Goal: Task Accomplishment & Management: Manage account settings

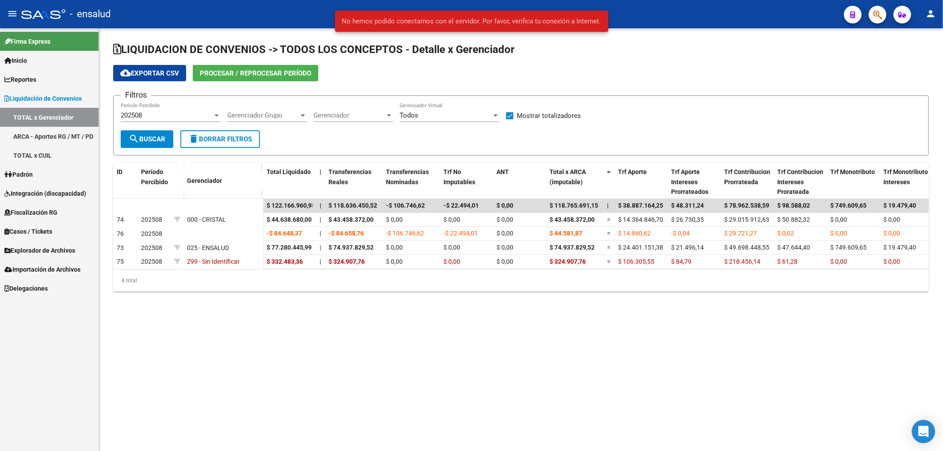
click at [925, 432] on icon "Open Intercom Messenger" at bounding box center [923, 431] width 10 height 11
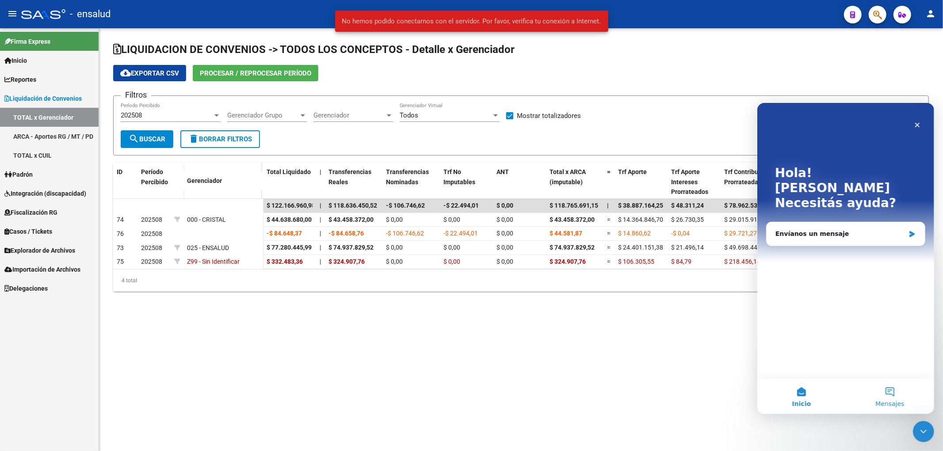
click at [888, 395] on button "Mensajes" at bounding box center [889, 395] width 88 height 35
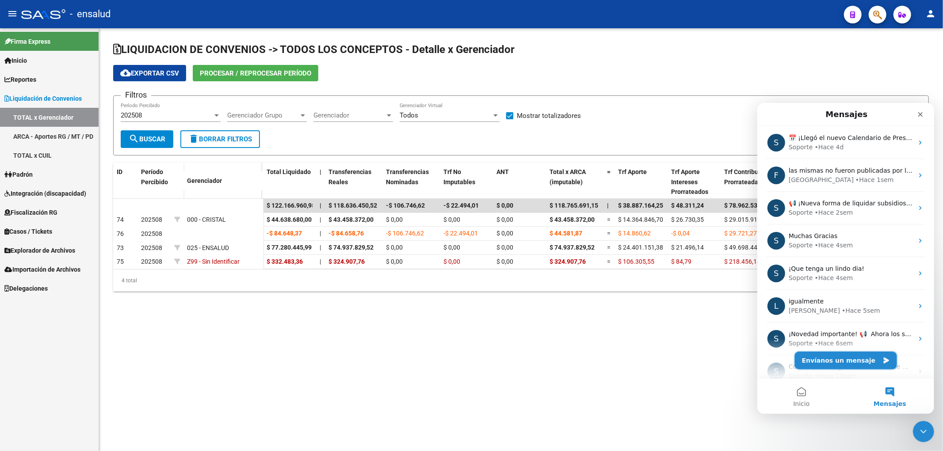
click at [826, 357] on button "Envíanos un mensaje" at bounding box center [845, 360] width 102 height 18
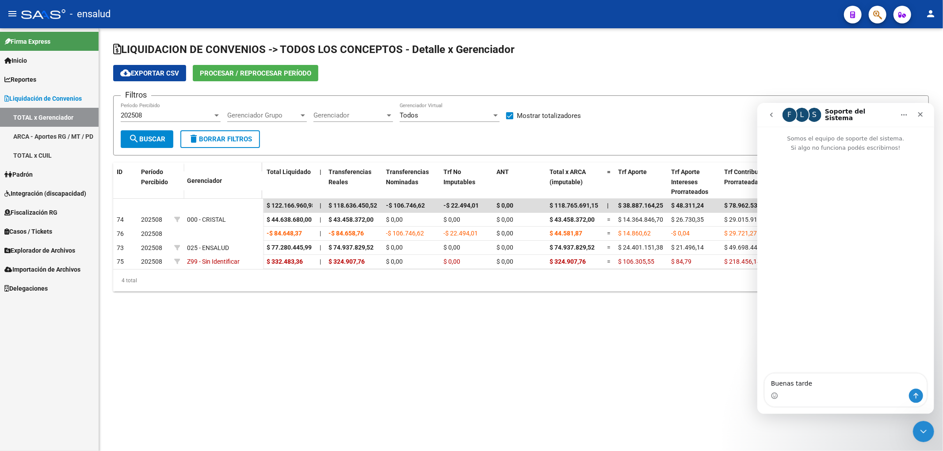
type textarea "Buenas tardes"
type textarea "queria con"
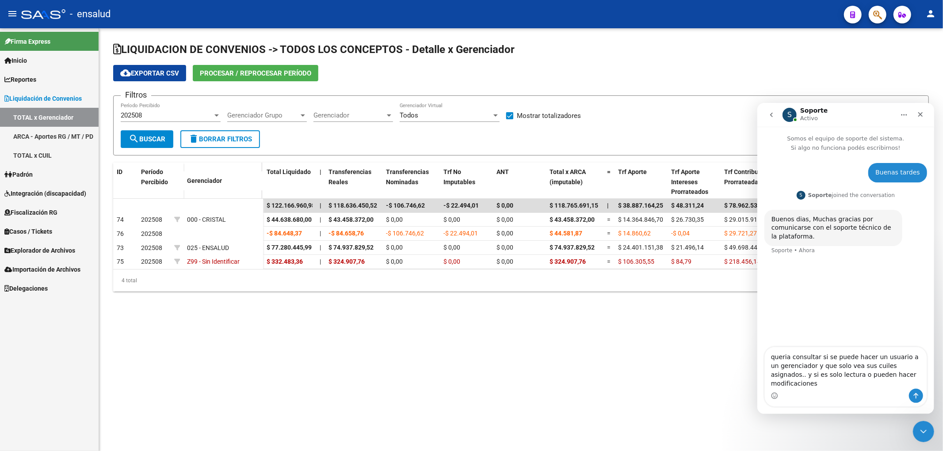
type textarea "queria consultar si se puede hacer un usuario a un gerenciador y que solo vea s…"
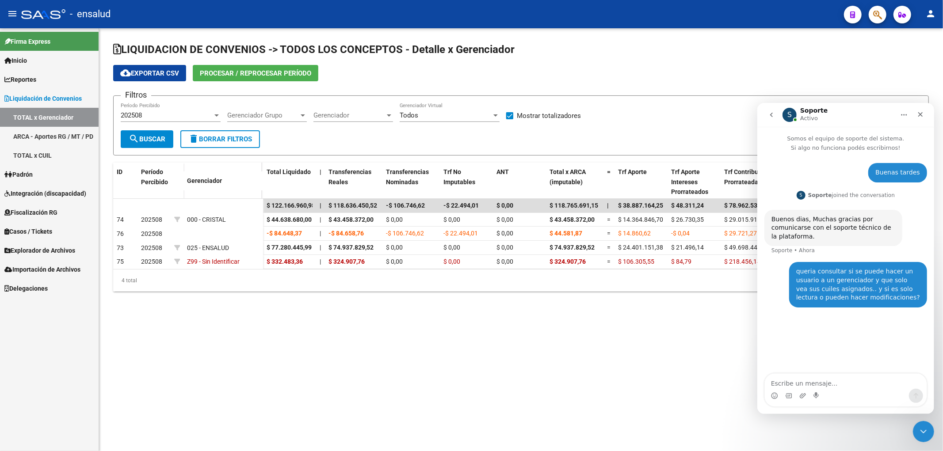
click at [303, 407] on mat-sidenav-content "LIQUIDACION DE CONVENIOS -> TODOS LOS CONCEPTOS - Detalle x Gerenciador cloud_d…" at bounding box center [521, 239] width 844 height 423
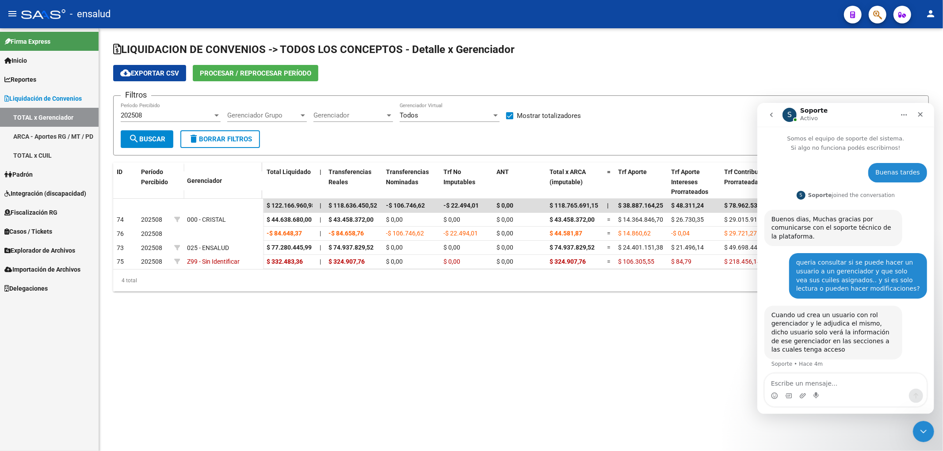
scroll to position [4, 0]
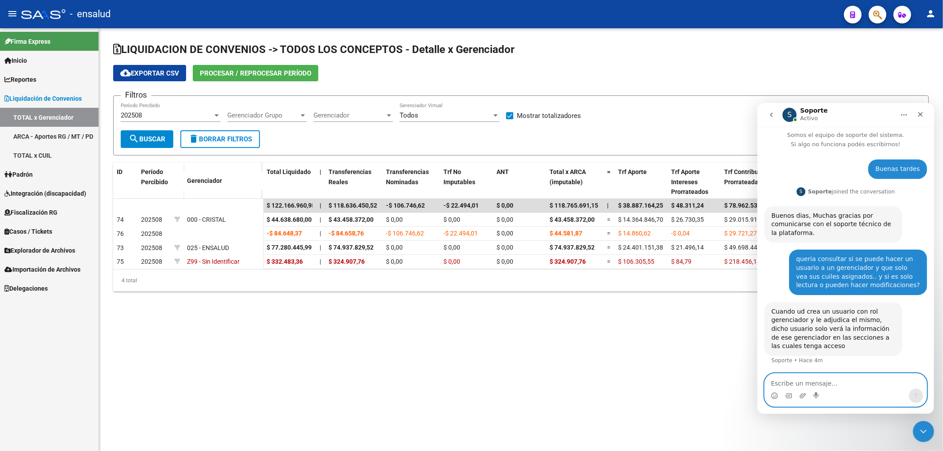
click at [830, 380] on textarea "Escribe un mensaje..." at bounding box center [845, 380] width 162 height 15
type textarea "o"
type textarea "Ok se puede dar diferentes accesos"
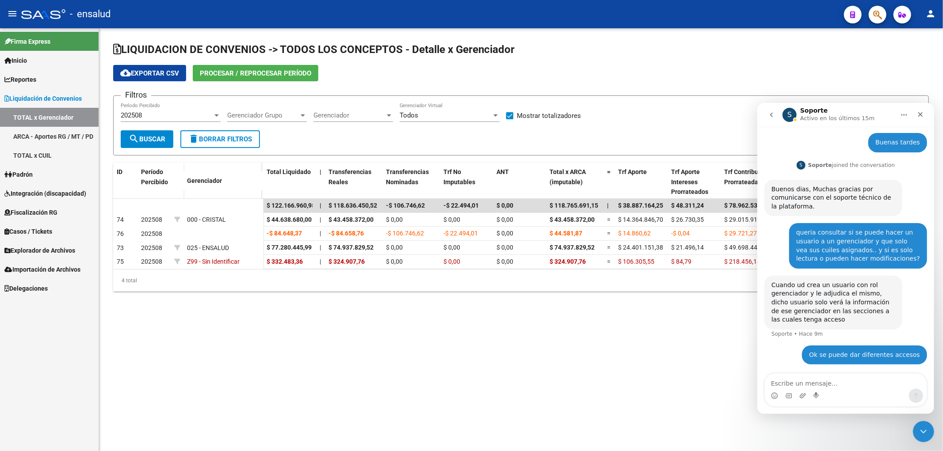
click at [32, 116] on link "TOTAL x Gerenciador" at bounding box center [49, 117] width 99 height 19
click at [919, 110] on div "Cerrar" at bounding box center [920, 114] width 16 height 16
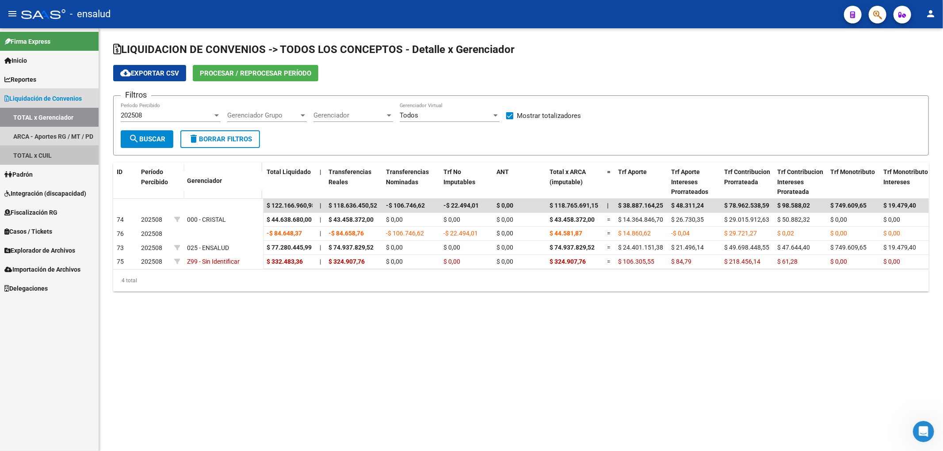
click at [46, 160] on link "TOTAL x CUIL" at bounding box center [49, 155] width 99 height 19
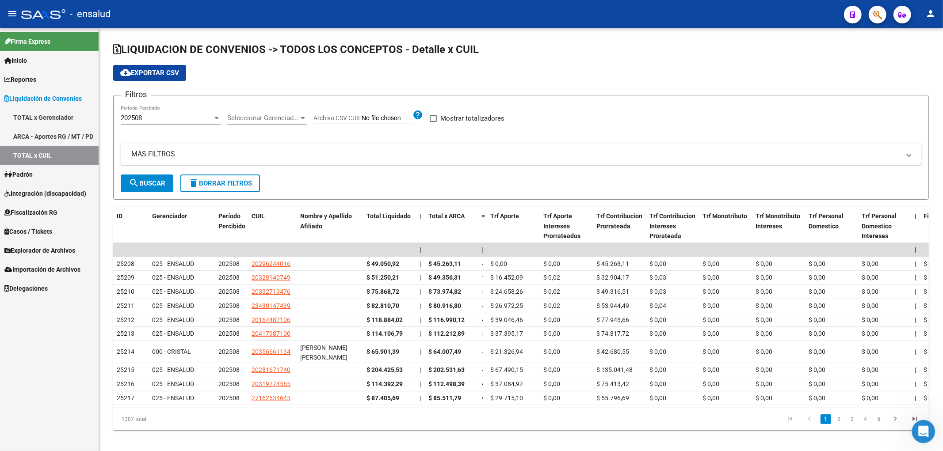
click at [916, 431] on icon "Abrir Intercom Messenger" at bounding box center [922, 430] width 15 height 15
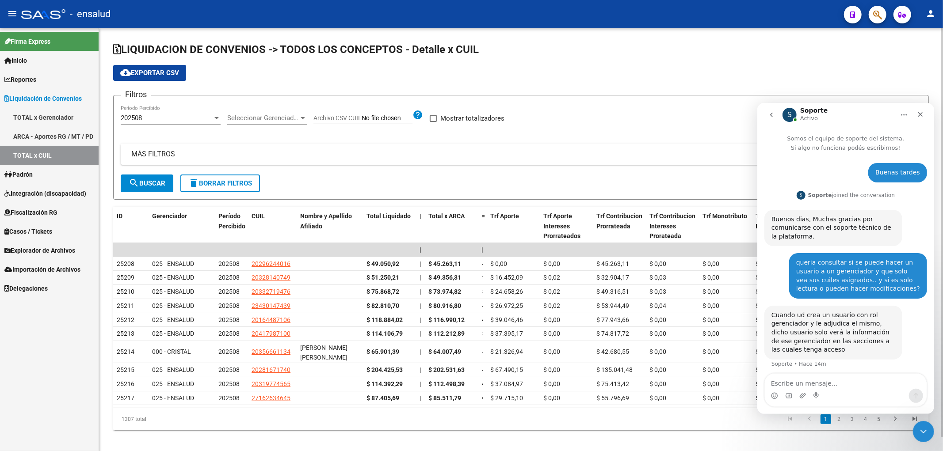
scroll to position [30, 0]
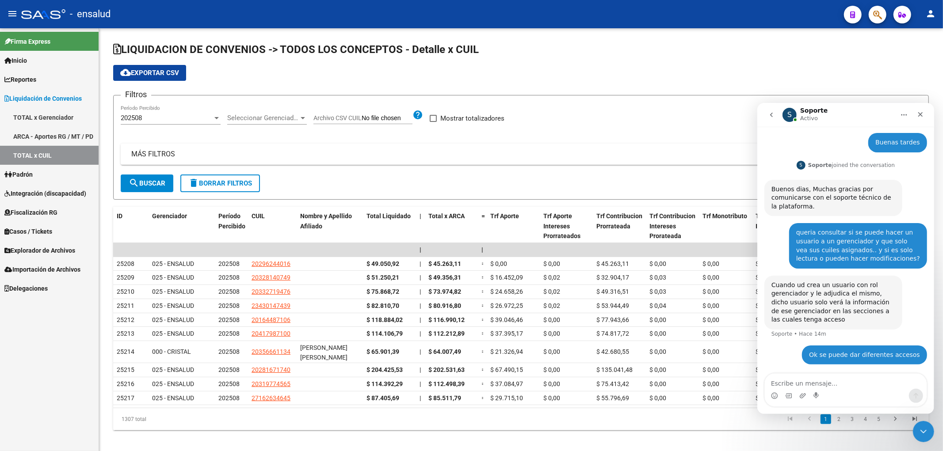
click at [871, 392] on div "Intercom Messenger" at bounding box center [845, 395] width 162 height 14
click at [872, 384] on textarea "Escribe un mensaje..." at bounding box center [845, 380] width 162 height 15
type textarea "t"
type textarea "Otra consulta"
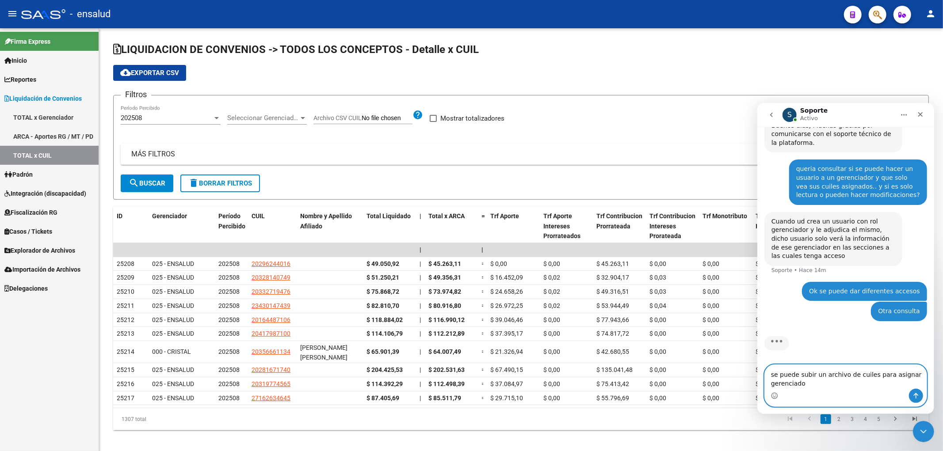
scroll to position [93, 0]
type textarea "se puede subir un archivo de cuiles para asignar gerenciador masivo?"
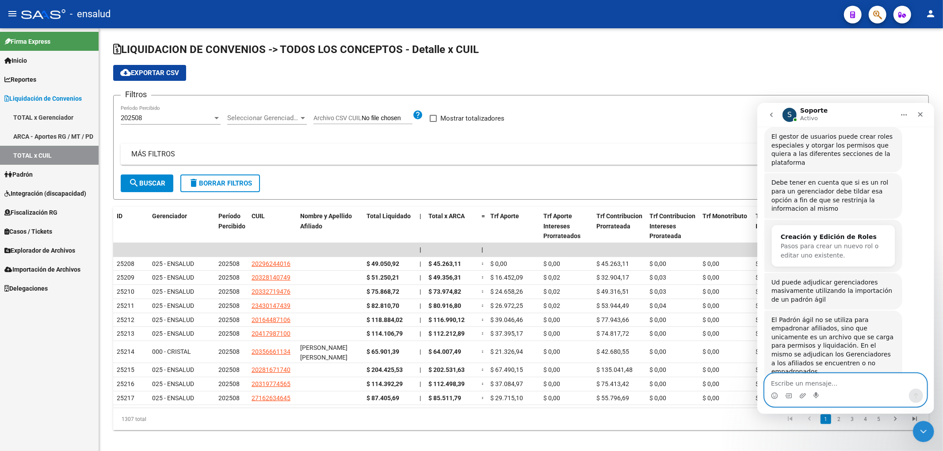
scroll to position [217, 0]
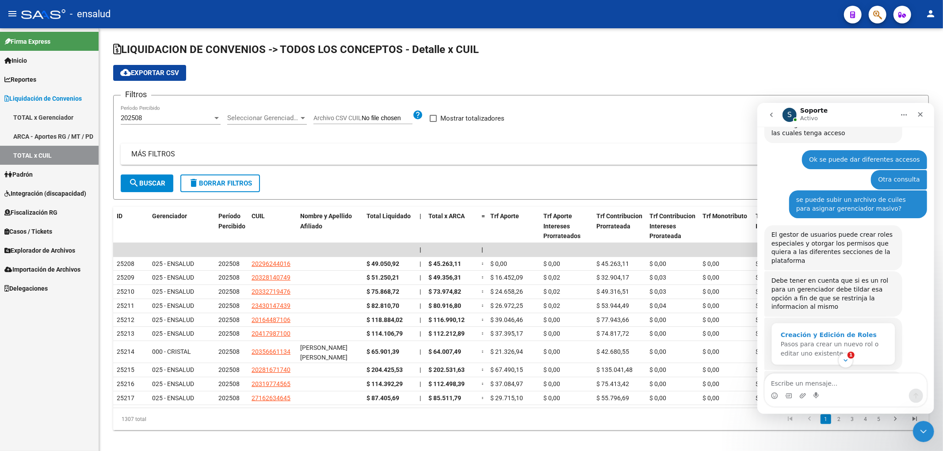
click at [829, 340] on span "Pasos para crear un nuevo rol o editar uno existente." at bounding box center [829, 348] width 98 height 16
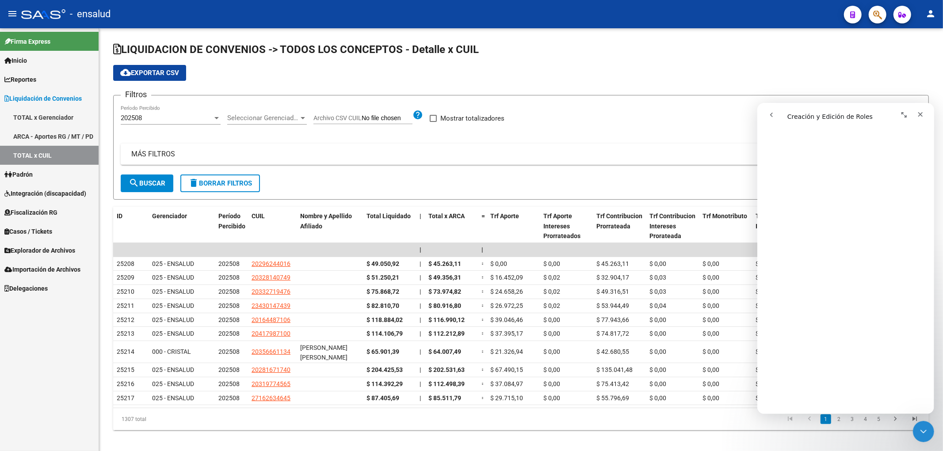
scroll to position [0, 0]
click at [769, 116] on icon "go back" at bounding box center [770, 114] width 7 height 7
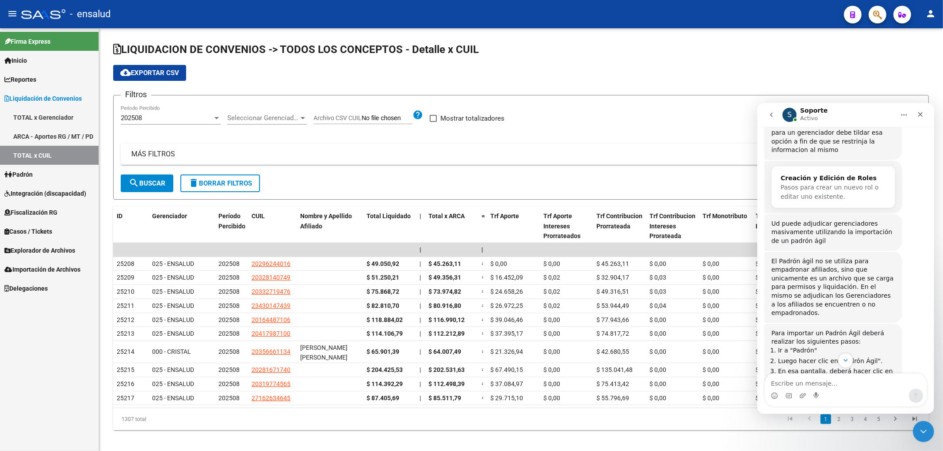
scroll to position [324, 0]
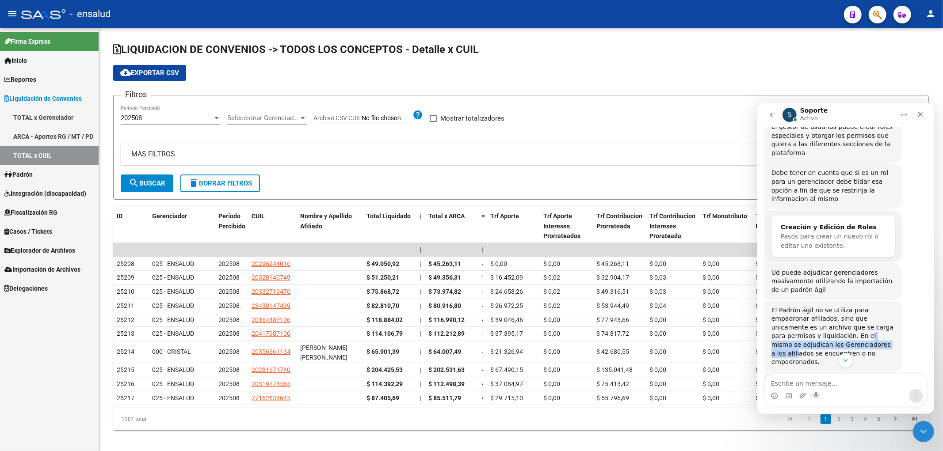
drag, startPoint x: 773, startPoint y: 321, endPoint x: 790, endPoint y: 329, distance: 18.6
click at [790, 329] on div "El Padrón ágil no se utiliza para empadronar afiliados, sino que unicamente es …" at bounding box center [833, 336] width 124 height 61
click at [815, 325] on div "El Padrón ágil no se utiliza para empadronar afiliados, sino que unicamente es …" at bounding box center [833, 336] width 124 height 61
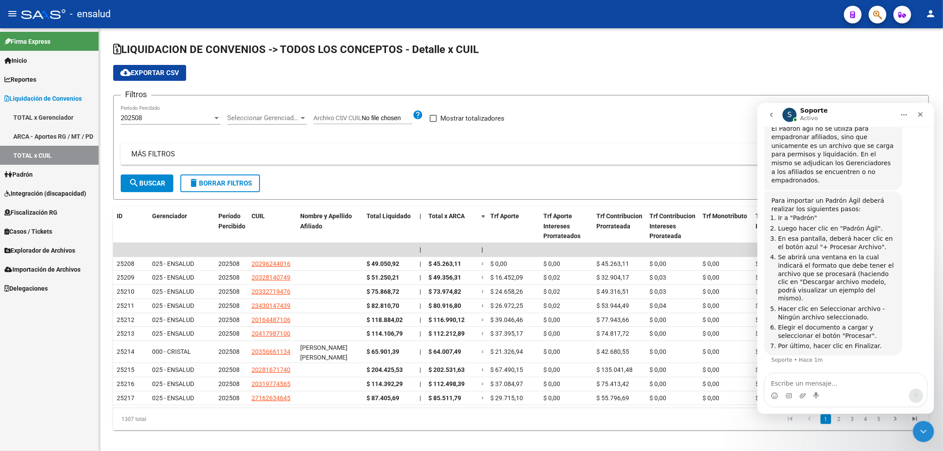
scroll to position [408, 0]
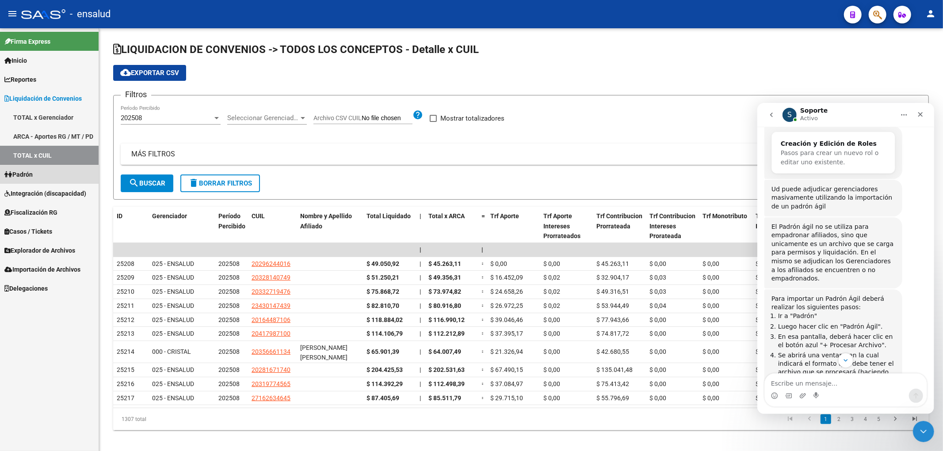
click at [30, 175] on span "Padrón" at bounding box center [18, 175] width 28 height 10
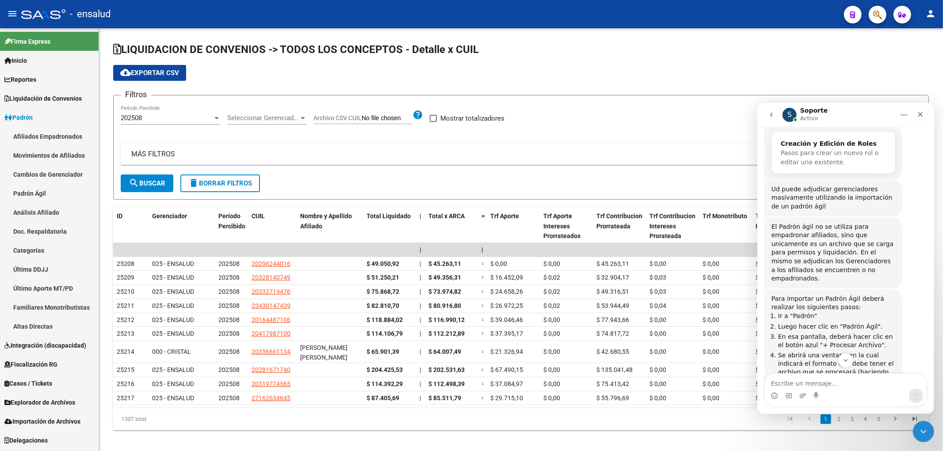
click at [36, 187] on link "Padrón Ágil" at bounding box center [49, 193] width 99 height 19
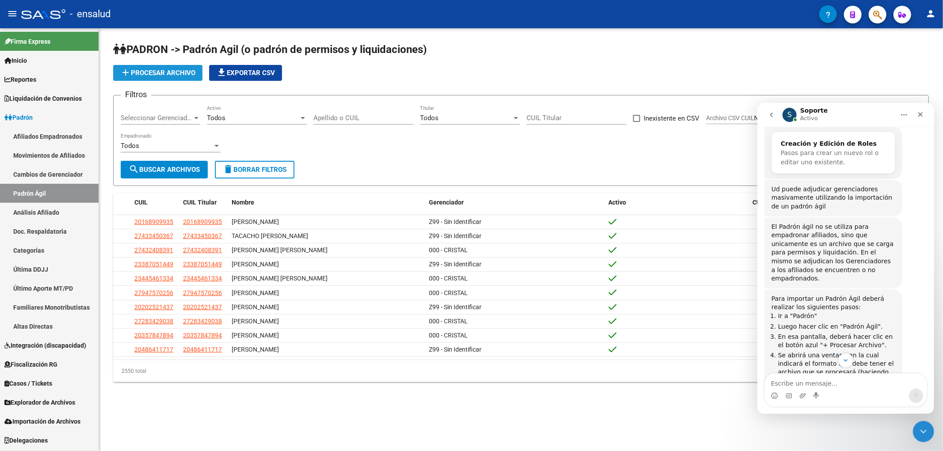
click at [190, 73] on span "add Procesar archivo" at bounding box center [157, 73] width 75 height 8
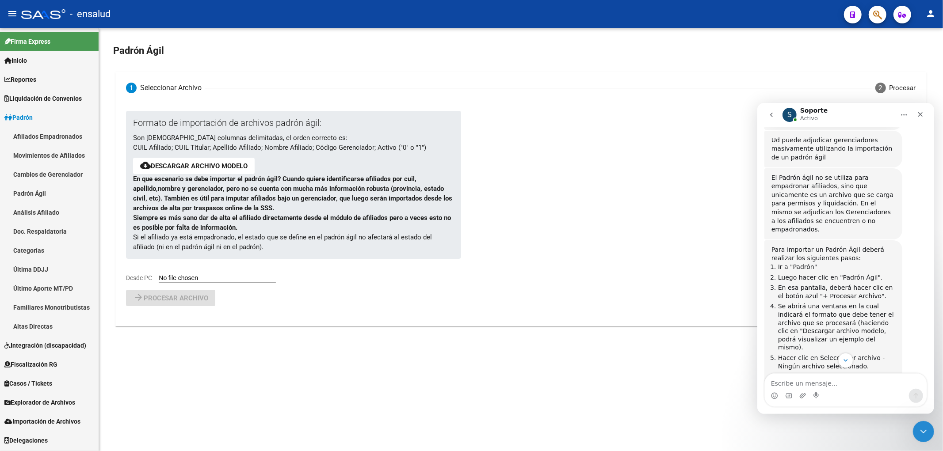
scroll to position [506, 0]
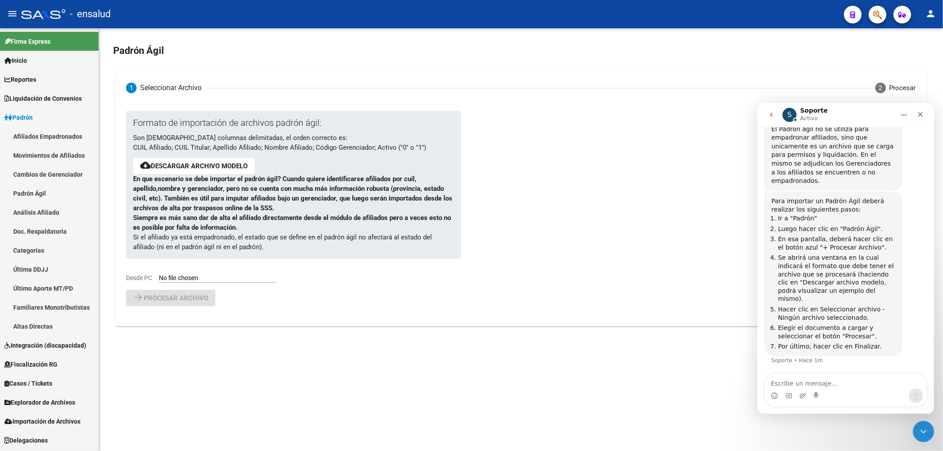
click at [160, 162] on span "cloud_download Descargar archivo modelo" at bounding box center [193, 166] width 107 height 8
click at [218, 168] on link "Descargar archivo modelo" at bounding box center [199, 166] width 97 height 8
drag, startPoint x: 132, startPoint y: 145, endPoint x: 425, endPoint y: 148, distance: 293.4
click at [425, 148] on div "Formato de importación de archivos padrón ágil: Son [DEMOGRAPHIC_DATA] columnas…" at bounding box center [293, 185] width 335 height 148
copy p "CUIL Afiliado; CUIL Titular; Apellido Afiliado; Nombre Afiliado; Código Gerenci…"
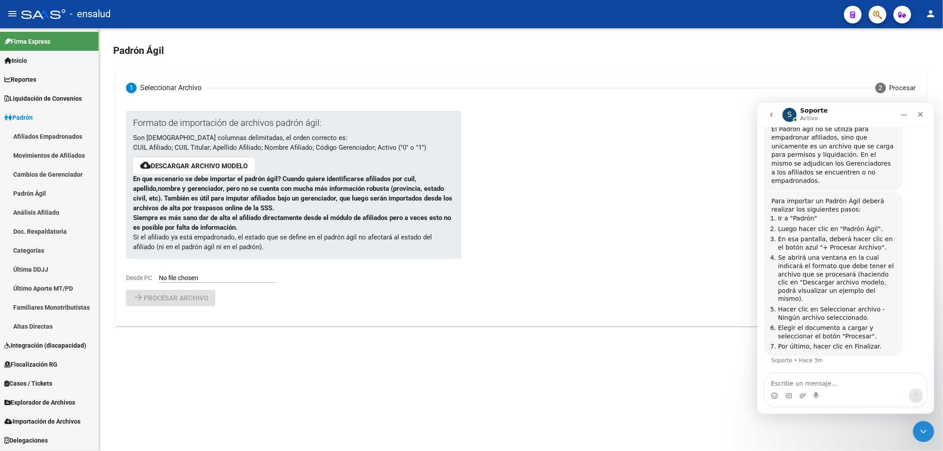
click at [351, 158] on div "Formato de importación de archivos padrón ágil: Son [DEMOGRAPHIC_DATA] columnas…" at bounding box center [293, 185] width 335 height 148
drag, startPoint x: 375, startPoint y: 144, endPoint x: 435, endPoint y: 144, distance: 60.5
click at [435, 144] on p "Son [DEMOGRAPHIC_DATA] columnas delimitadas, el orden correcto es: CUIL Afiliad…" at bounding box center [293, 142] width 321 height 19
copy p "Activo ("0" o "1")"
click at [806, 391] on div "Intercom Messenger" at bounding box center [845, 395] width 162 height 14
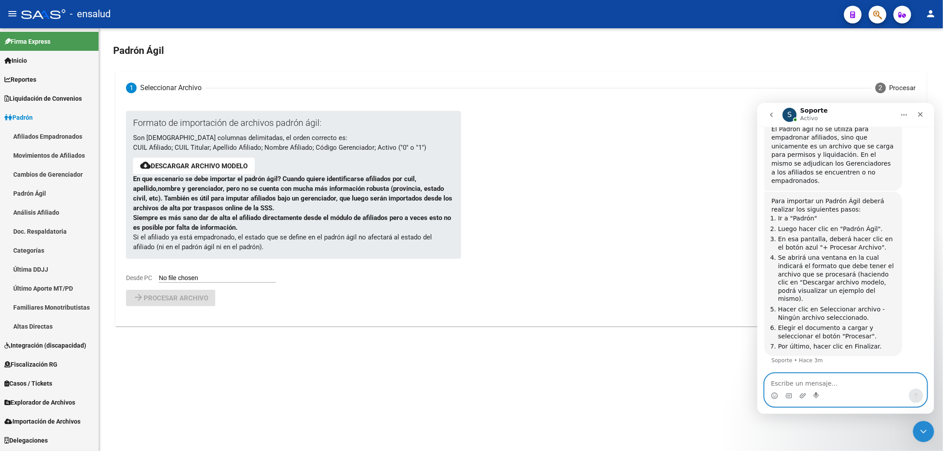
click at [806, 378] on textarea "Escribe un mensaje..." at bounding box center [845, 380] width 162 height 15
paste textarea "Activo ("0" o "1")"
type textarea "Activo ("0" o "1")"
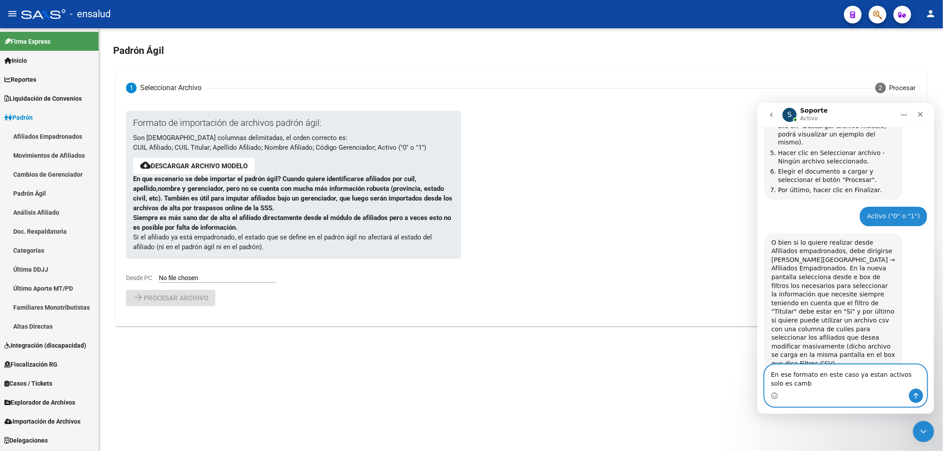
scroll to position [671, 0]
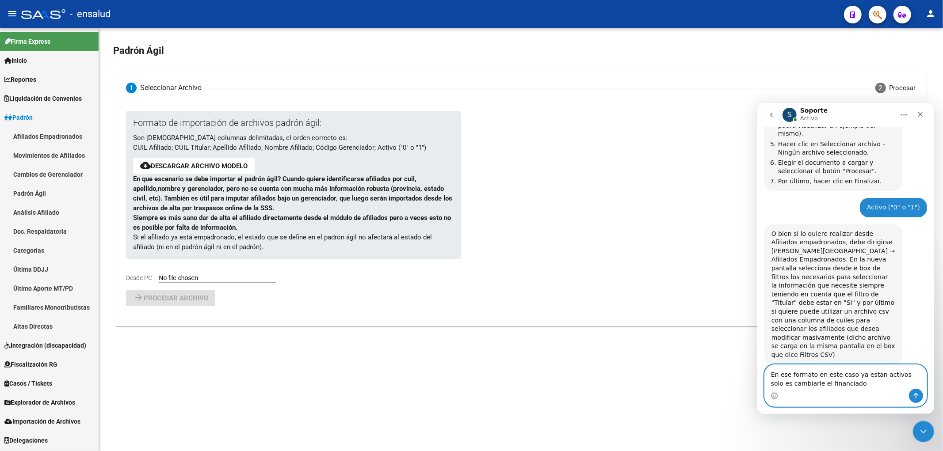
type textarea "En ese formato en este caso ya estan activos solo es cambiarle el financiador"
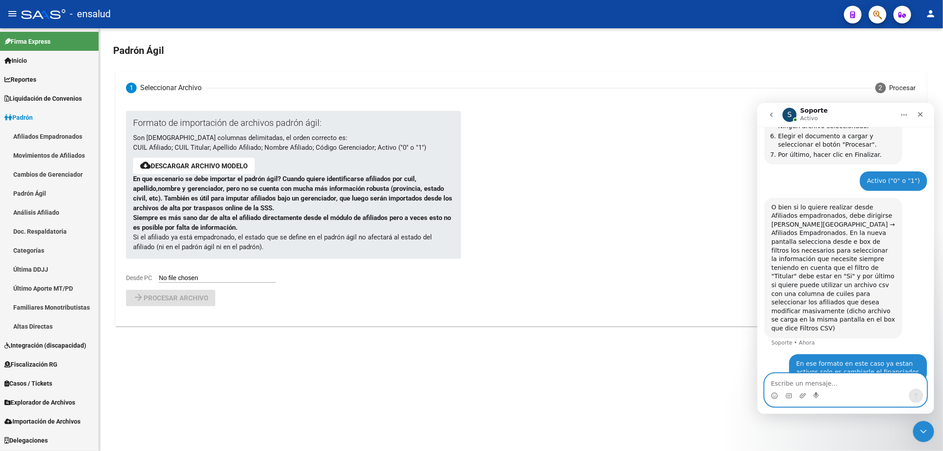
scroll to position [697, 0]
click at [809, 381] on textarea "Escribe un mensaje..." at bounding box center [845, 380] width 162 height 15
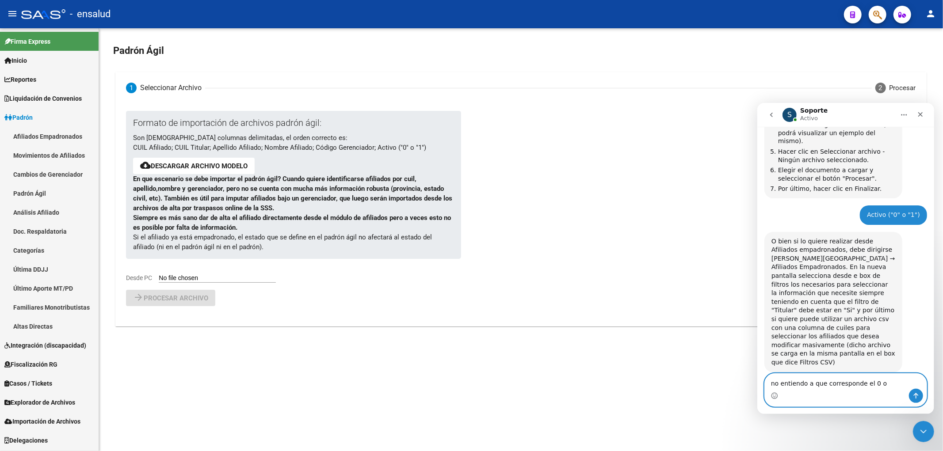
type textarea "no entiendo a que corresponde el 0 o 1"
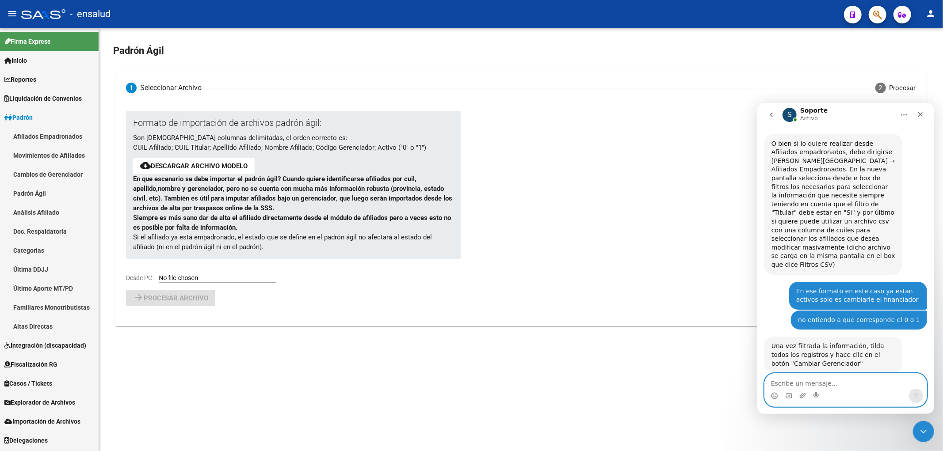
scroll to position [663, 0]
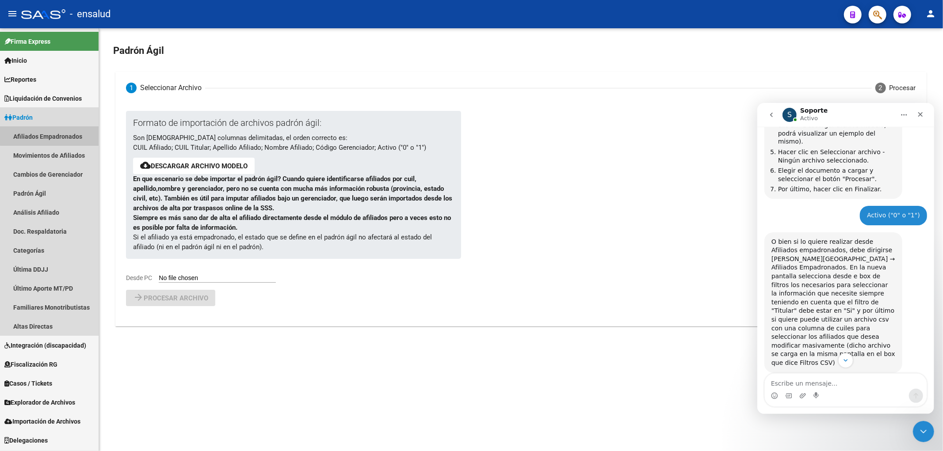
click at [80, 135] on link "Afiliados Empadronados" at bounding box center [49, 136] width 99 height 19
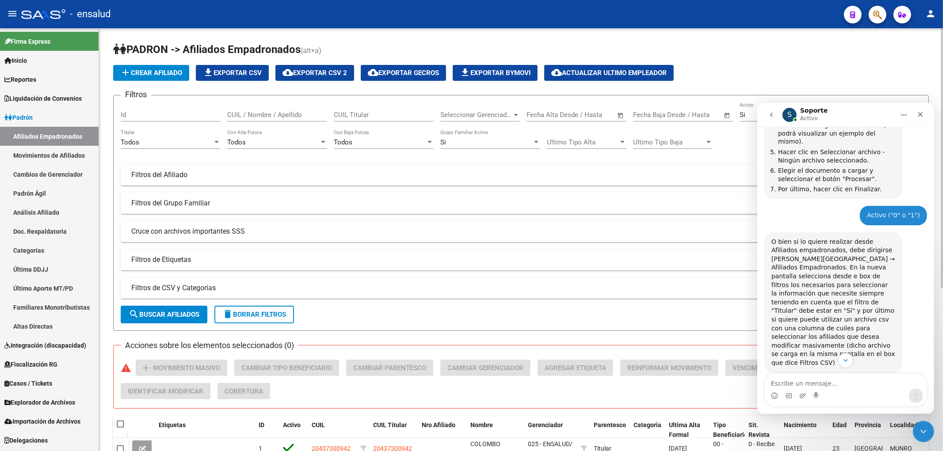
scroll to position [49, 0]
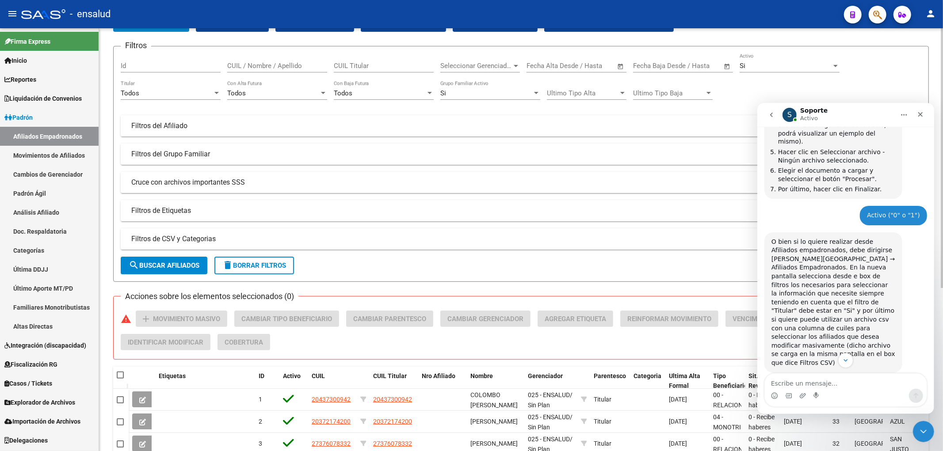
click at [215, 136] on mat-expansion-panel-header "Filtros del Afiliado" at bounding box center [521, 125] width 800 height 21
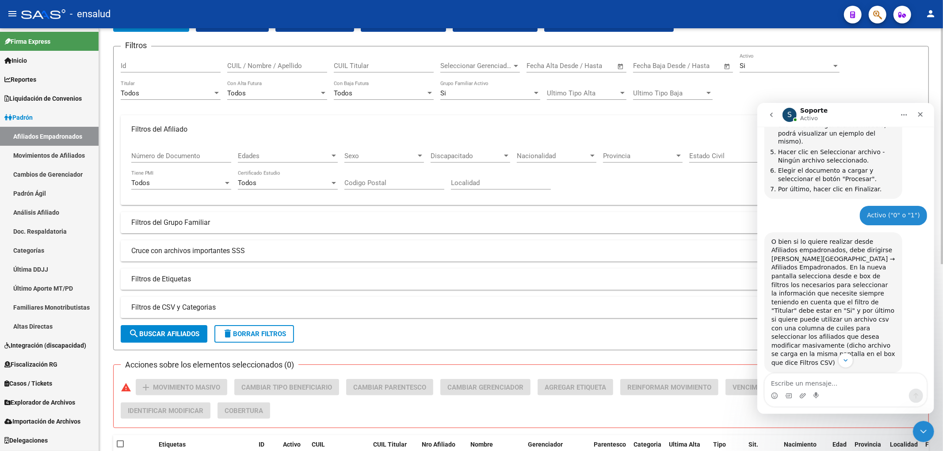
click at [215, 136] on mat-expansion-panel-header "Filtros del Afiliado" at bounding box center [521, 129] width 800 height 28
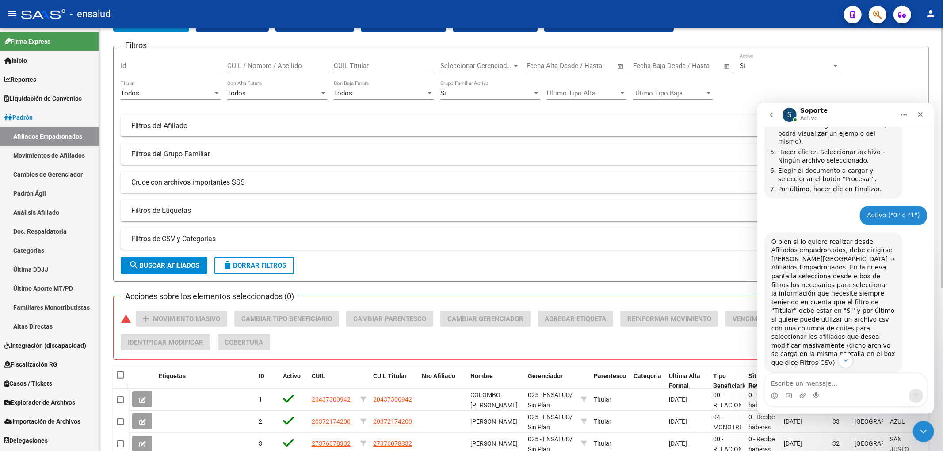
click at [147, 98] on div "Todos Titular" at bounding box center [171, 90] width 100 height 19
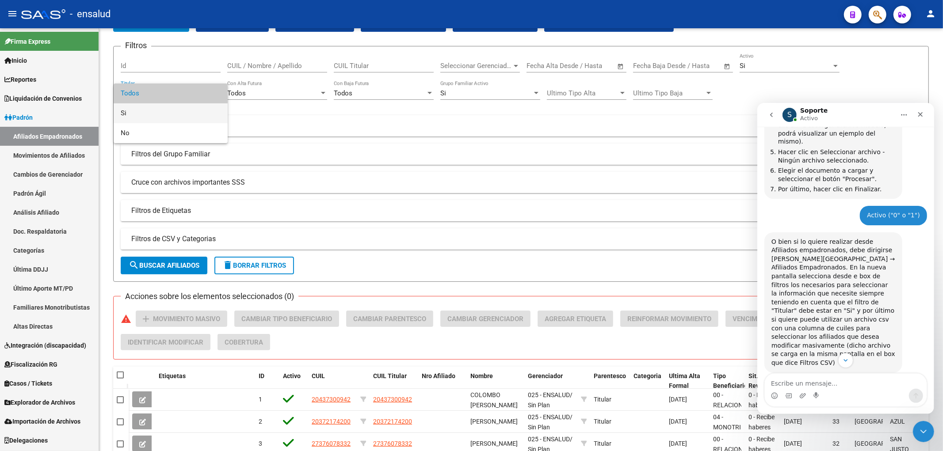
click at [151, 116] on span "Si" at bounding box center [171, 113] width 100 height 20
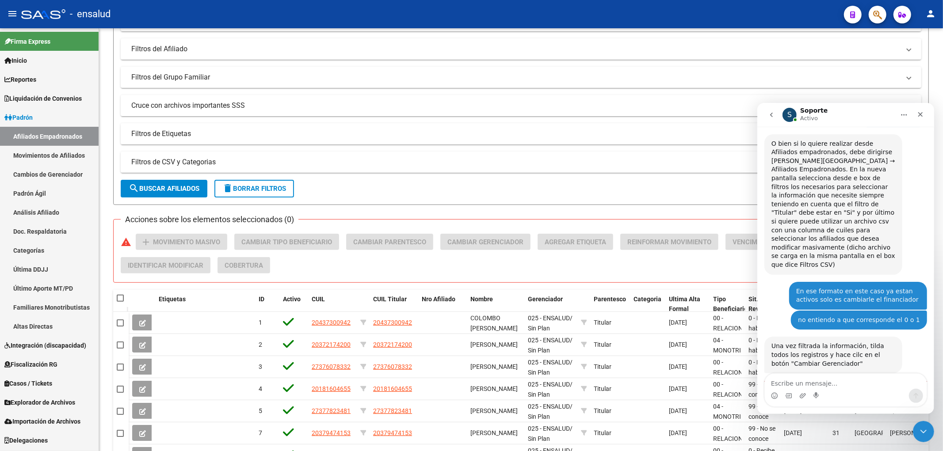
scroll to position [663, 0]
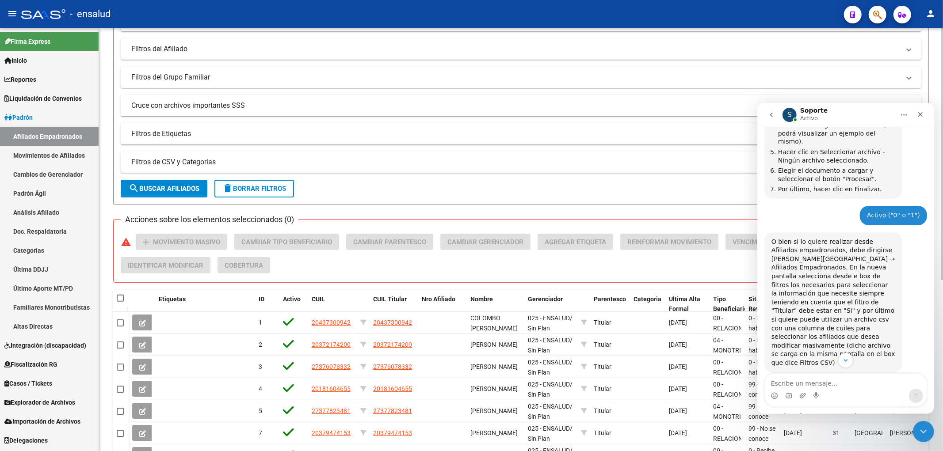
click at [579, 265] on div "Acciones sobre los elementos seleccionados (0) warning add Movimiento Masivo Ca…" at bounding box center [524, 257] width 807 height 47
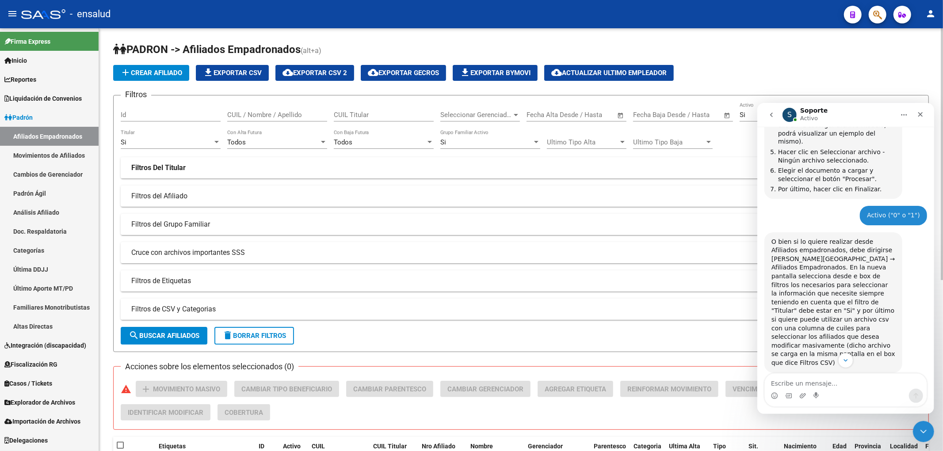
click at [176, 311] on mat-panel-title "Filtros de CSV y Categorias" at bounding box center [515, 309] width 768 height 10
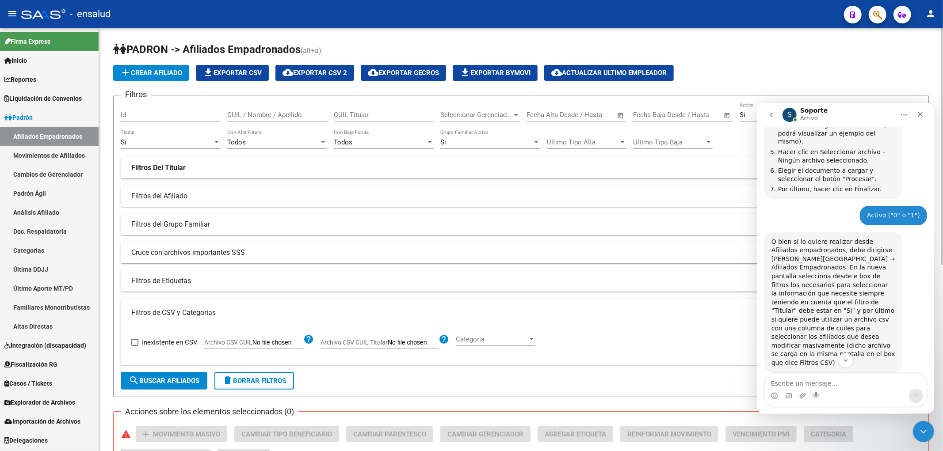
click at [136, 344] on span at bounding box center [134, 342] width 7 height 7
click at [135, 346] on input "Inexistente en CSV" at bounding box center [134, 346] width 0 height 0
click at [136, 344] on span at bounding box center [134, 342] width 7 height 7
click at [135, 346] on input "Inexistente en CSV" at bounding box center [134, 346] width 0 height 0
click at [134, 346] on input "Inexistente en CSV" at bounding box center [134, 346] width 0 height 0
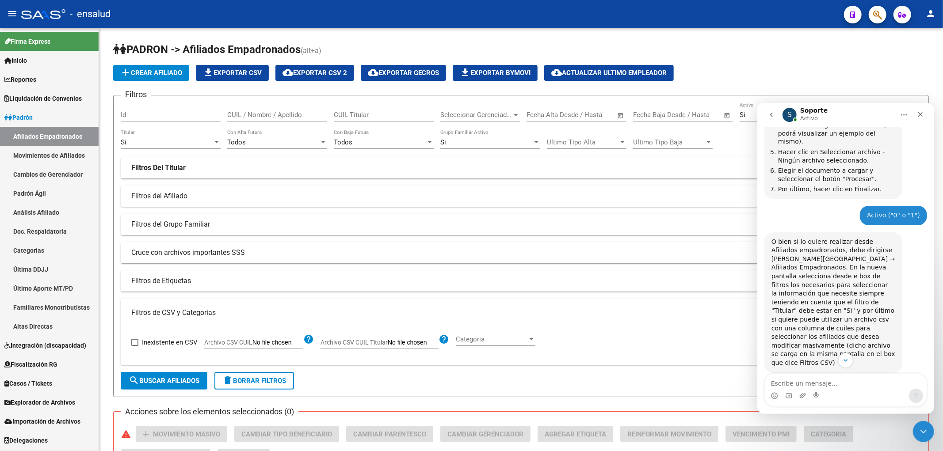
checkbox input "true"
click at [816, 388] on div "Intercom Messenger" at bounding box center [816, 395] width 7 height 14
click at [818, 387] on textarea "Escribe un mensaje..." at bounding box center [845, 380] width 162 height 15
type textarea "O"
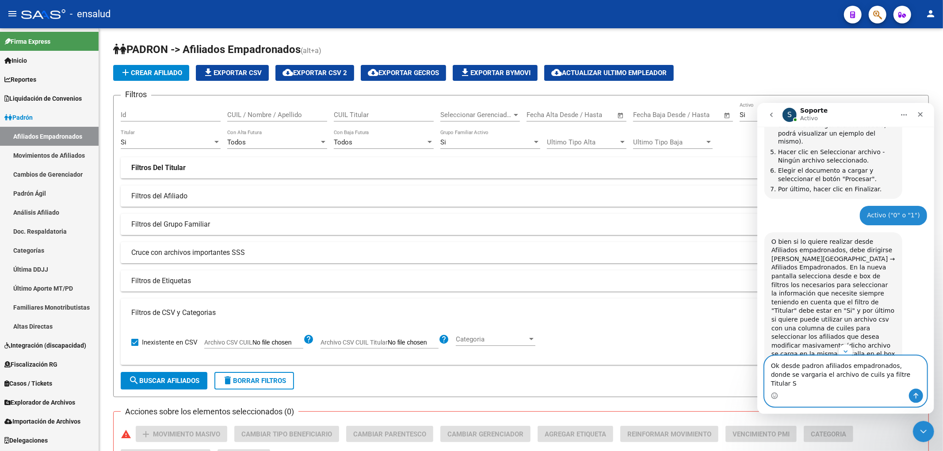
type textarea "Ok desde padron afiliados empadronados, donde se vargaria el archivo de cuils y…"
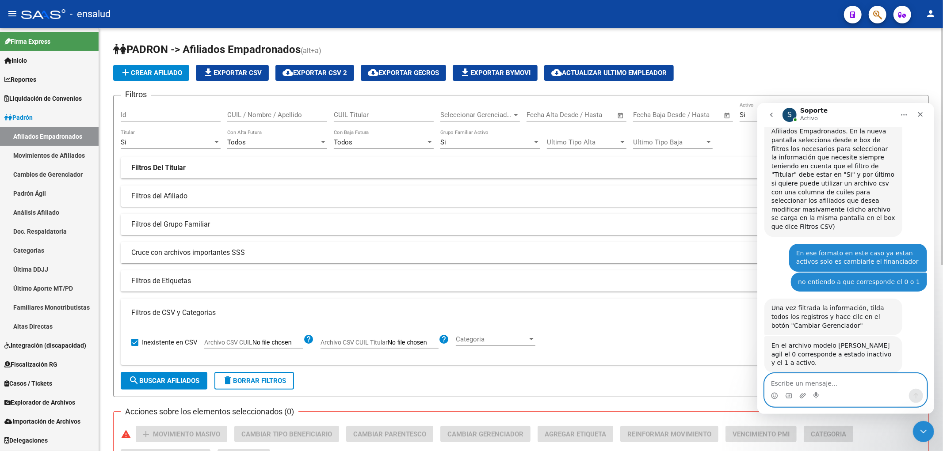
scroll to position [294, 0]
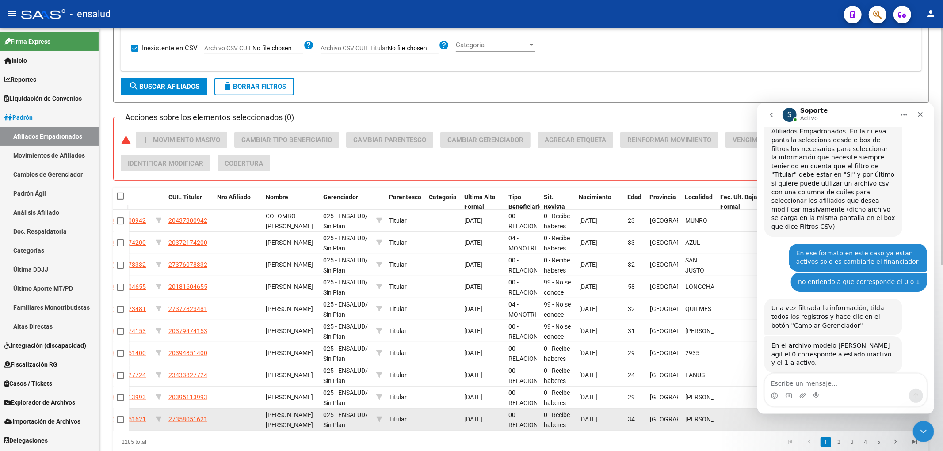
scroll to position [0, 114]
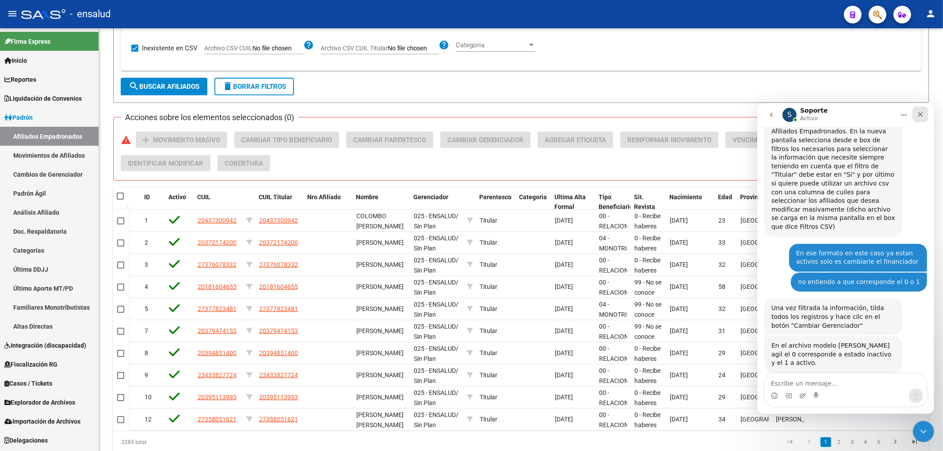
click at [920, 113] on icon "Cerrar" at bounding box center [919, 113] width 7 height 7
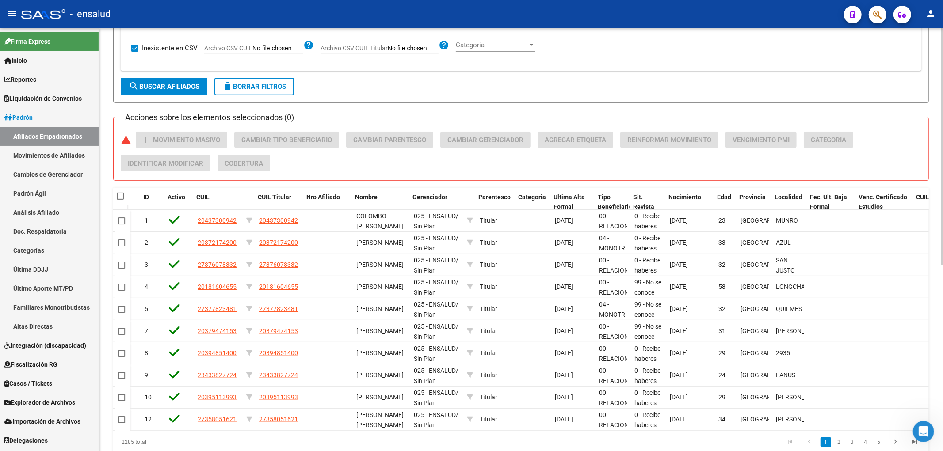
scroll to position [0, 205]
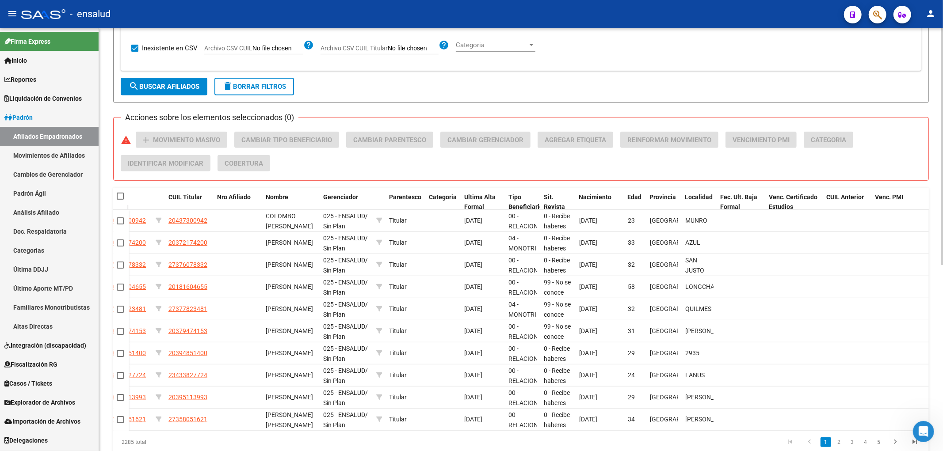
drag, startPoint x: 838, startPoint y: 422, endPoint x: 271, endPoint y: 434, distance: 567.5
click at [311, 442] on div "Etiquetas ID Activo CUIL CUIL Titular Nro Afiliado Nombre Gerenciador Parentesc…" at bounding box center [520, 321] width 815 height 266
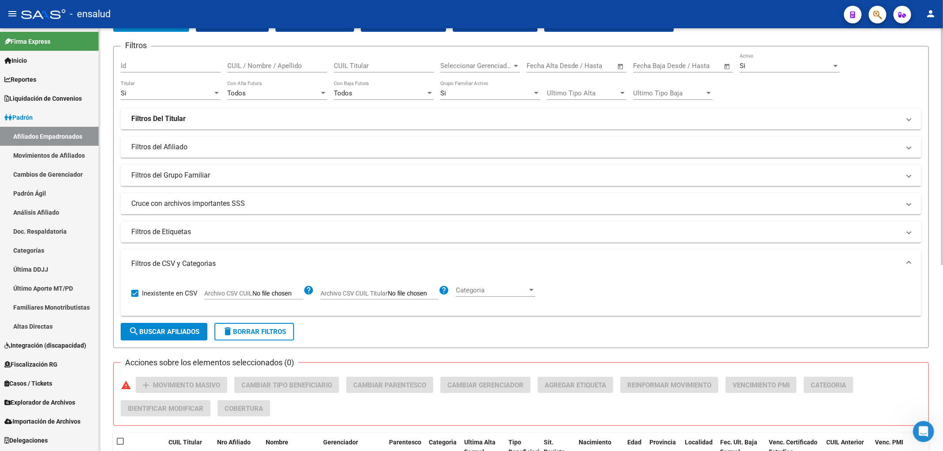
scroll to position [0, 0]
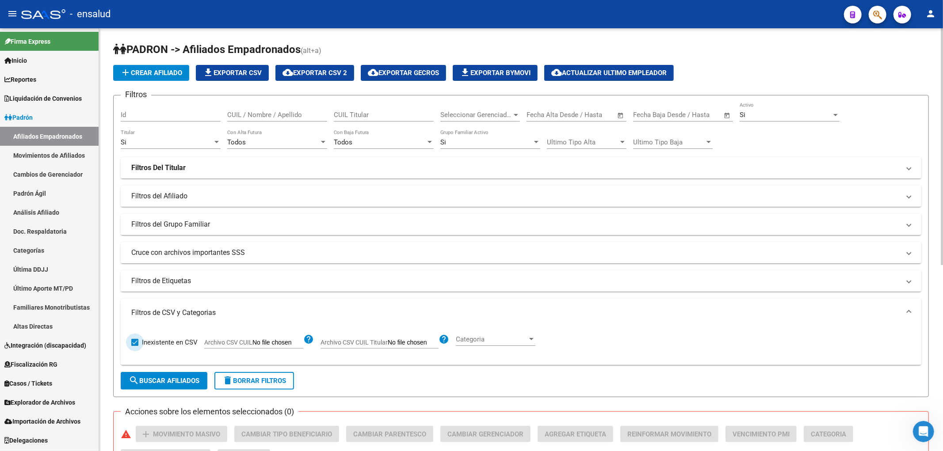
click at [133, 342] on span at bounding box center [134, 342] width 7 height 7
click at [134, 346] on input "Inexistente en CSV" at bounding box center [134, 346] width 0 height 0
checkbox input "false"
click at [189, 284] on mat-panel-title "Filtros de Etiquetas" at bounding box center [515, 281] width 768 height 10
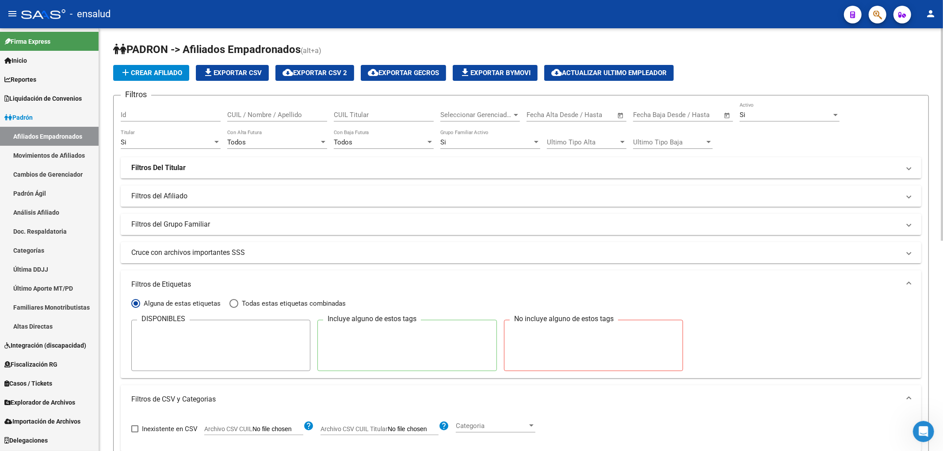
click at [210, 225] on mat-panel-title "Filtros del Grupo Familiar" at bounding box center [515, 225] width 768 height 10
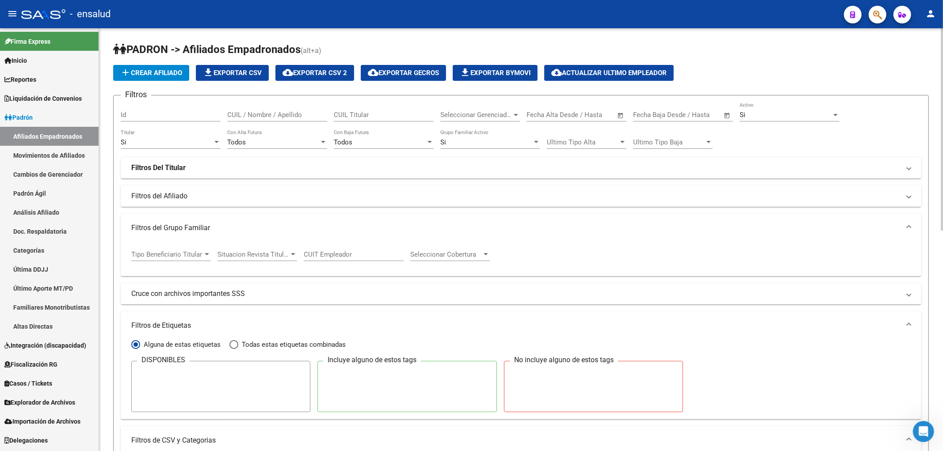
click at [211, 199] on mat-panel-title "Filtros del Afiliado" at bounding box center [515, 196] width 768 height 10
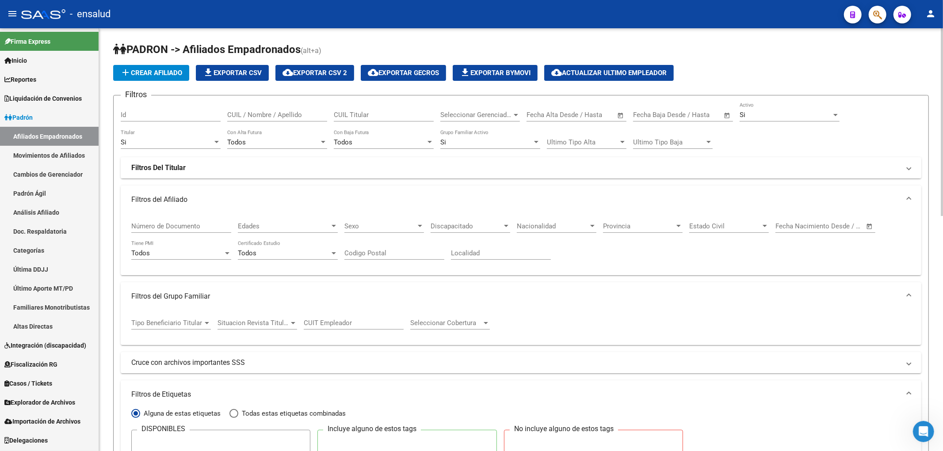
click at [160, 168] on strong "Filtros Del Titular" at bounding box center [158, 168] width 54 height 10
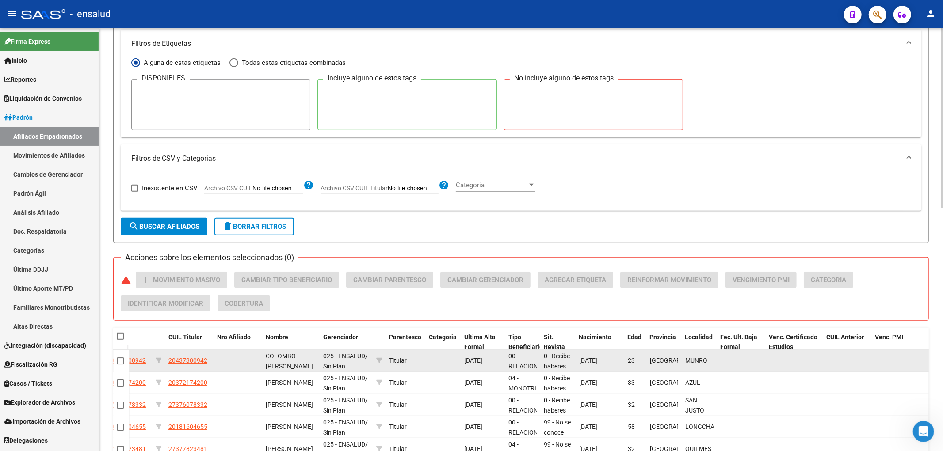
scroll to position [491, 0]
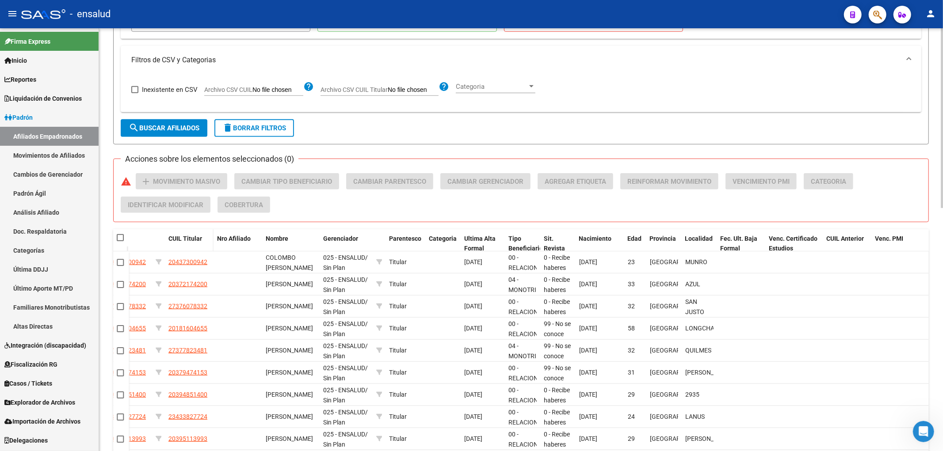
click at [183, 237] on span "CUIL Titular" at bounding box center [185, 238] width 34 height 7
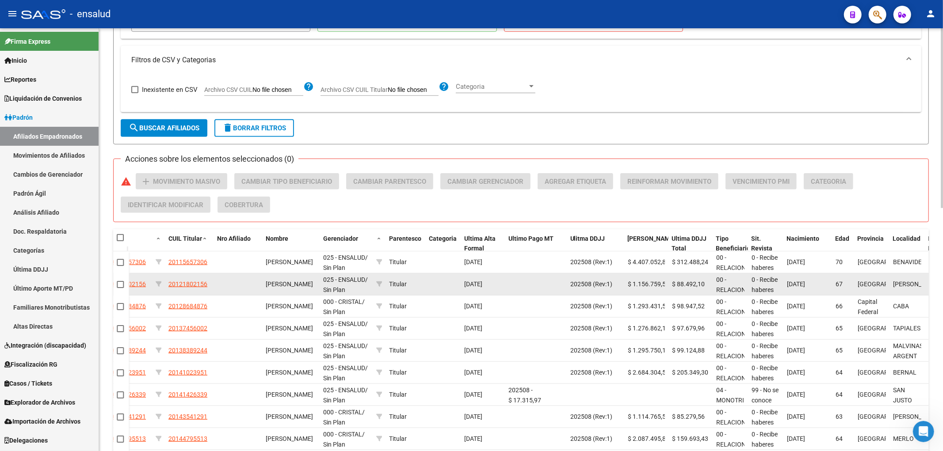
scroll to position [392, 0]
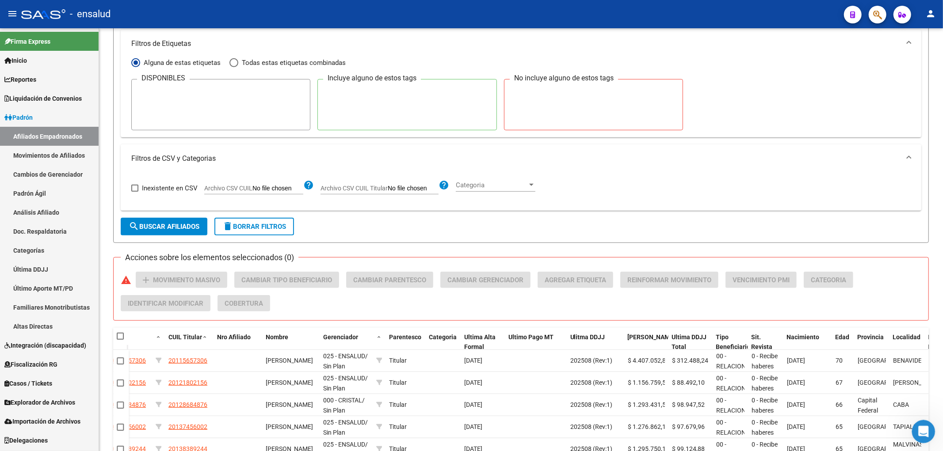
click at [927, 434] on div "Abrir Intercom Messenger" at bounding box center [921, 430] width 29 height 29
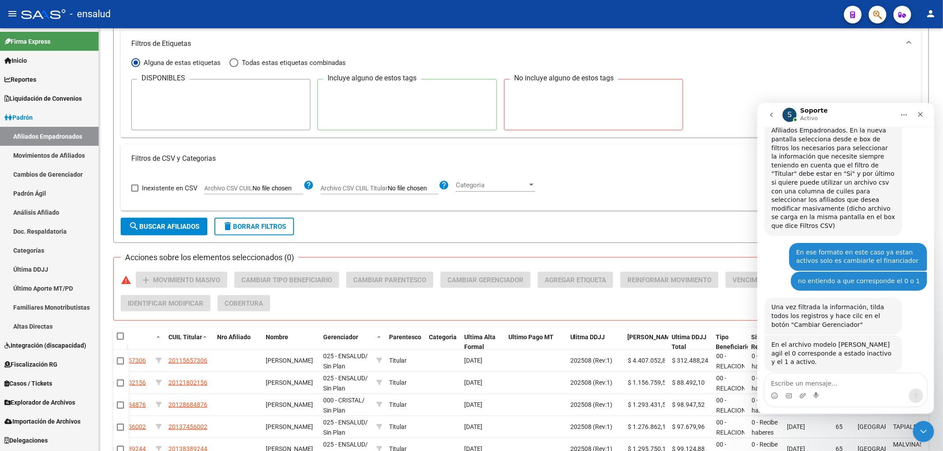
scroll to position [799, 0]
click at [829, 378] on textarea "Escribe un mensaje..." at bounding box center [845, 380] width 162 height 15
type textarea "*cargaria"
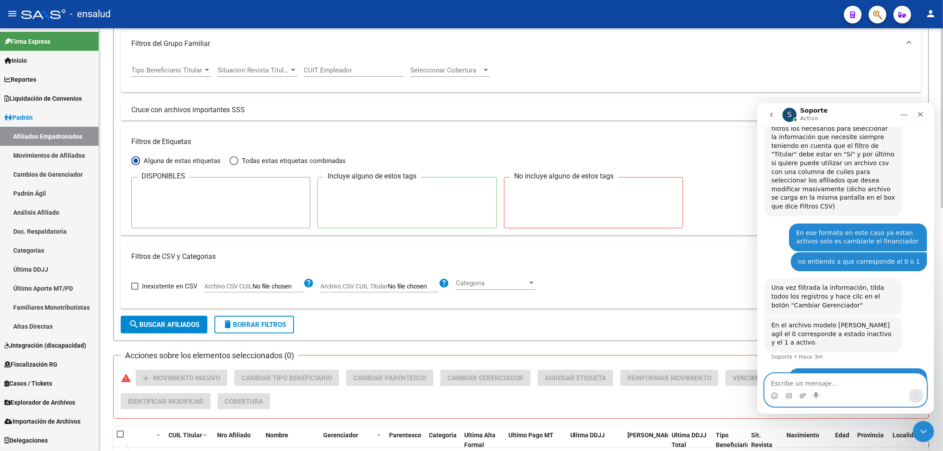
scroll to position [0, 0]
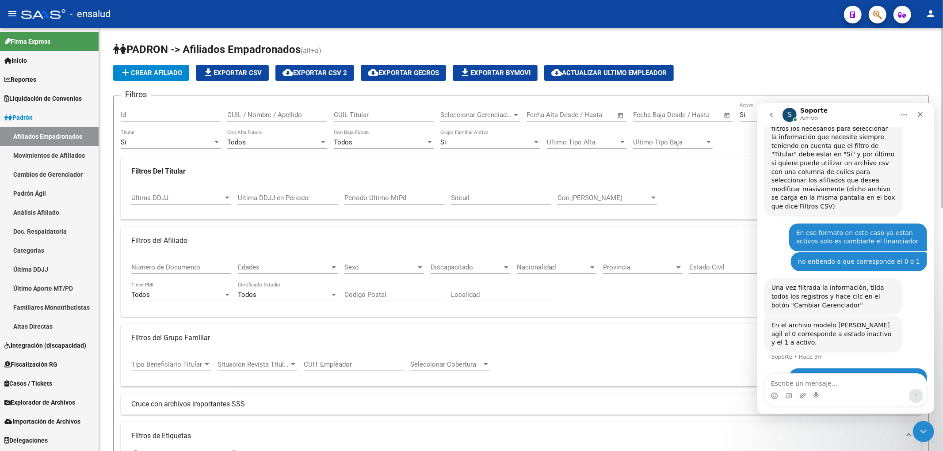
click at [259, 112] on input "CUIL / Nombre / Apellido" at bounding box center [277, 115] width 100 height 8
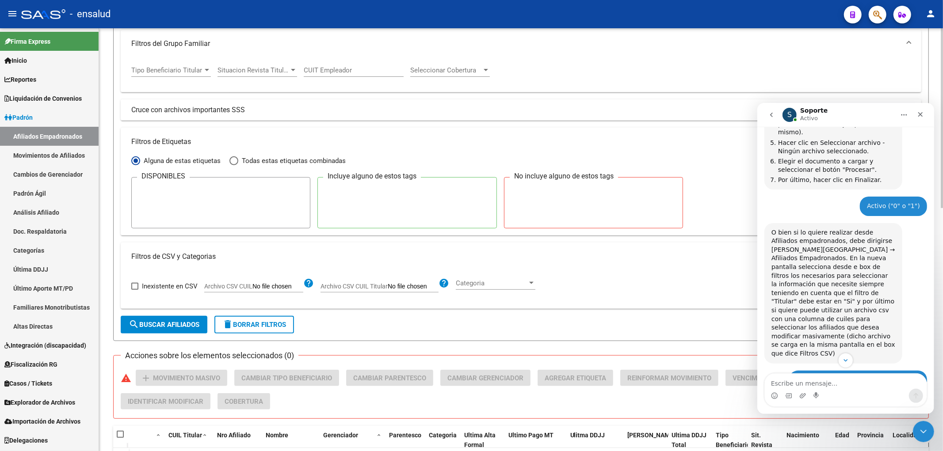
scroll to position [392, 0]
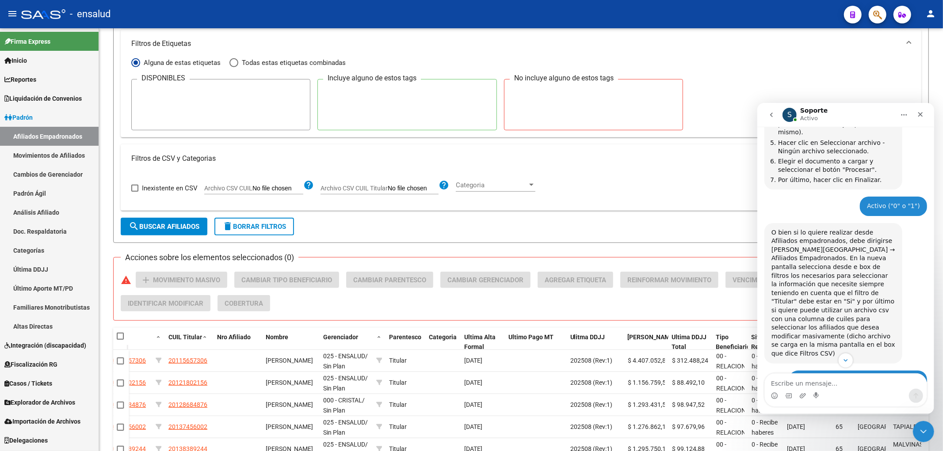
click at [115, 338] on datatable-header-cell at bounding box center [120, 337] width 15 height 18
click at [118, 337] on span at bounding box center [120, 336] width 7 height 7
click at [120, 340] on input "checkbox" at bounding box center [120, 340] width 0 height 0
checkbox input "true"
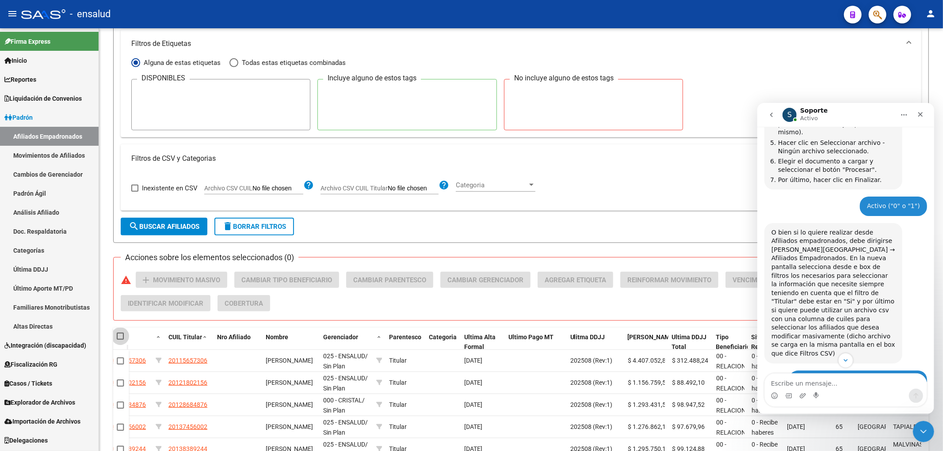
checkbox input "true"
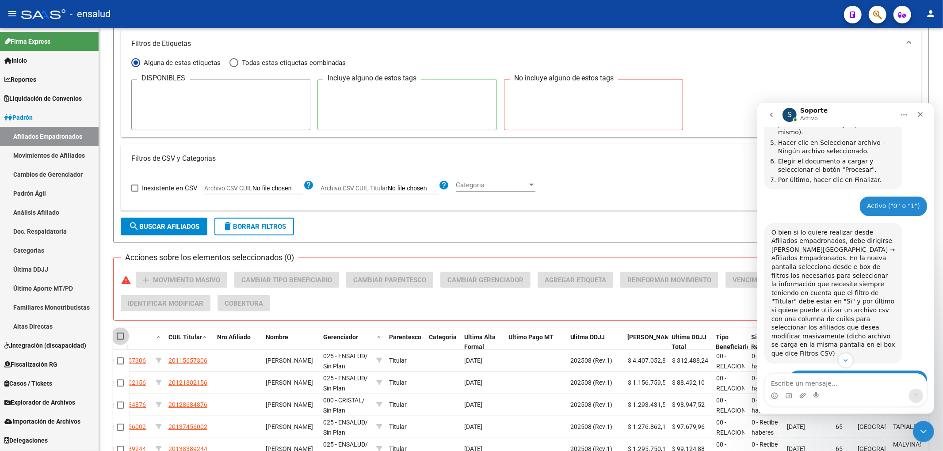
checkbox input "true"
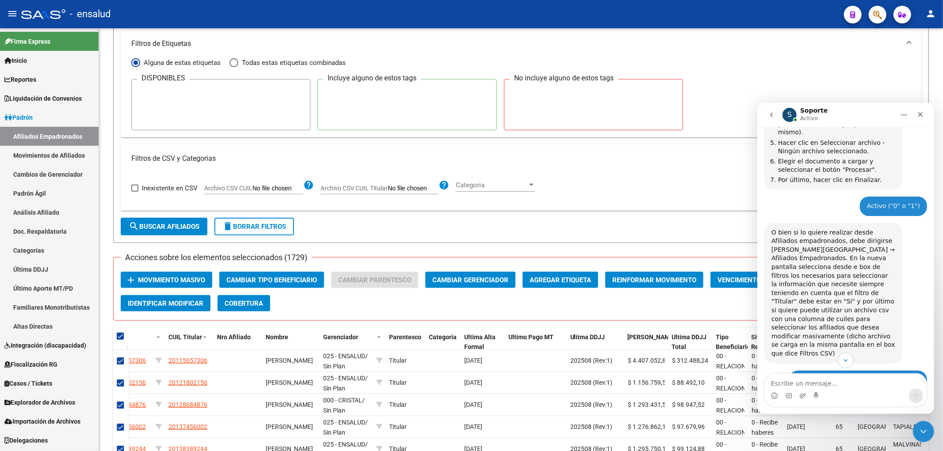
click at [502, 302] on div "Acciones sobre los elementos seleccionados (1729) add Movimiento Masivo Cambiar…" at bounding box center [524, 295] width 807 height 47
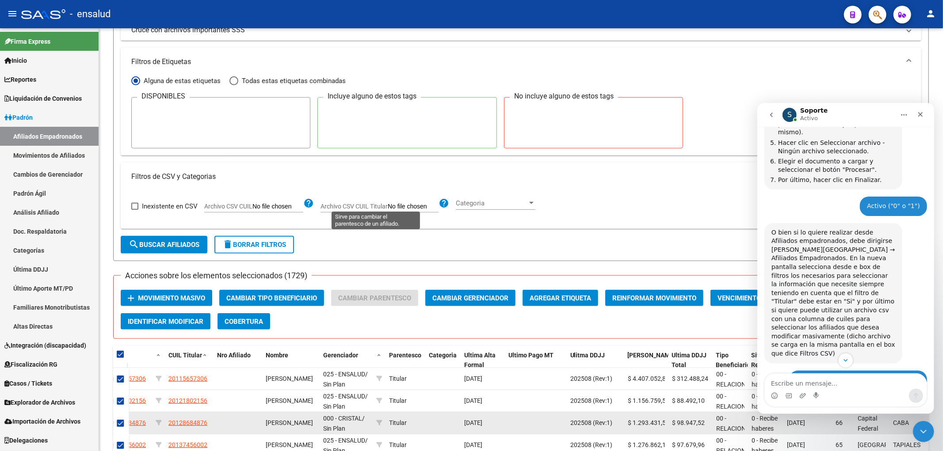
scroll to position [571, 0]
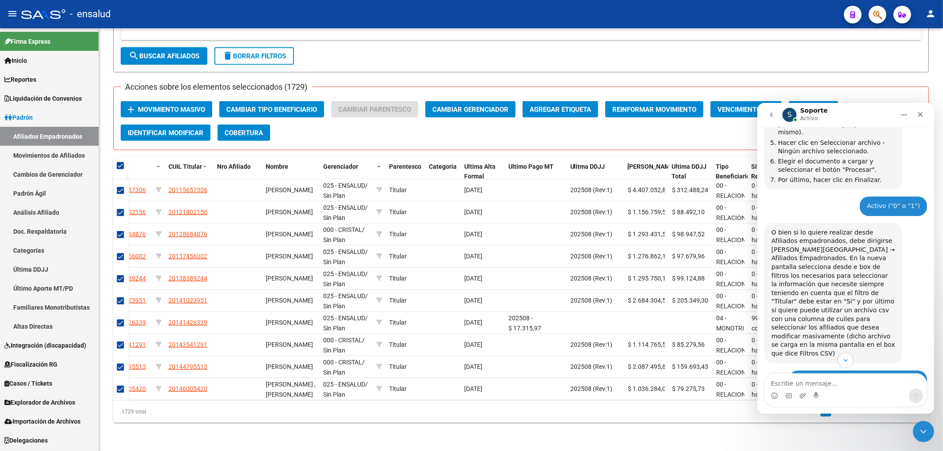
click at [119, 162] on span at bounding box center [120, 165] width 7 height 7
click at [120, 169] on input "checkbox" at bounding box center [120, 169] width 0 height 0
checkbox input "false"
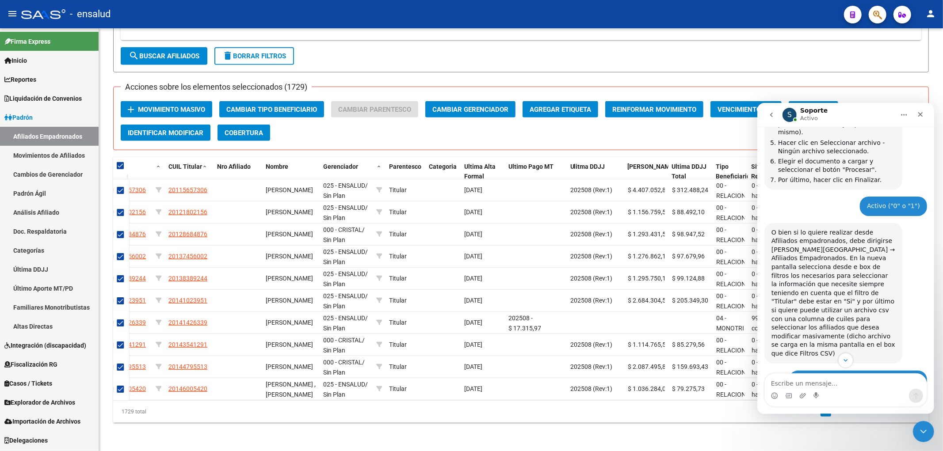
checkbox input "false"
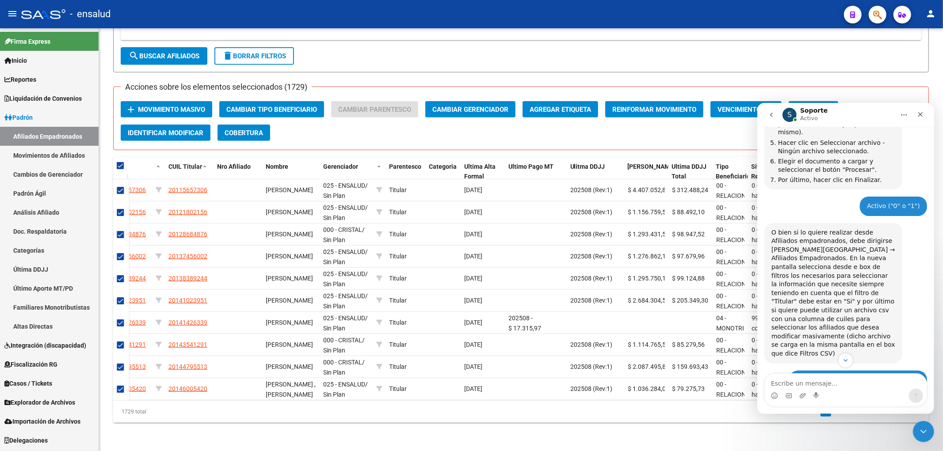
checkbox input "false"
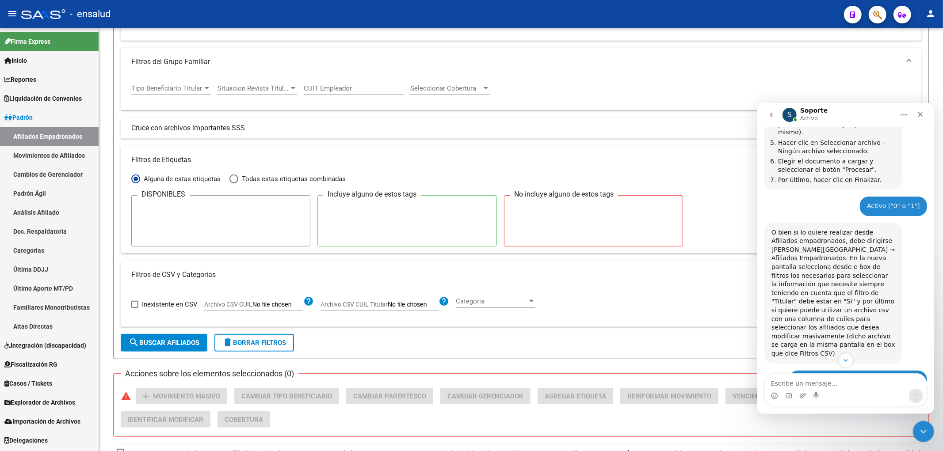
scroll to position [0, 0]
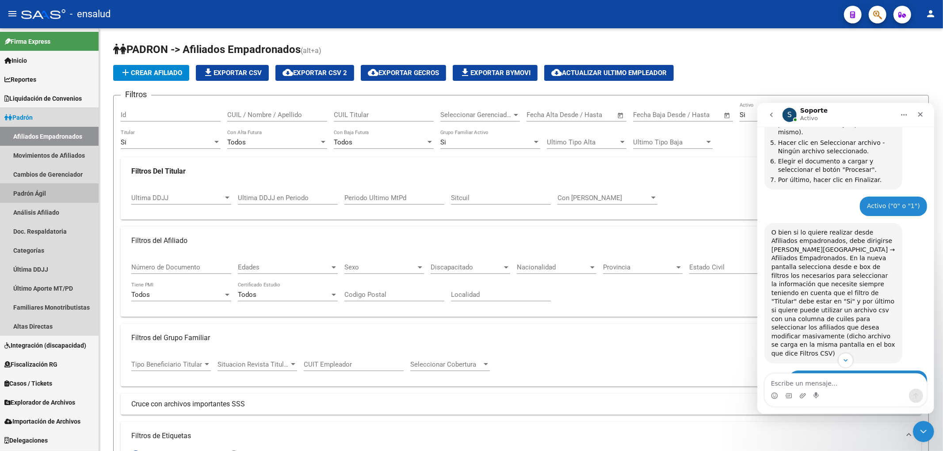
click at [26, 196] on link "Padrón Ágil" at bounding box center [49, 193] width 99 height 19
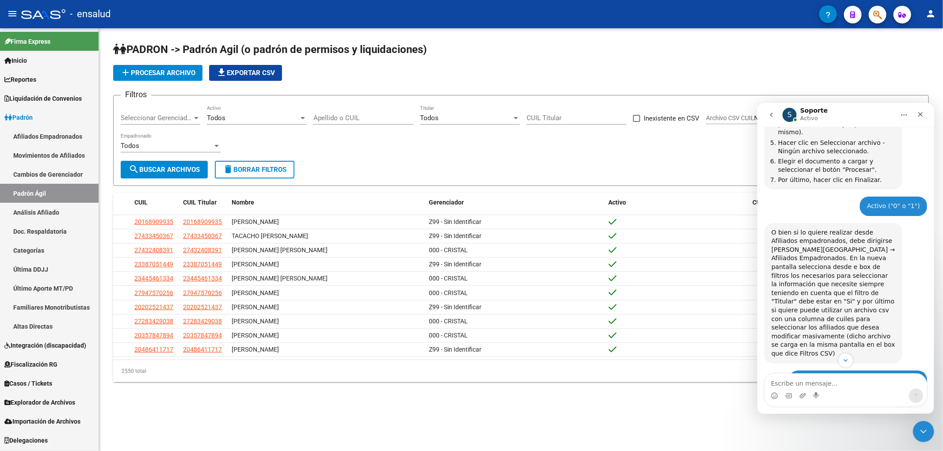
scroll to position [574, 0]
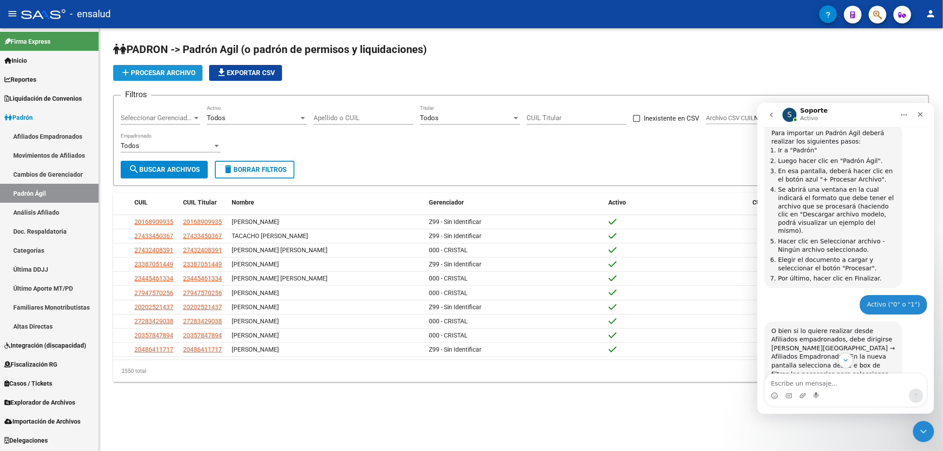
click at [178, 73] on span "add Procesar archivo" at bounding box center [157, 73] width 75 height 8
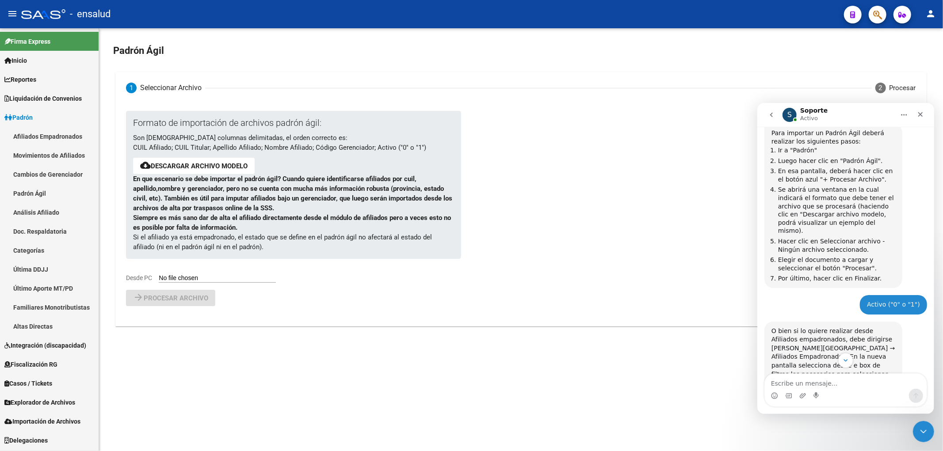
click at [33, 138] on link "Afiliados Empadronados" at bounding box center [49, 136] width 99 height 19
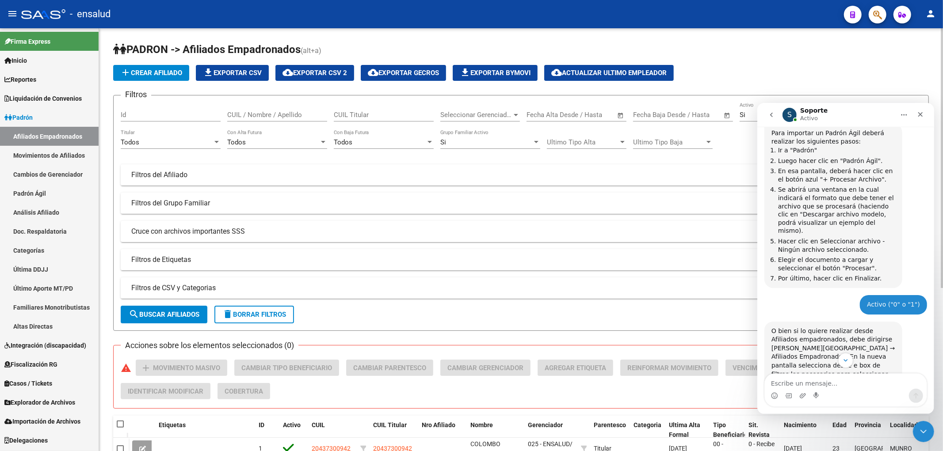
click at [502, 110] on div "Seleccionar Gerenciador Seleccionar Gerenciador" at bounding box center [480, 112] width 80 height 19
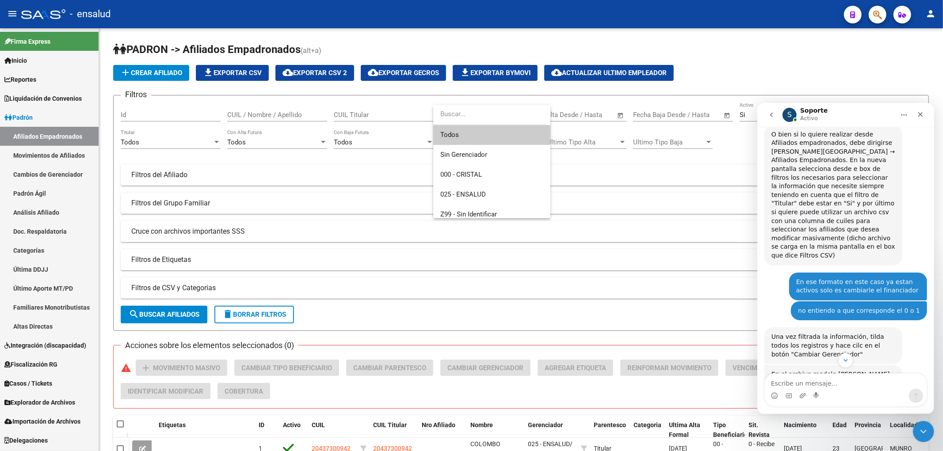
scroll to position [819, 0]
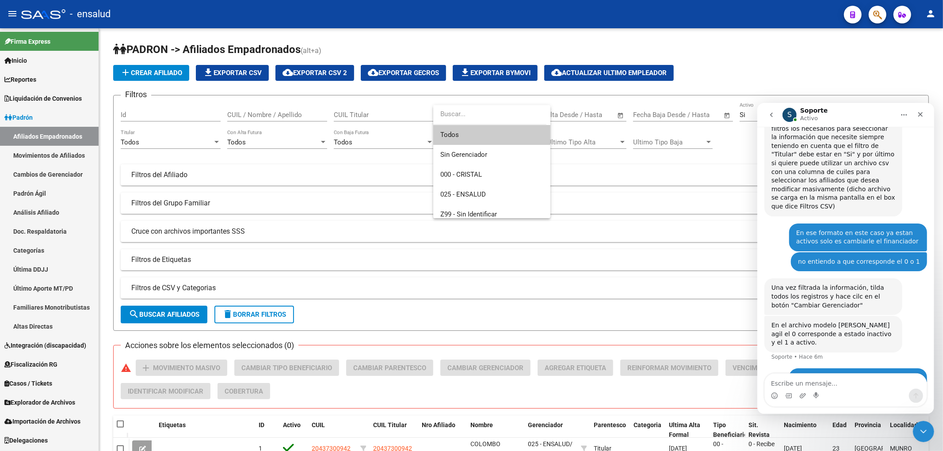
click at [450, 96] on div at bounding box center [471, 225] width 943 height 451
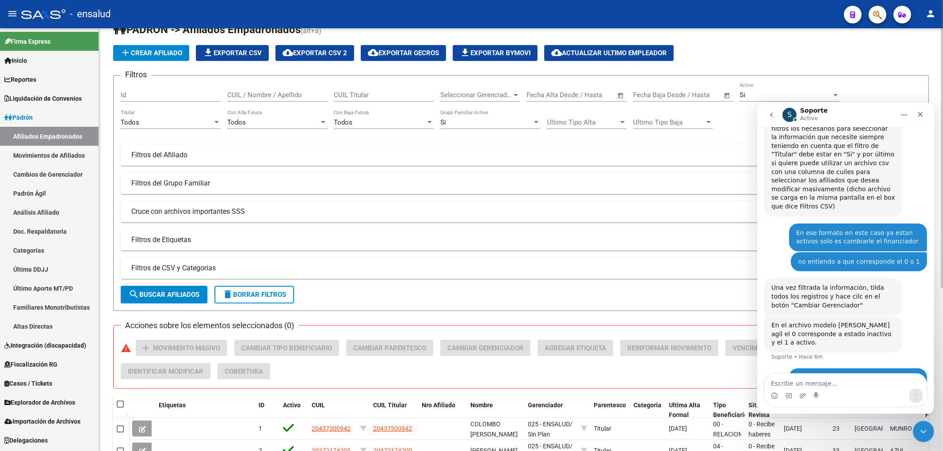
scroll to position [0, 0]
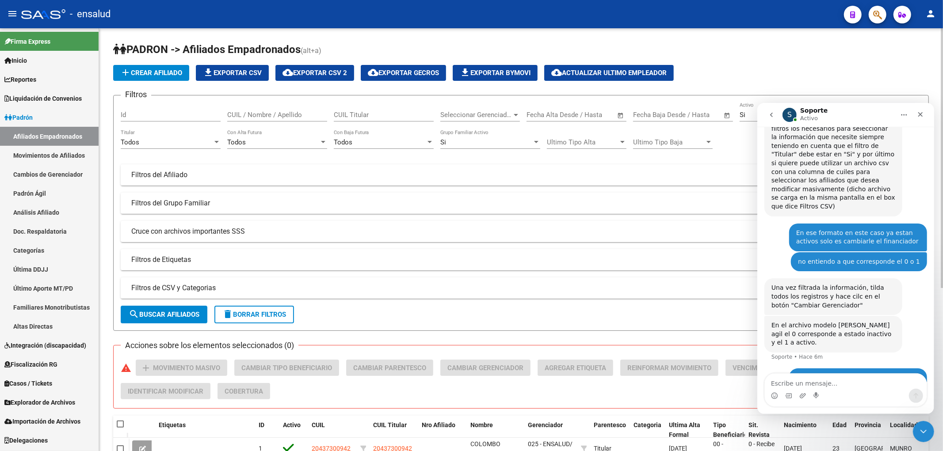
click at [460, 121] on div "Seleccionar Gerenciador Seleccionar Gerenciador" at bounding box center [480, 112] width 80 height 19
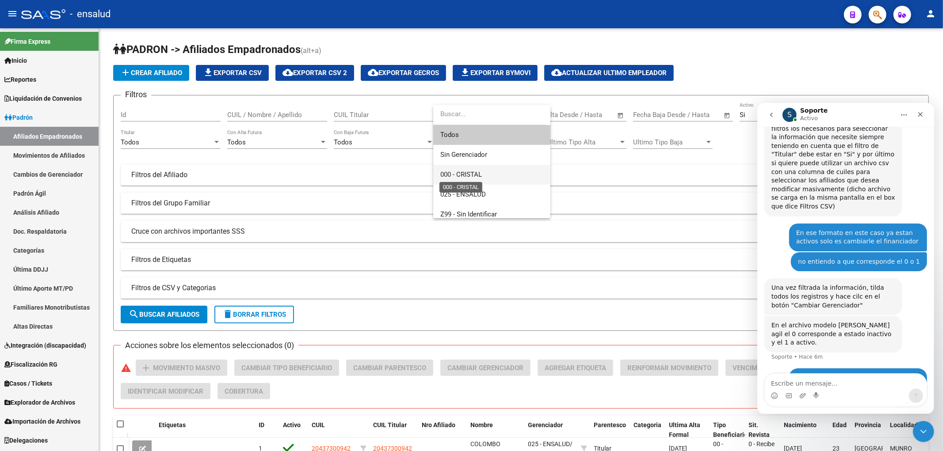
click at [468, 175] on span "000 - CRISTAL" at bounding box center [461, 175] width 42 height 8
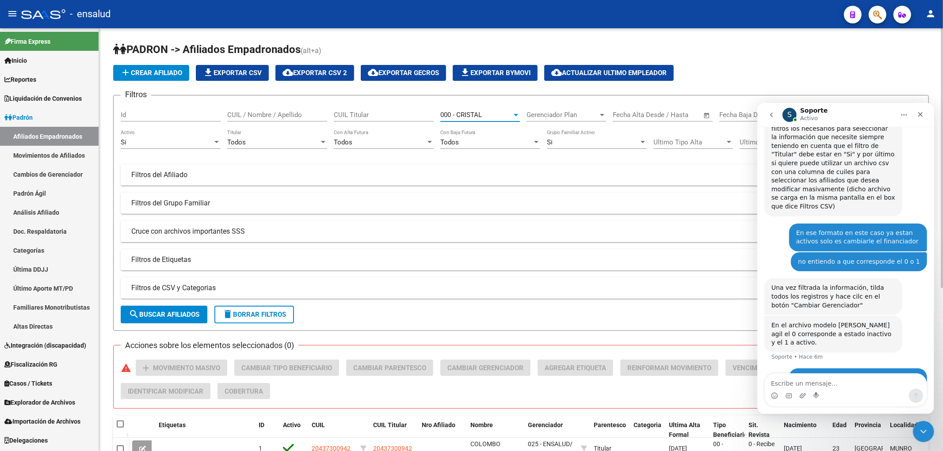
scroll to position [147, 0]
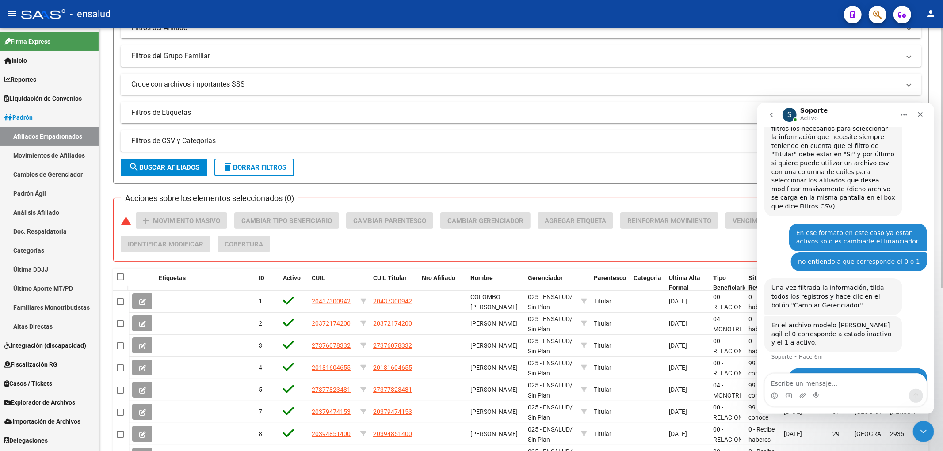
click at [136, 171] on mat-icon "search" at bounding box center [134, 167] width 11 height 11
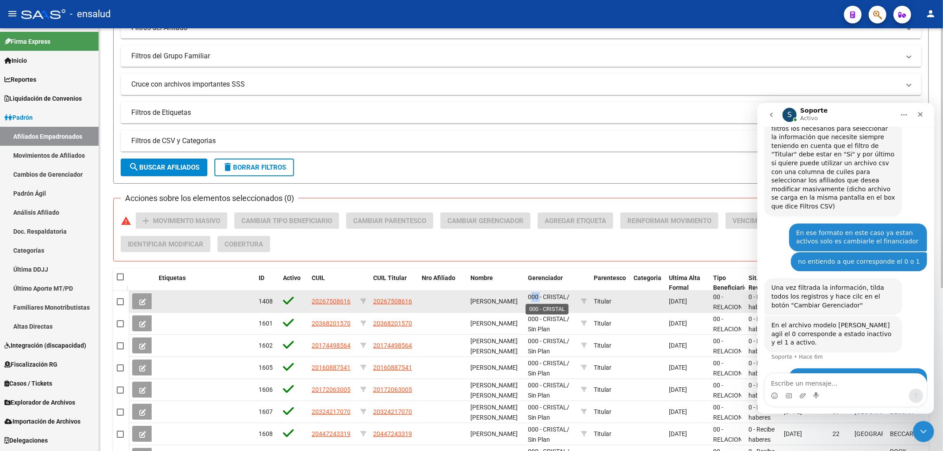
copy span "000"
drag, startPoint x: 532, startPoint y: 297, endPoint x: 537, endPoint y: 298, distance: 4.9
click at [537, 298] on datatable-body-cell "000 - CRISTAL / Sin Plan" at bounding box center [550, 302] width 53 height 22
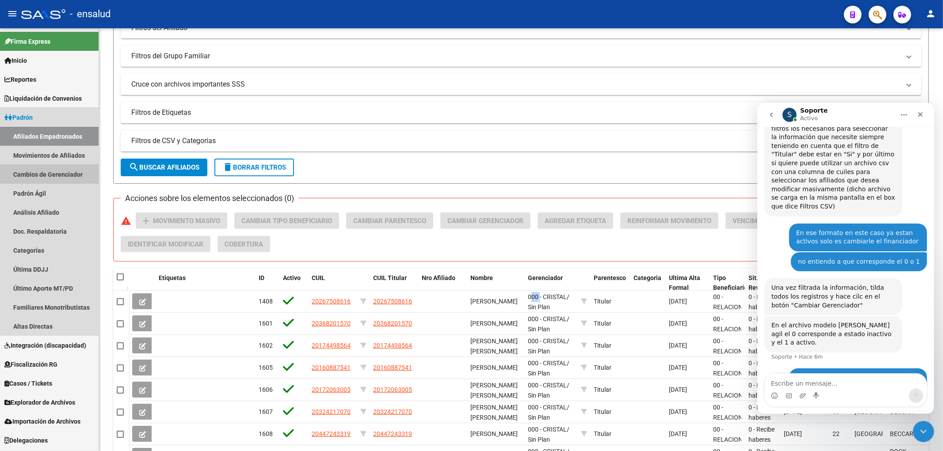
click at [58, 178] on link "Cambios de Gerenciador" at bounding box center [49, 174] width 99 height 19
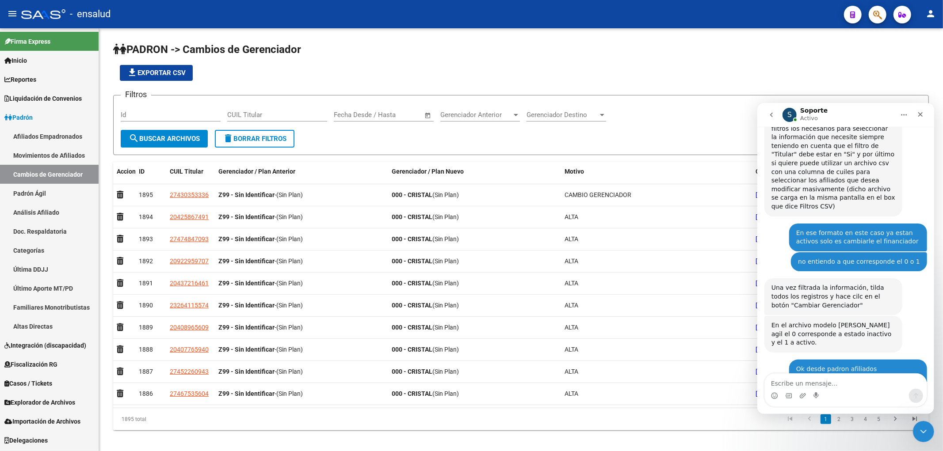
scroll to position [904, 0]
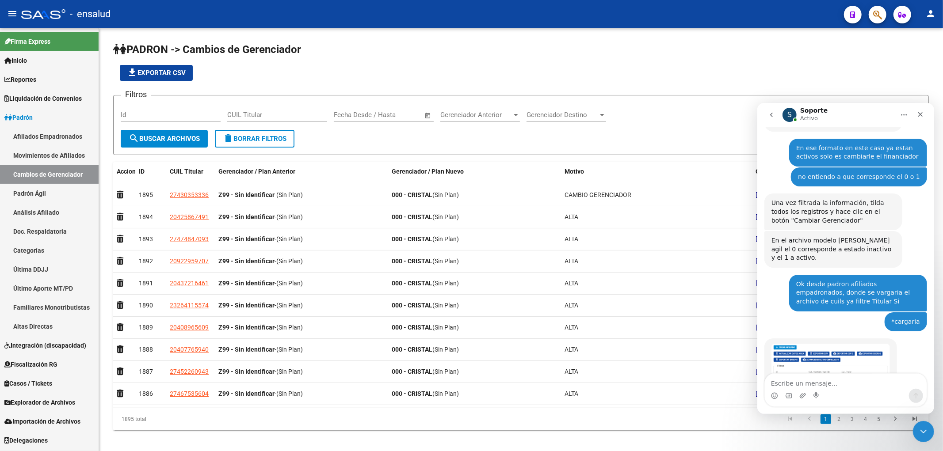
click at [830, 343] on img "Soporte dice…" at bounding box center [830, 376] width 118 height 67
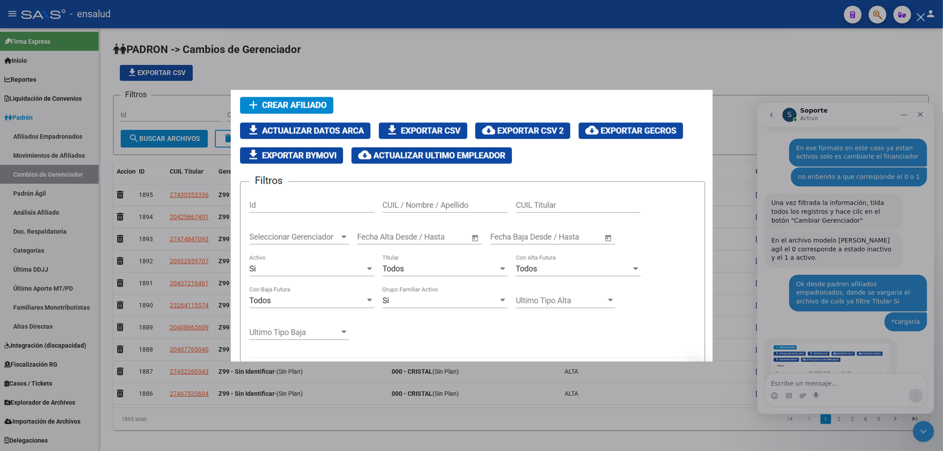
scroll to position [0, 0]
click at [829, 347] on div "Intercom Messenger" at bounding box center [471, 225] width 943 height 451
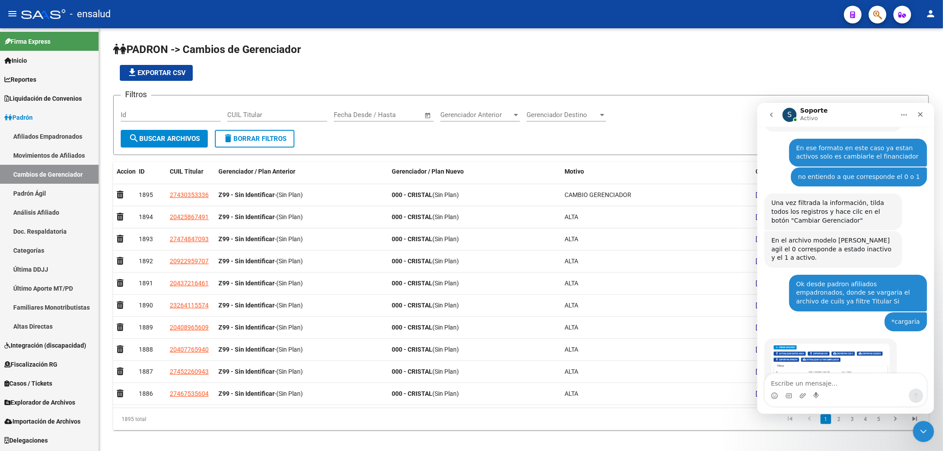
click at [32, 136] on link "Afiliados Empadronados" at bounding box center [49, 136] width 99 height 19
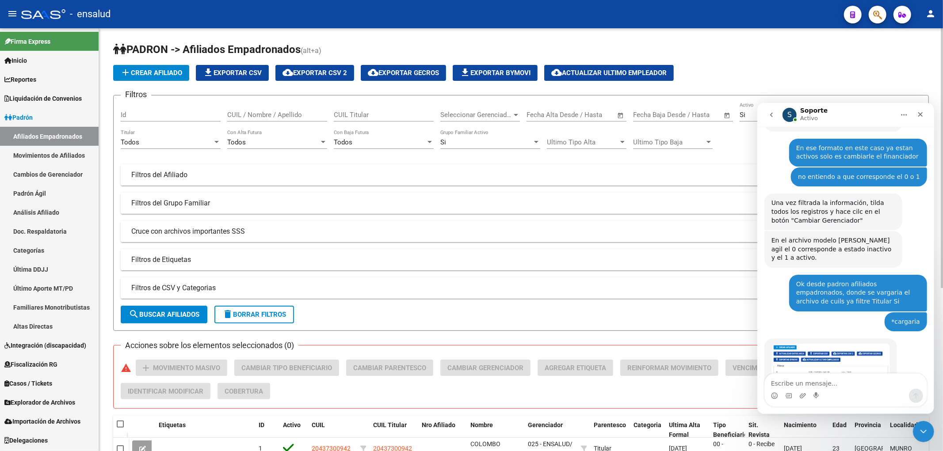
click at [142, 138] on div "Todos Titular" at bounding box center [171, 139] width 100 height 19
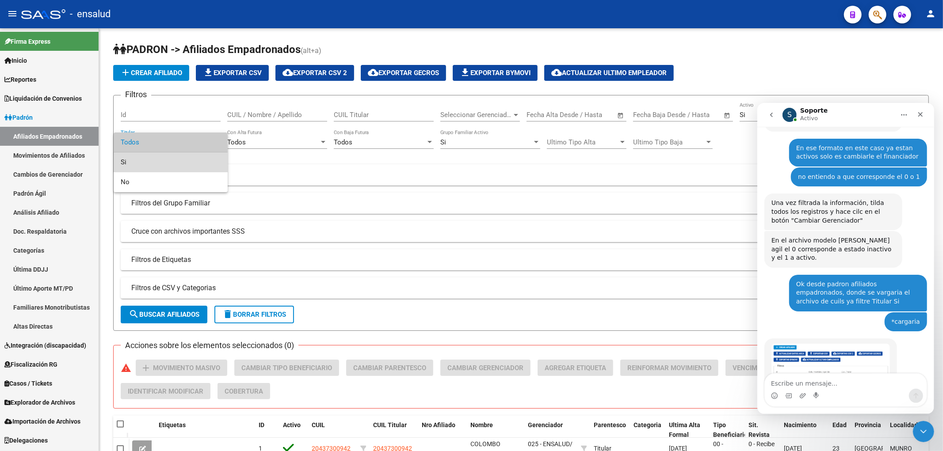
click at [144, 161] on span "Si" at bounding box center [171, 162] width 100 height 20
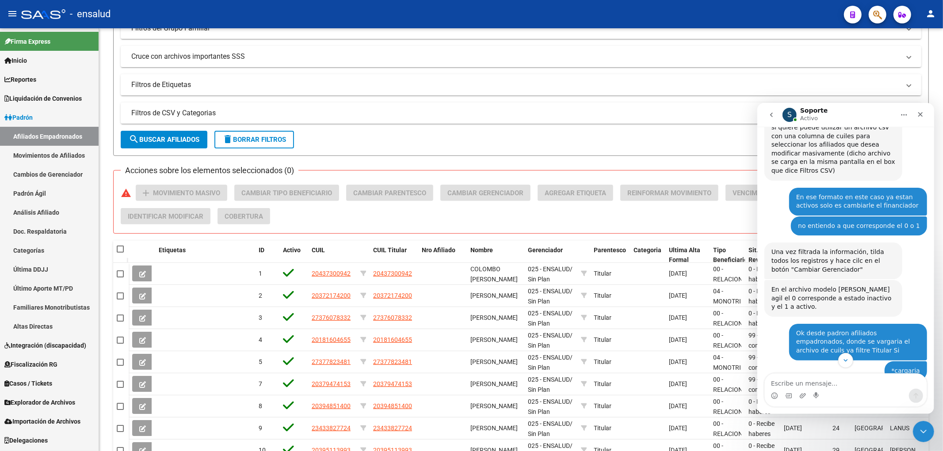
scroll to position [904, 0]
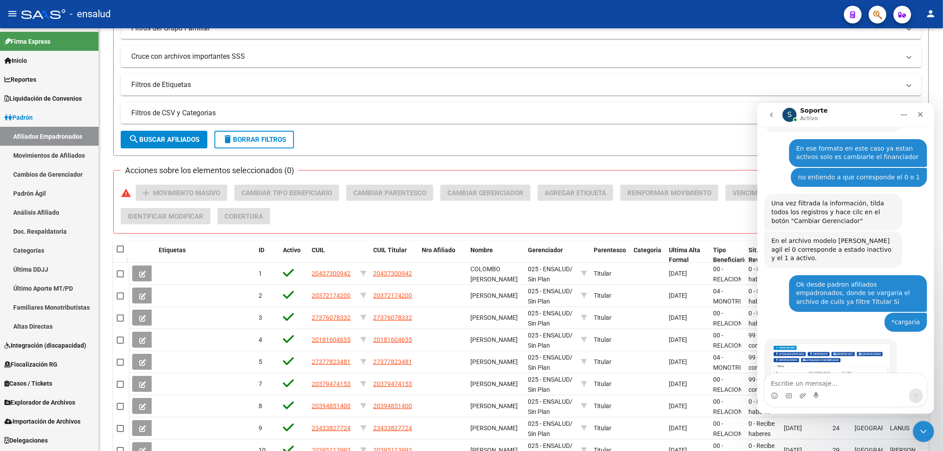
click at [806, 344] on img "Soporte dice…" at bounding box center [830, 377] width 118 height 67
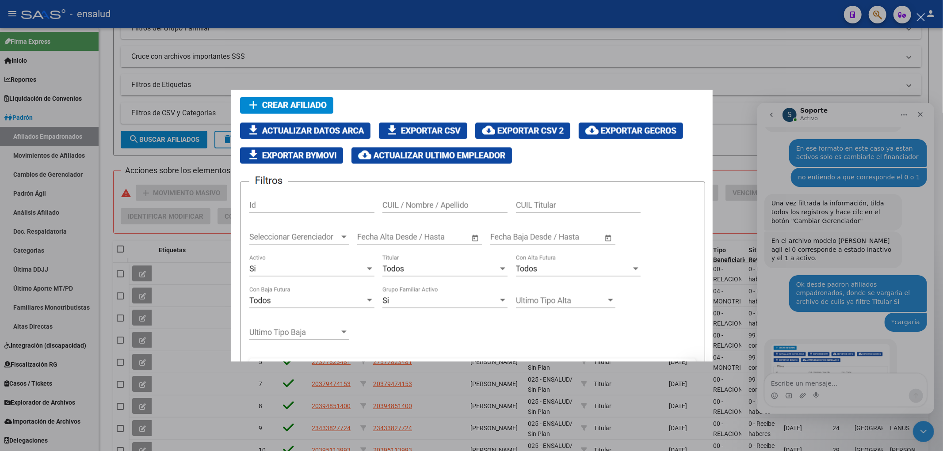
click at [806, 326] on div "Intercom Messenger" at bounding box center [471, 225] width 943 height 451
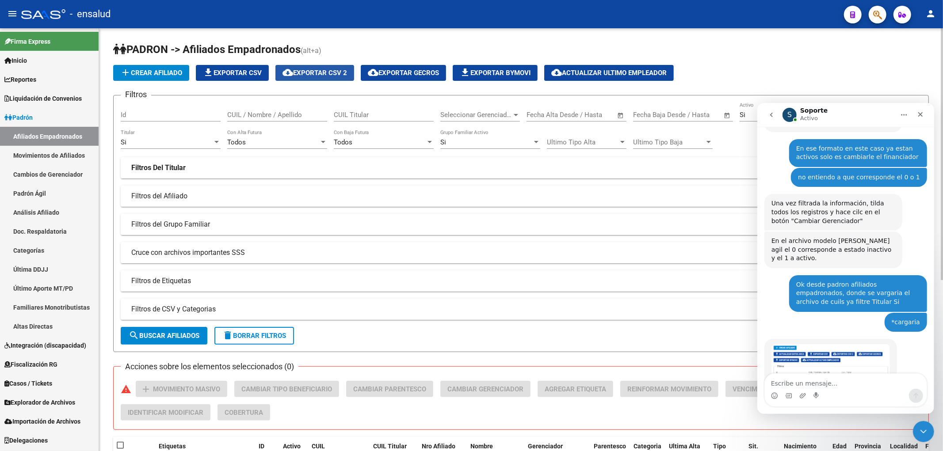
click at [303, 77] on button "cloud_download Exportar CSV 2" at bounding box center [314, 73] width 79 height 16
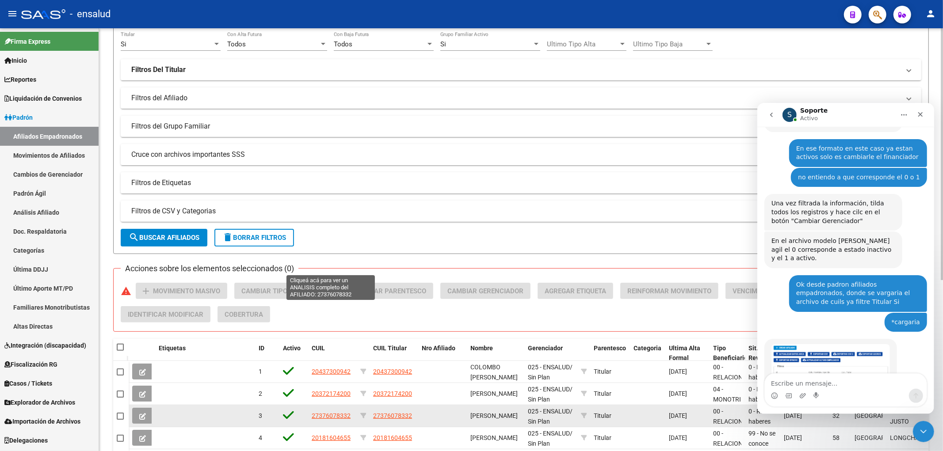
scroll to position [245, 0]
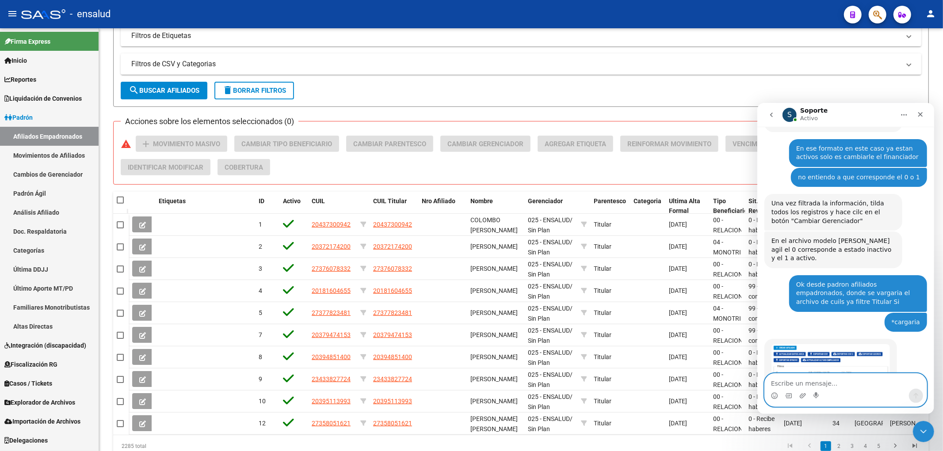
click at [837, 388] on textarea "Escribe un mensaje..." at bounding box center [845, 380] width 162 height 15
click at [824, 387] on textarea "[PERSON_NAME]" at bounding box center [845, 380] width 162 height 15
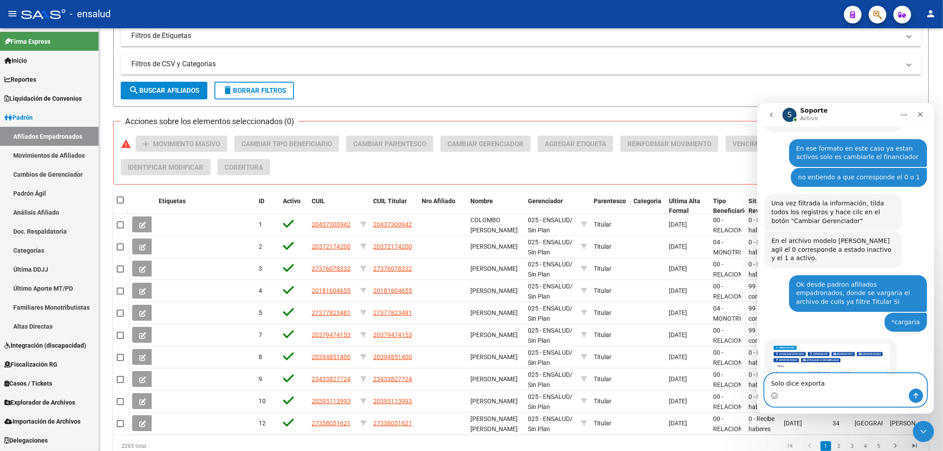
type textarea "Solo dice exportar"
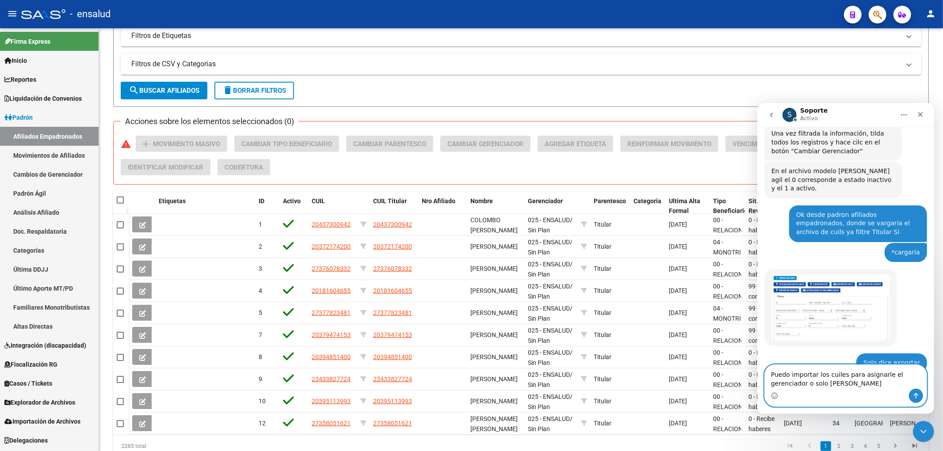
scroll to position [987, 0]
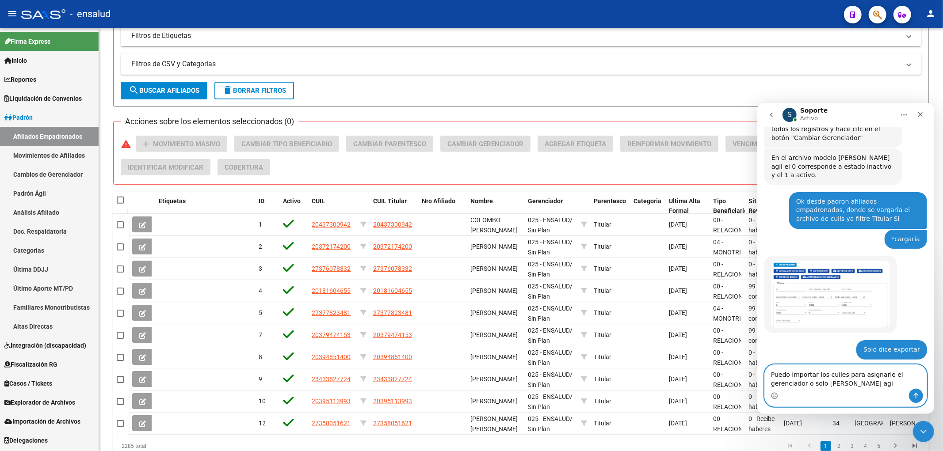
type textarea "Puedo importar los cuiles para asignarle el gerenciador o solo [PERSON_NAME] ag…"
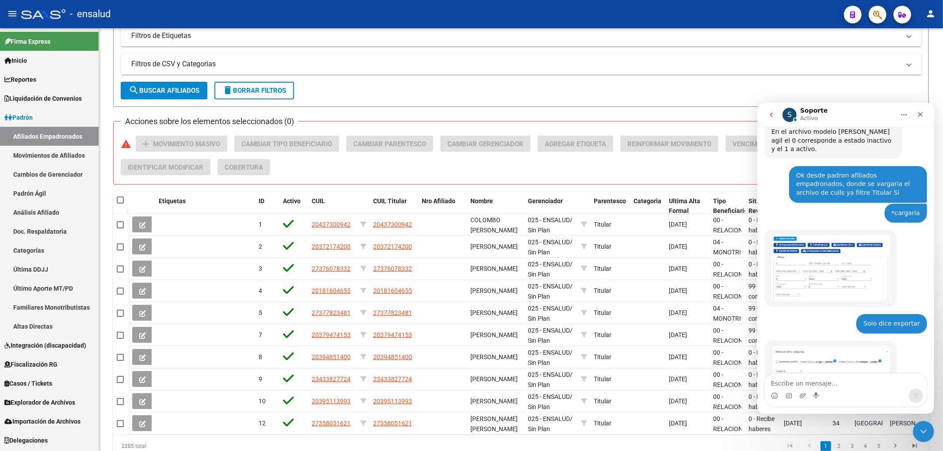
click at [803, 346] on img "Soporte dice…" at bounding box center [830, 361] width 118 height 30
click at [802, 298] on div "Intercom Messenger" at bounding box center [471, 225] width 943 height 451
click at [821, 346] on img "Soporte dice…" at bounding box center [830, 361] width 118 height 30
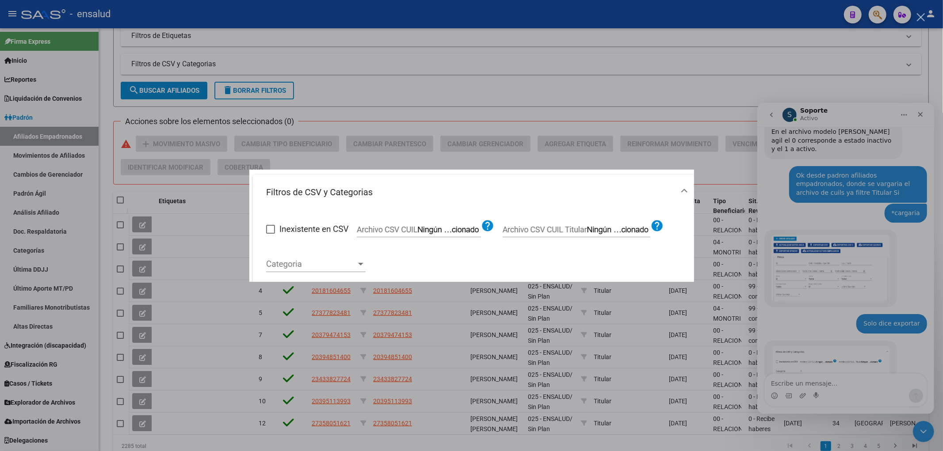
click at [452, 104] on div "Intercom Messenger" at bounding box center [471, 225] width 943 height 451
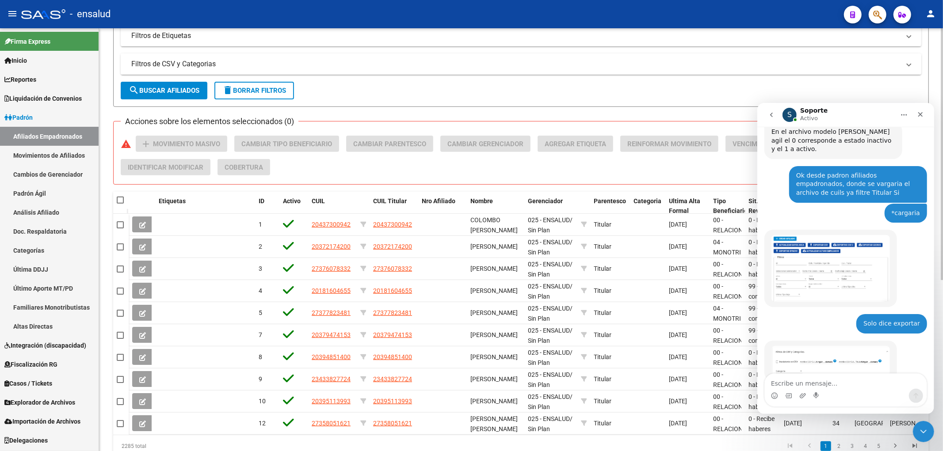
scroll to position [196, 0]
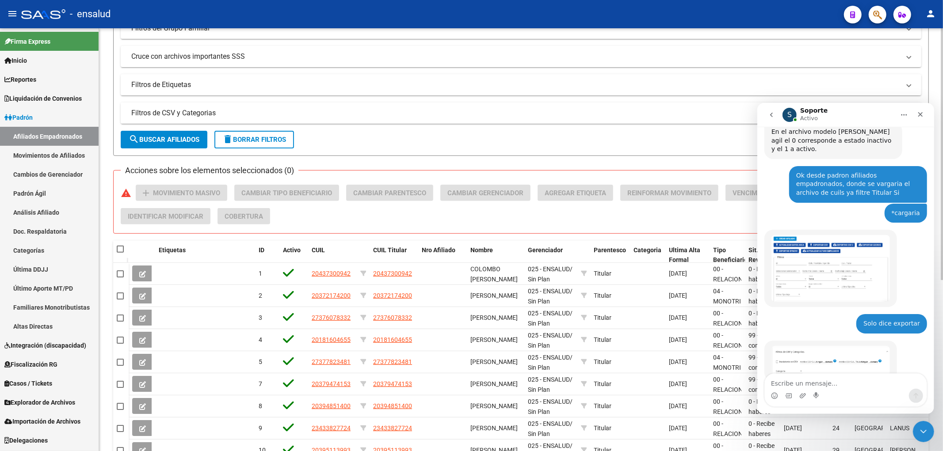
click at [195, 111] on mat-panel-title "Filtros de CSV y Categorias" at bounding box center [515, 113] width 768 height 10
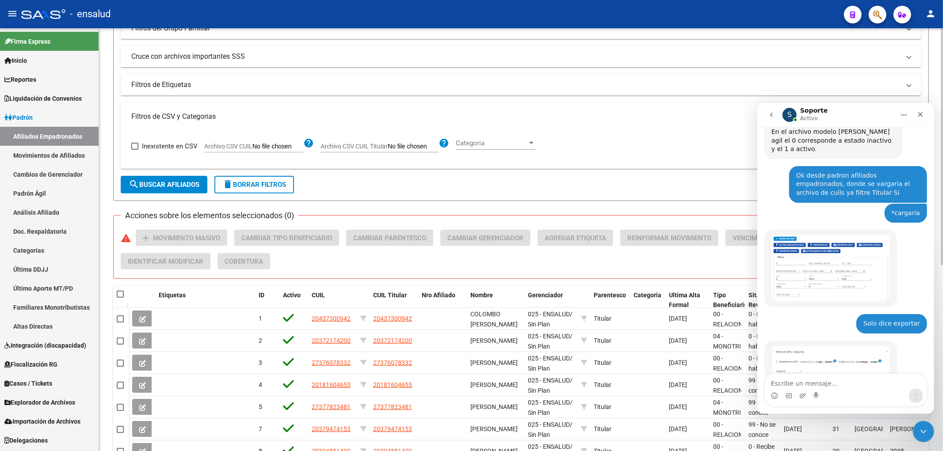
click at [284, 146] on input "Archivo CSV CUIL" at bounding box center [277, 147] width 51 height 8
click at [772, 397] on circle "Selector de emoji" at bounding box center [774, 395] width 6 height 6
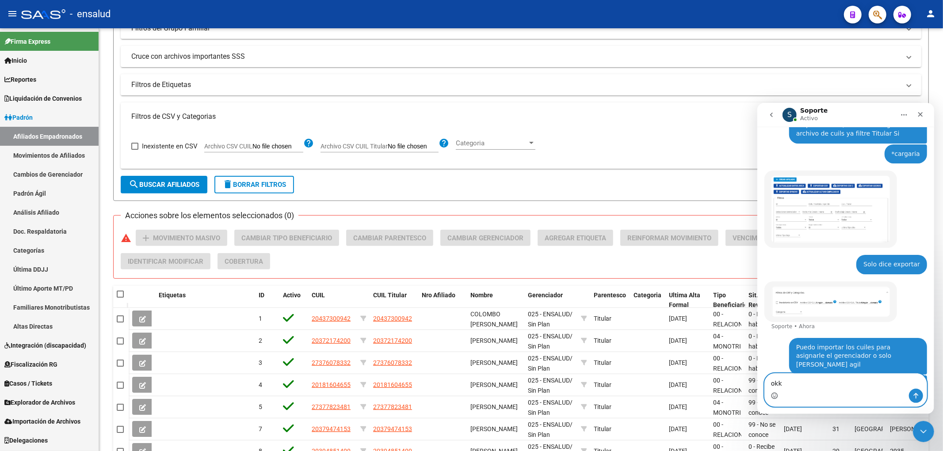
type textarea "okkk"
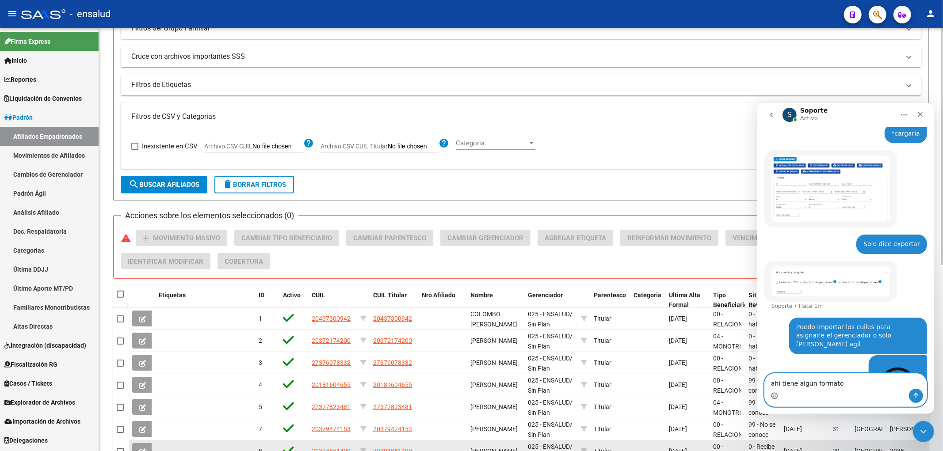
type textarea "ahi tiene algun formato?"
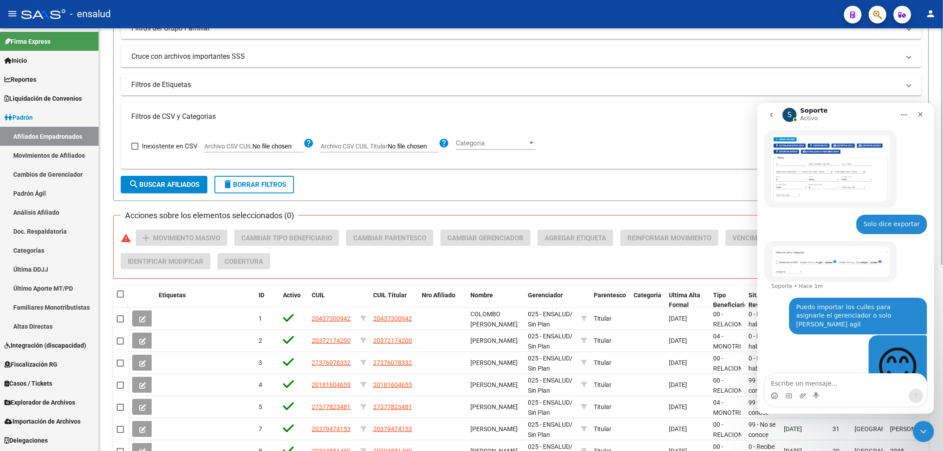
click at [498, 144] on span "Categoria" at bounding box center [492, 143] width 72 height 8
click at [498, 144] on input "dropdown search" at bounding box center [505, 143] width 113 height 20
click at [242, 140] on div at bounding box center [471, 225] width 943 height 451
click at [347, 148] on span "Archivo CSV CUIL Titular" at bounding box center [353, 146] width 67 height 7
click at [388, 148] on input "Archivo CSV CUIL Titular" at bounding box center [413, 147] width 51 height 8
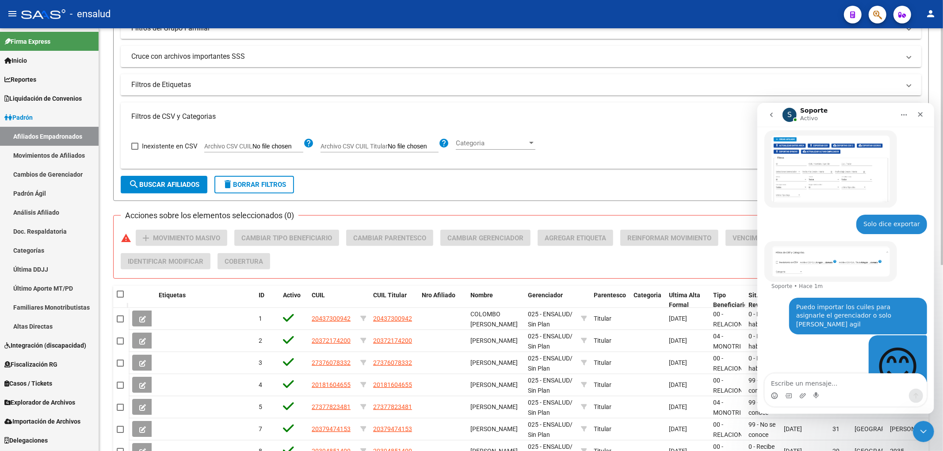
click at [253, 144] on input "Archivo CSV CUIL" at bounding box center [277, 147] width 51 height 8
type input "C:\fakepath\Libro6.csv"
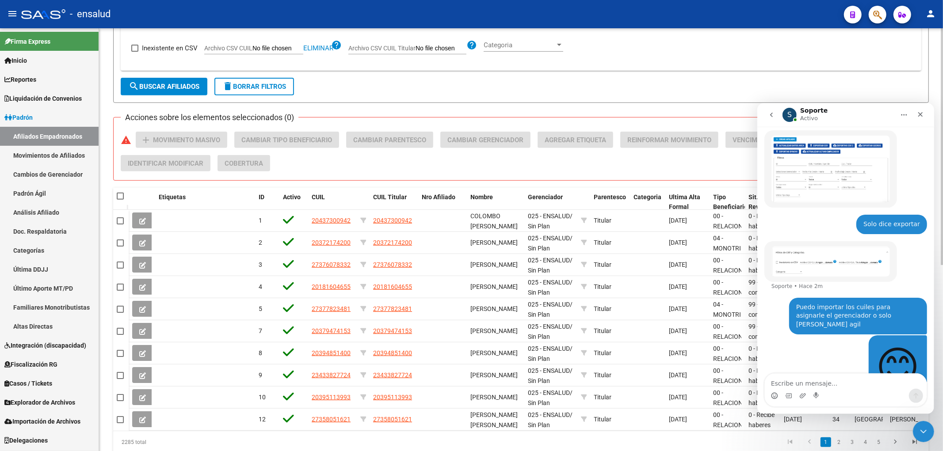
scroll to position [147, 0]
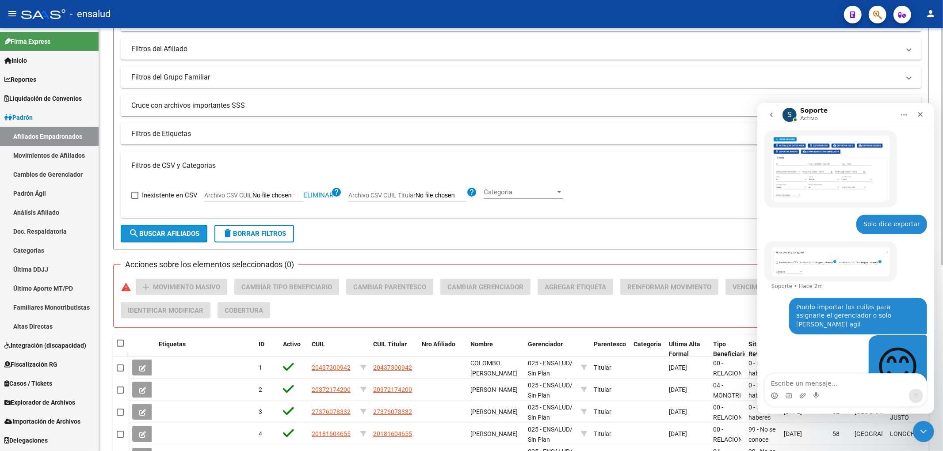
click at [180, 232] on span "search Buscar Afiliados" at bounding box center [164, 234] width 71 height 8
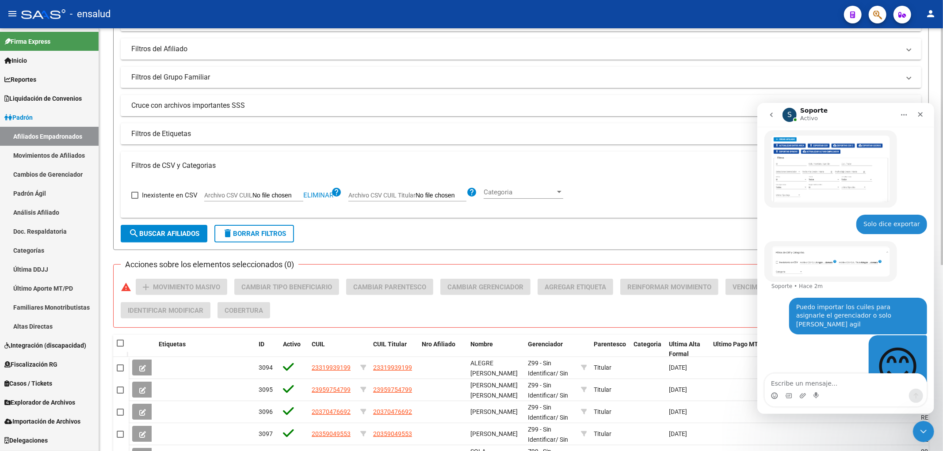
scroll to position [332, 0]
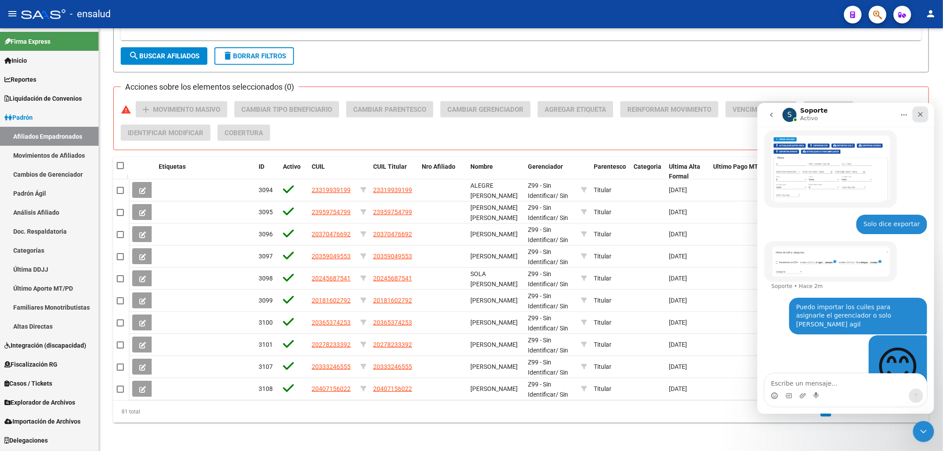
click at [923, 114] on div "Cerrar" at bounding box center [920, 114] width 16 height 16
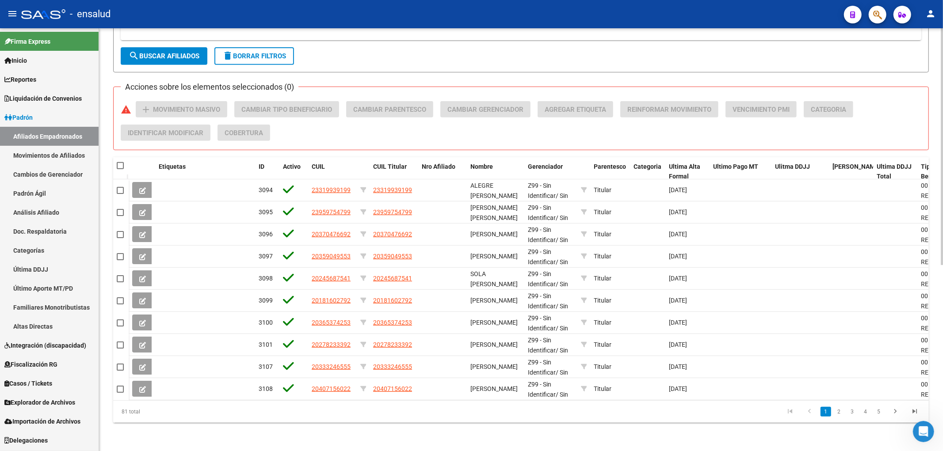
click at [113, 157] on datatable-header-cell at bounding box center [120, 166] width 15 height 18
click at [121, 162] on span at bounding box center [120, 165] width 7 height 7
click at [120, 169] on input "checkbox" at bounding box center [120, 169] width 0 height 0
checkbox input "true"
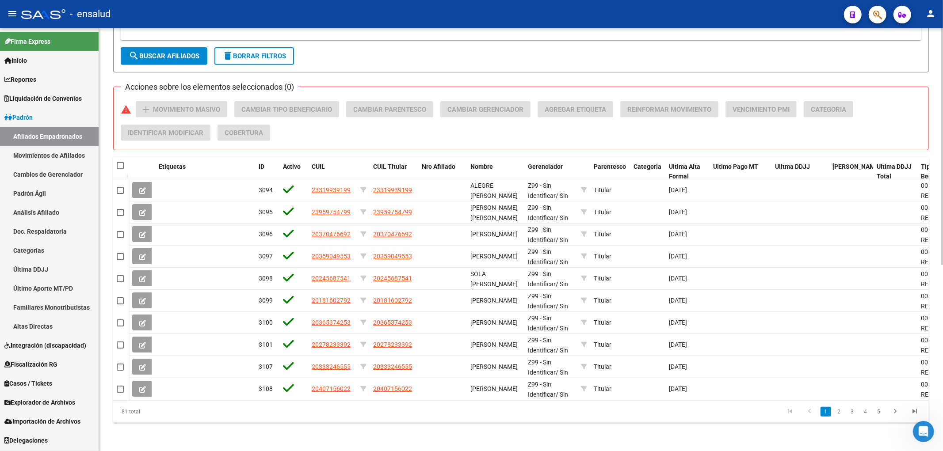
checkbox input "true"
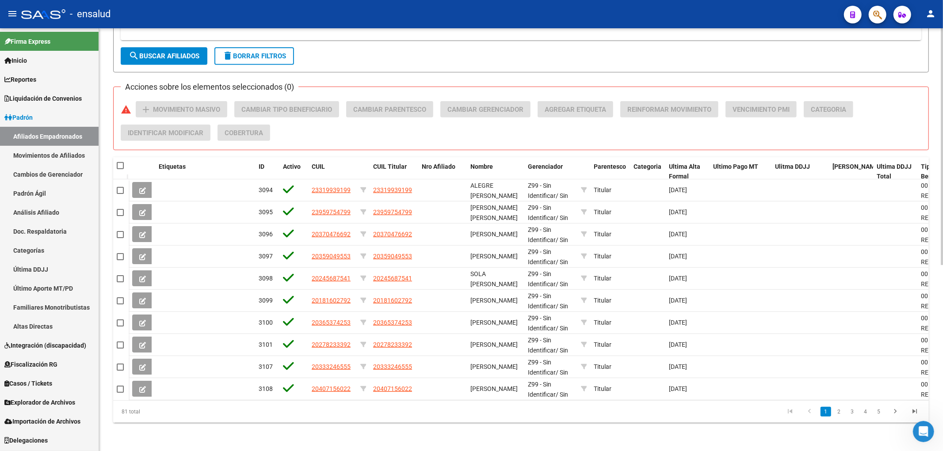
checkbox input "true"
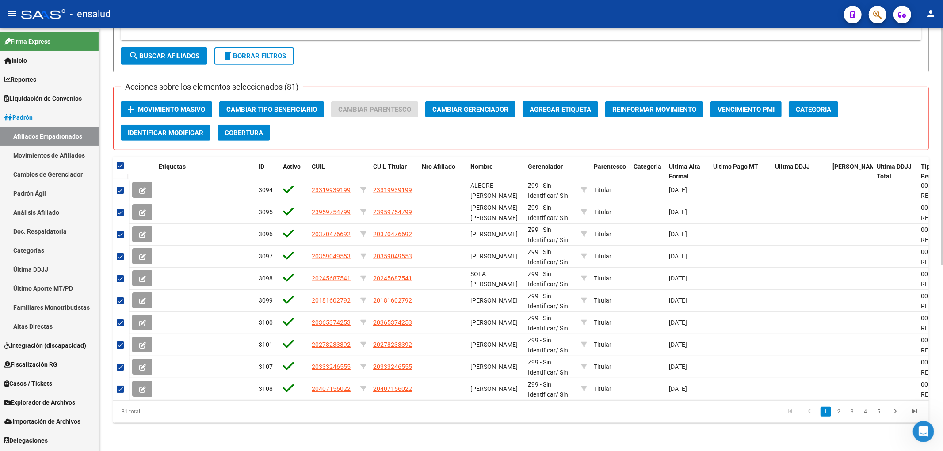
scroll to position [136, 0]
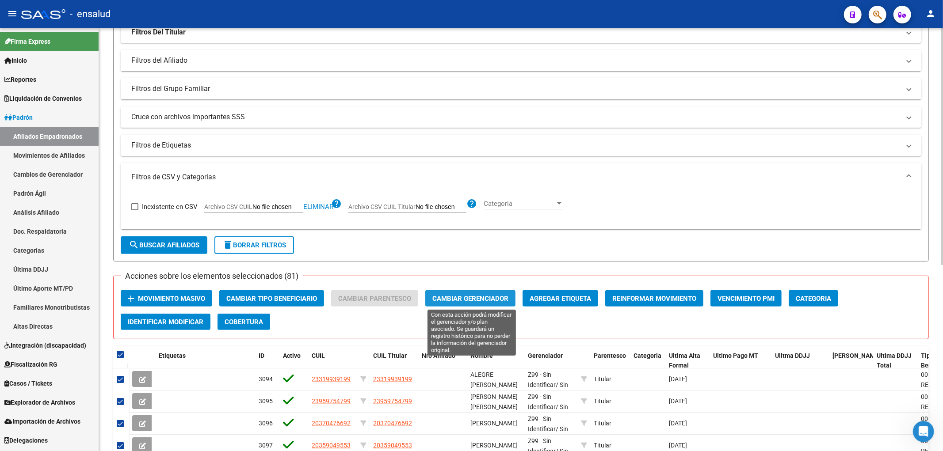
click at [485, 302] on button "Cambiar Gerenciador" at bounding box center [470, 298] width 90 height 16
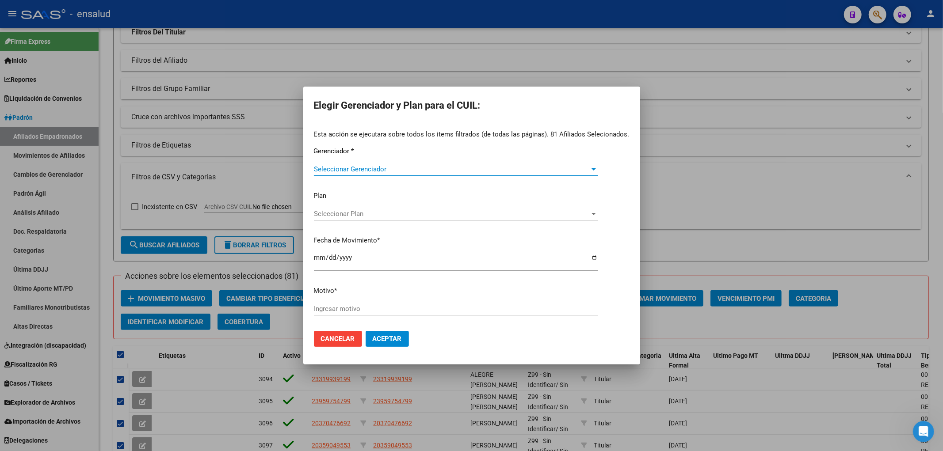
click at [365, 171] on span "Seleccionar Gerenciador" at bounding box center [452, 169] width 276 height 8
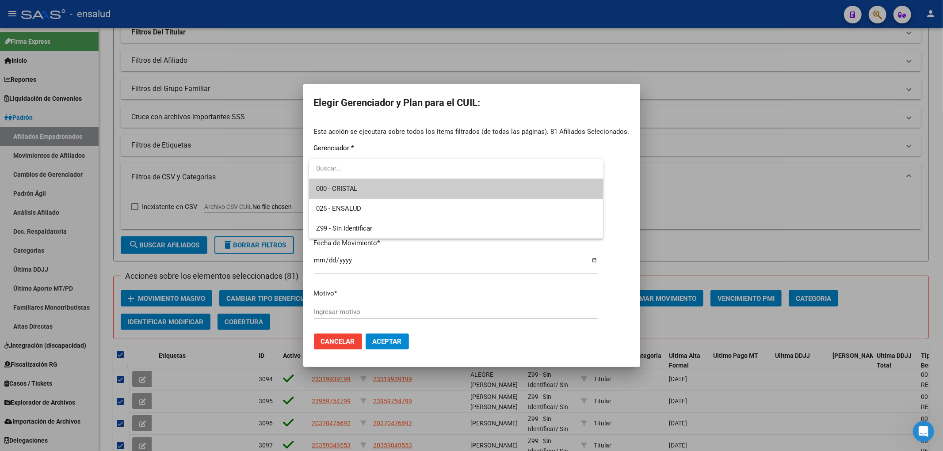
click at [365, 190] on span "000 - CRISTAL" at bounding box center [456, 189] width 280 height 20
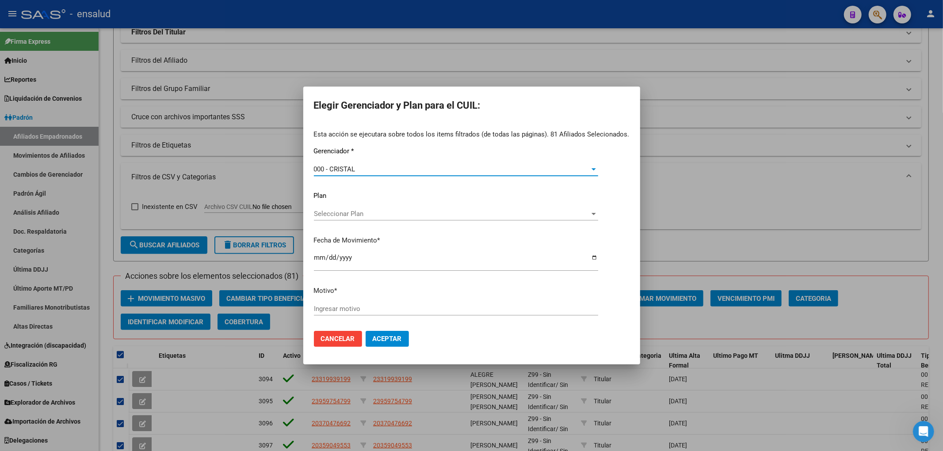
click at [423, 305] on input "Ingresar motivo" at bounding box center [456, 309] width 284 height 8
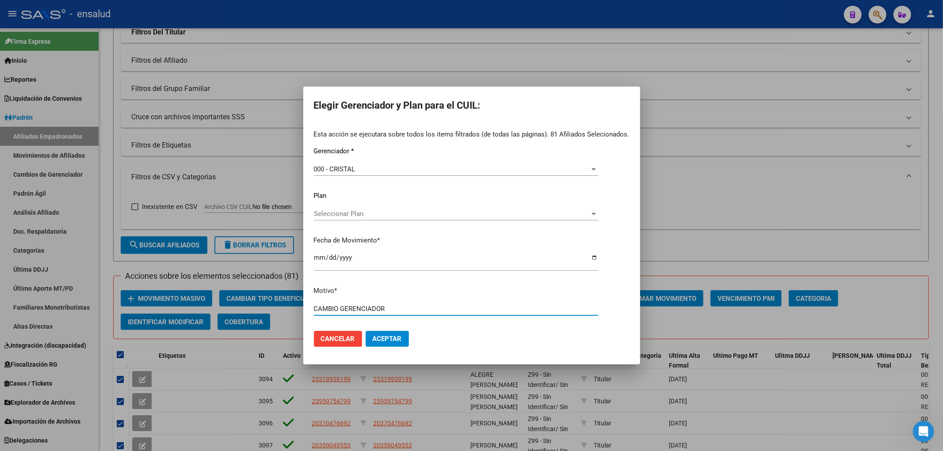
type input "CAMBIO GERENCIADOR"
click at [365, 331] on button "Aceptar" at bounding box center [386, 339] width 43 height 16
checkbox input "false"
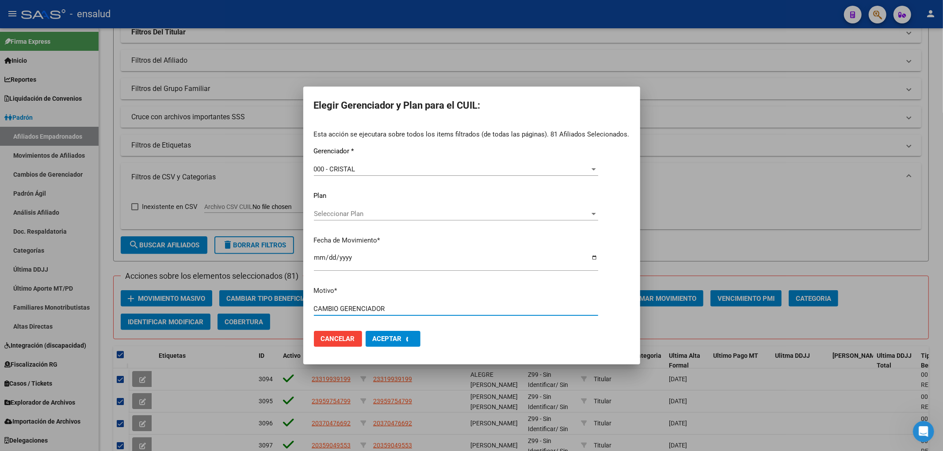
checkbox input "false"
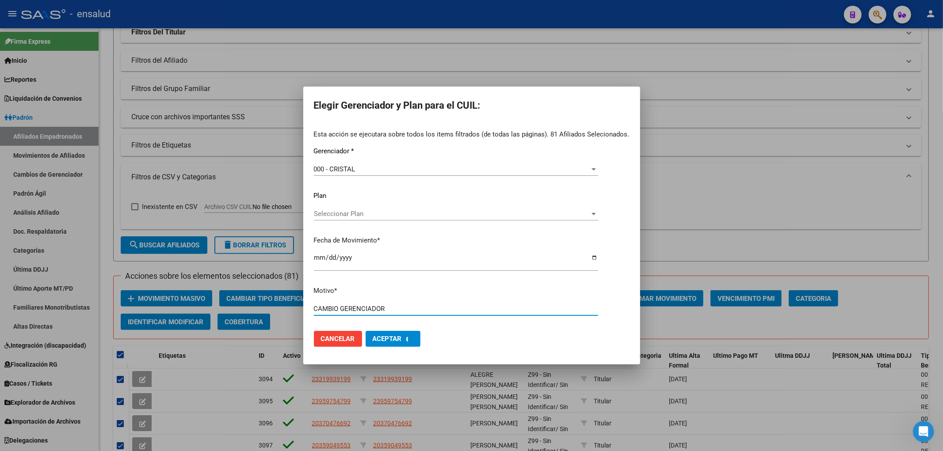
checkbox input "false"
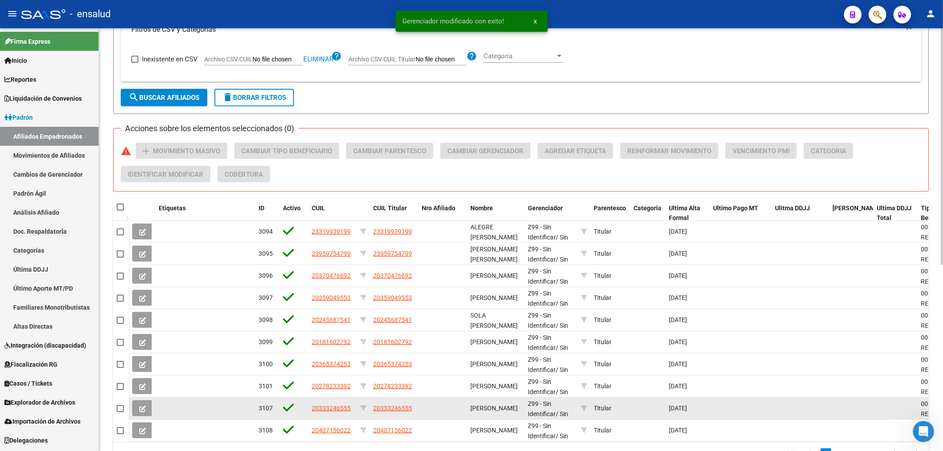
scroll to position [332, 0]
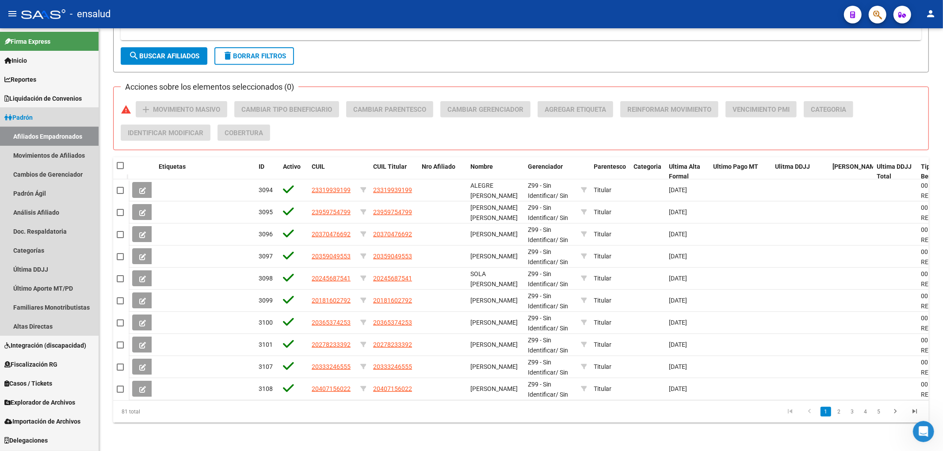
click at [39, 137] on link "Afiliados Empadronados" at bounding box center [49, 136] width 99 height 19
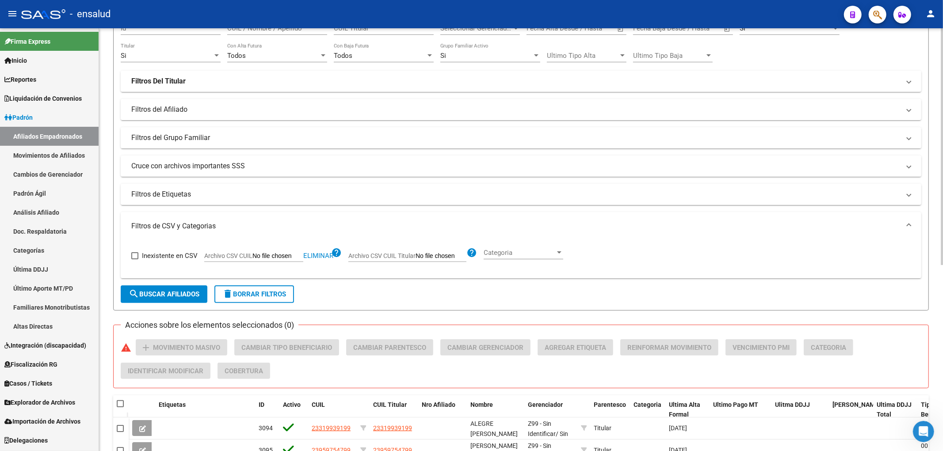
scroll to position [0, 0]
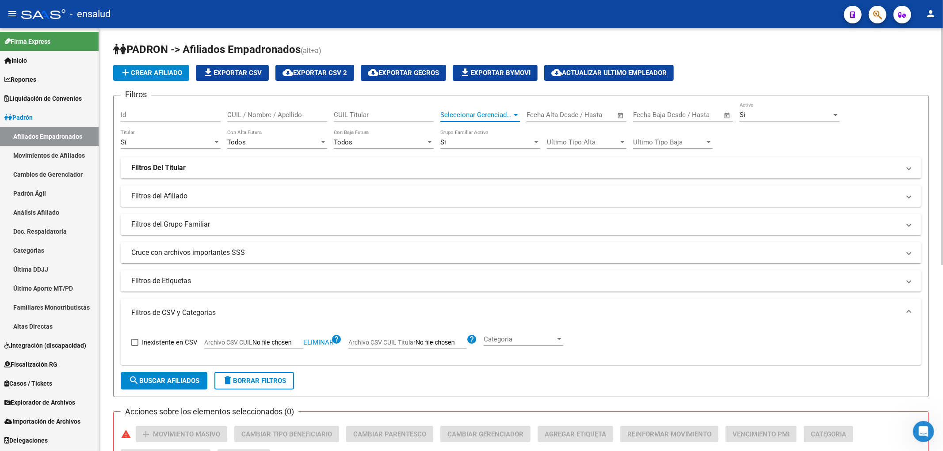
click at [510, 112] on span "Seleccionar Gerenciador" at bounding box center [476, 115] width 72 height 8
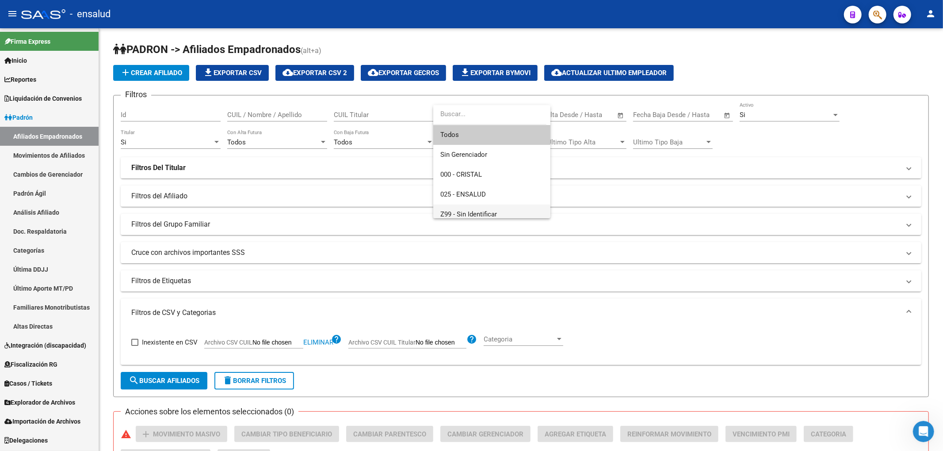
click at [491, 209] on span "Z99 - Sin Identificar" at bounding box center [491, 215] width 103 height 20
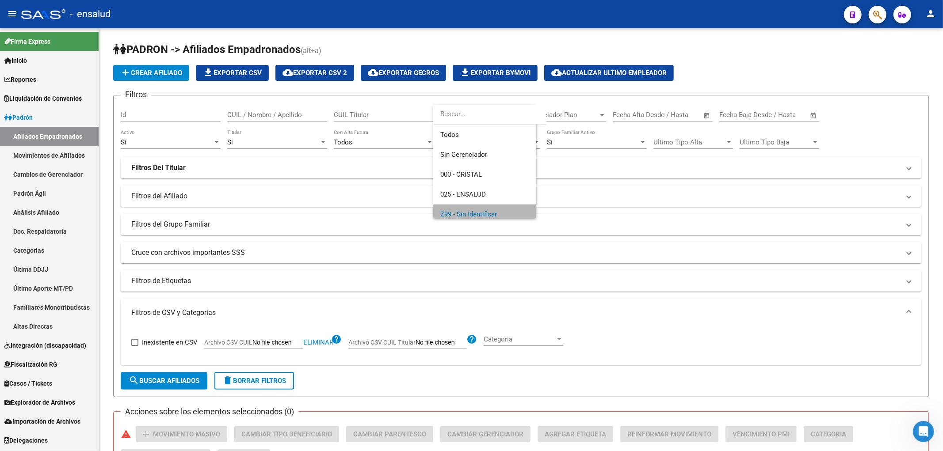
scroll to position [6, 0]
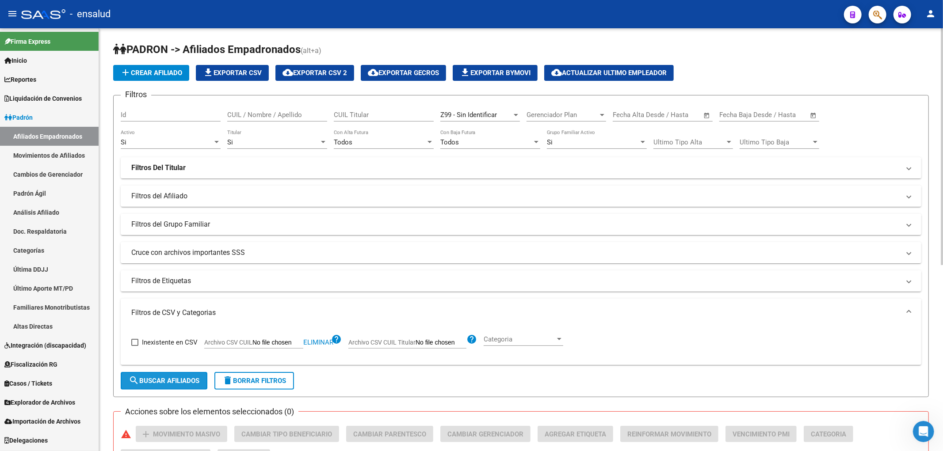
click at [156, 381] on span "search Buscar Afiliados" at bounding box center [164, 381] width 71 height 8
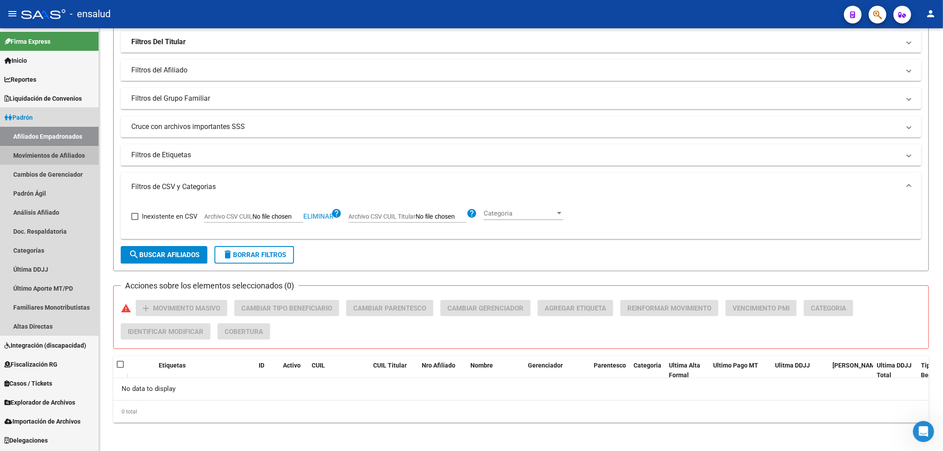
click at [55, 157] on link "Movimientos de Afiliados" at bounding box center [49, 155] width 99 height 19
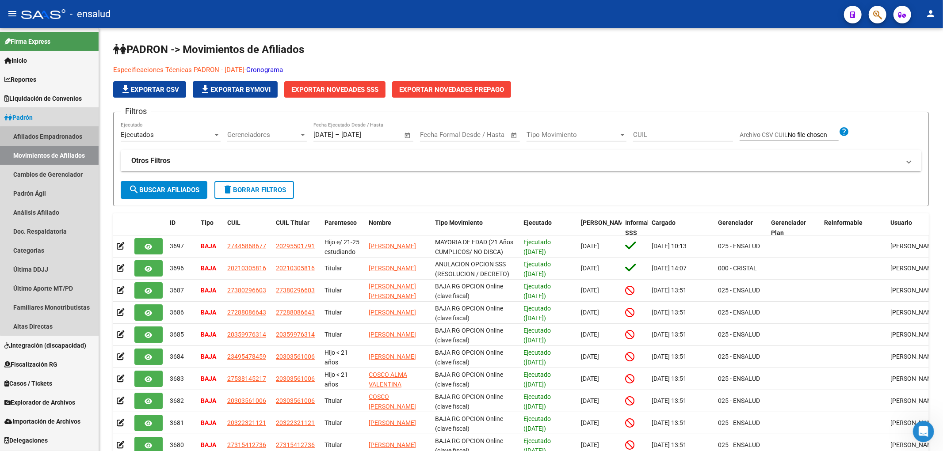
click at [68, 140] on link "Afiliados Empadronados" at bounding box center [49, 136] width 99 height 19
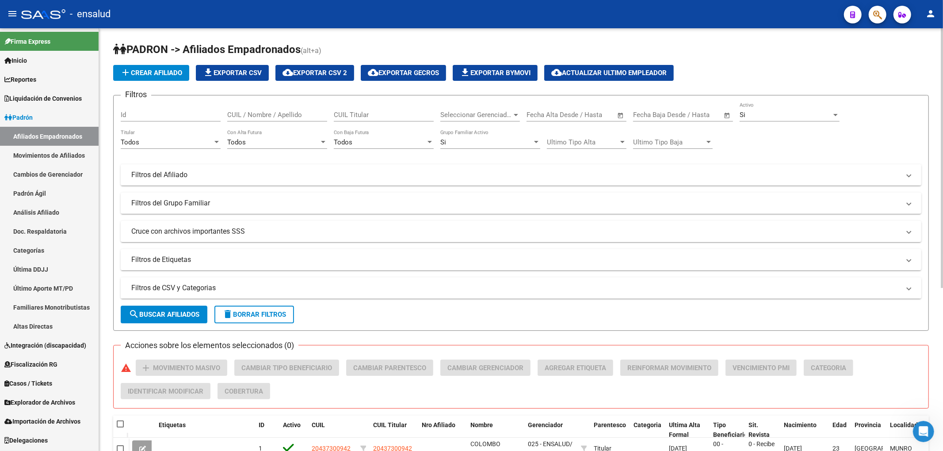
click at [205, 288] on mat-panel-title "Filtros de CSV y Categorias" at bounding box center [515, 288] width 768 height 10
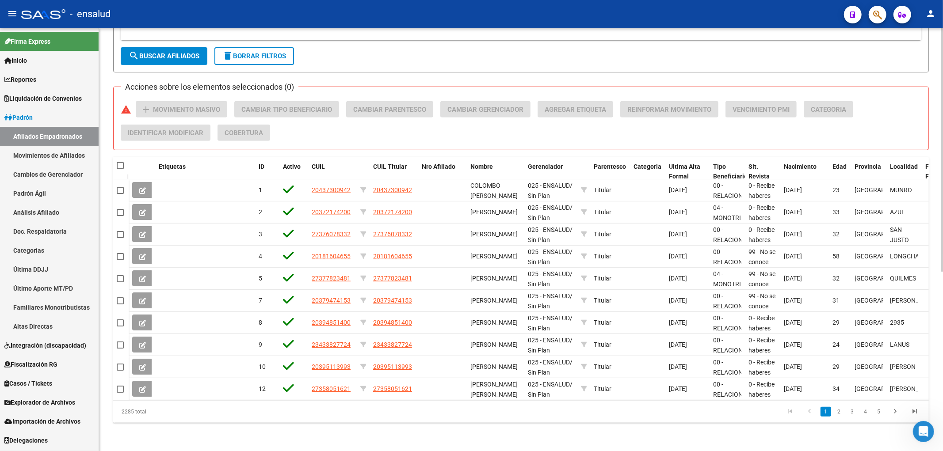
scroll to position [65, 0]
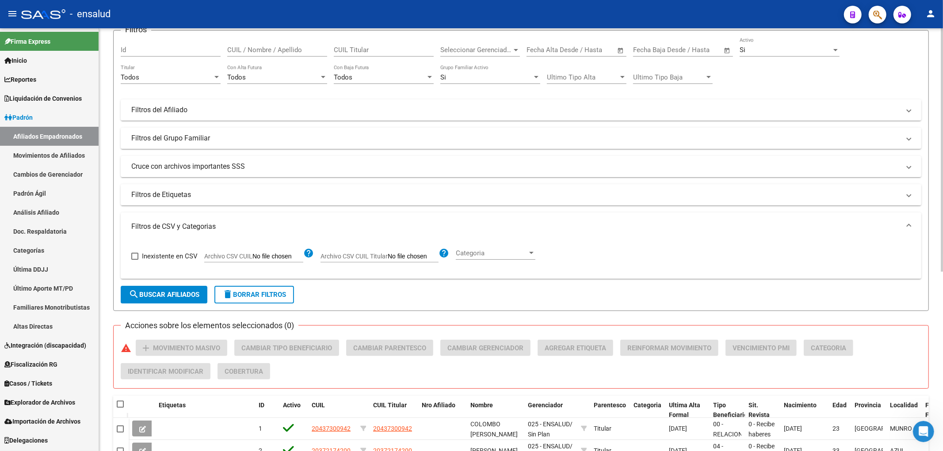
click at [462, 54] on span "Seleccionar Gerenciador" at bounding box center [476, 50] width 72 height 8
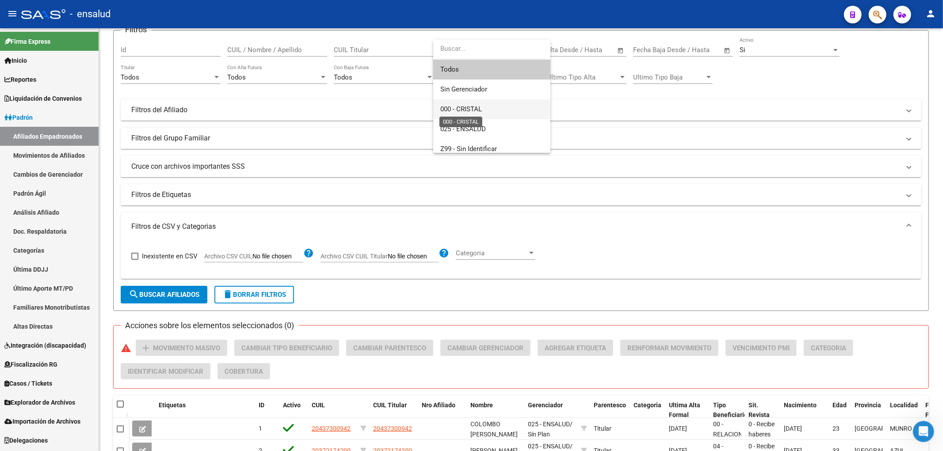
click at [479, 112] on span "000 - CRISTAL" at bounding box center [461, 109] width 42 height 8
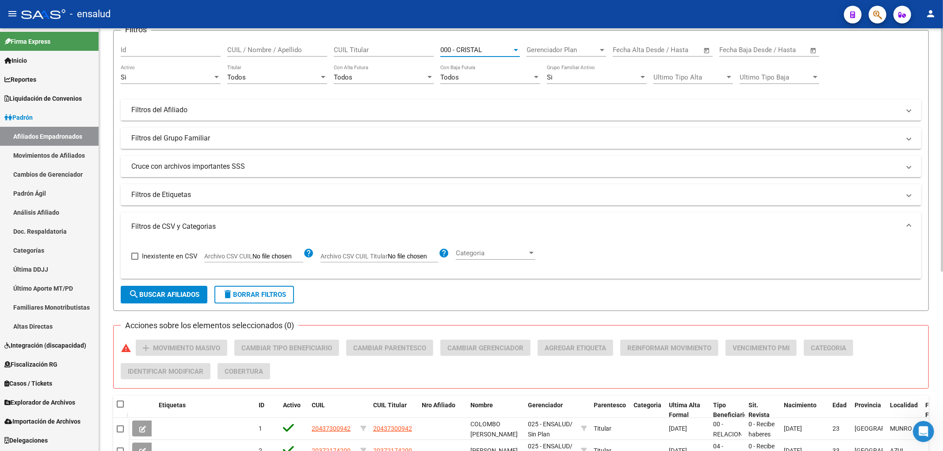
scroll to position [311, 0]
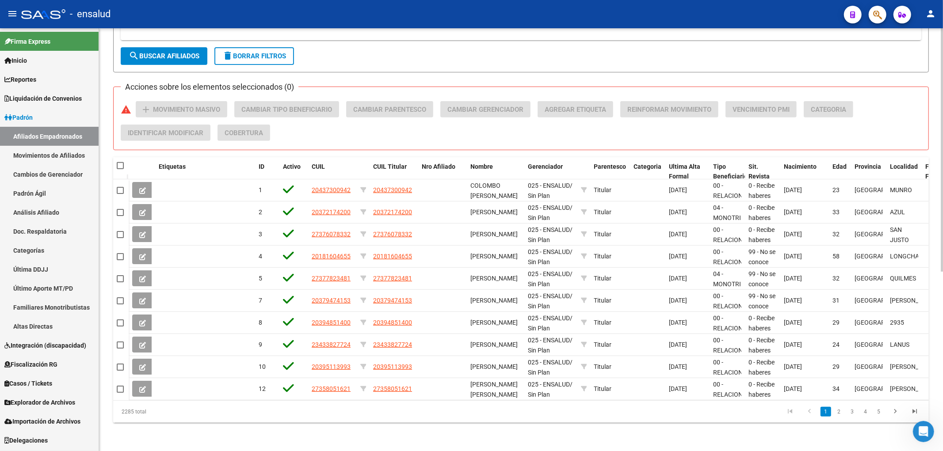
click at [165, 52] on span "search Buscar Afiliados" at bounding box center [164, 56] width 71 height 8
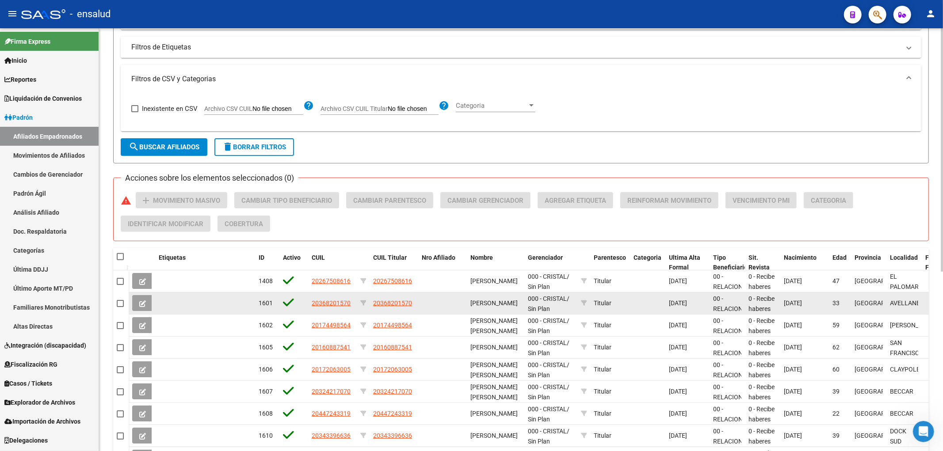
scroll to position [16, 0]
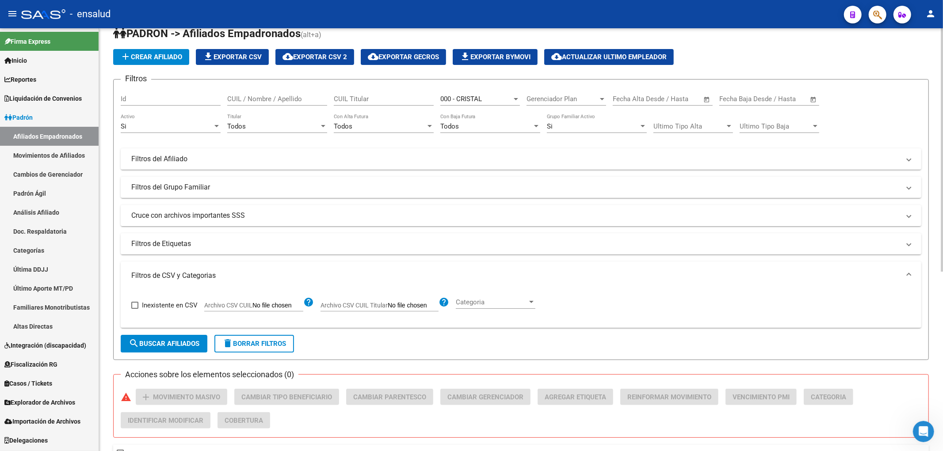
click at [482, 98] on span "000 - CRISTAL" at bounding box center [461, 99] width 42 height 8
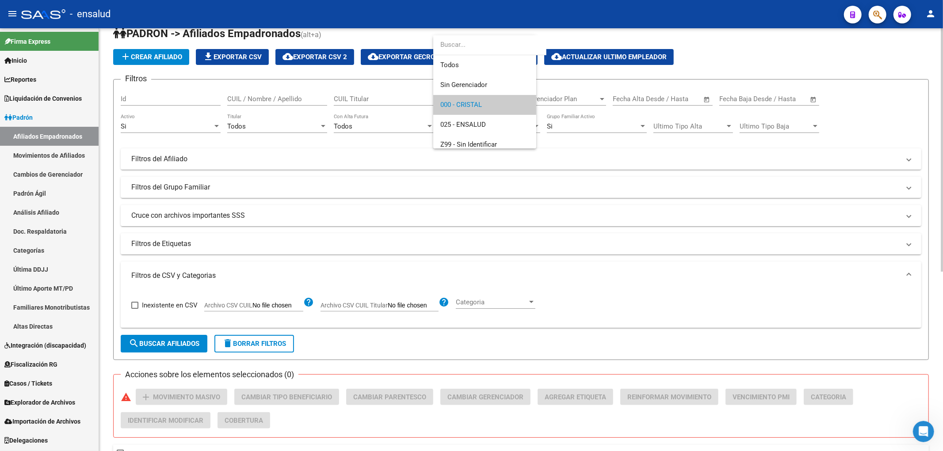
scroll to position [6, 0]
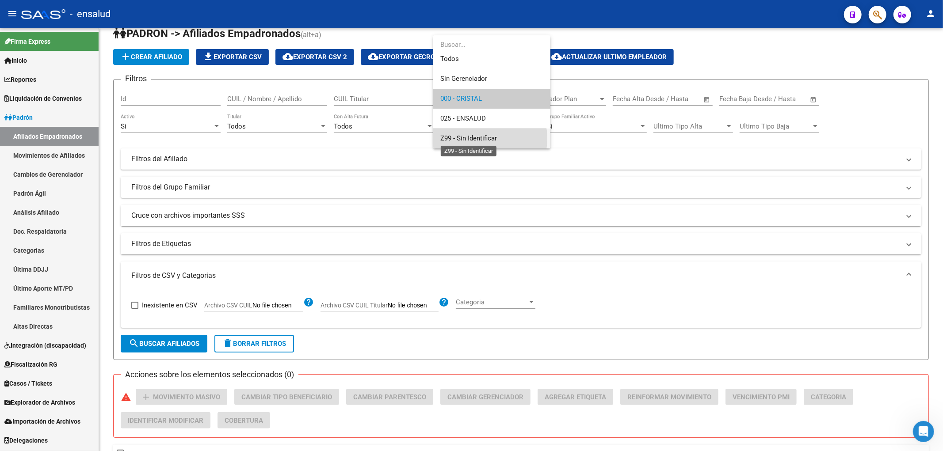
click at [480, 138] on span "Z99 - Sin Identificar" at bounding box center [468, 138] width 57 height 8
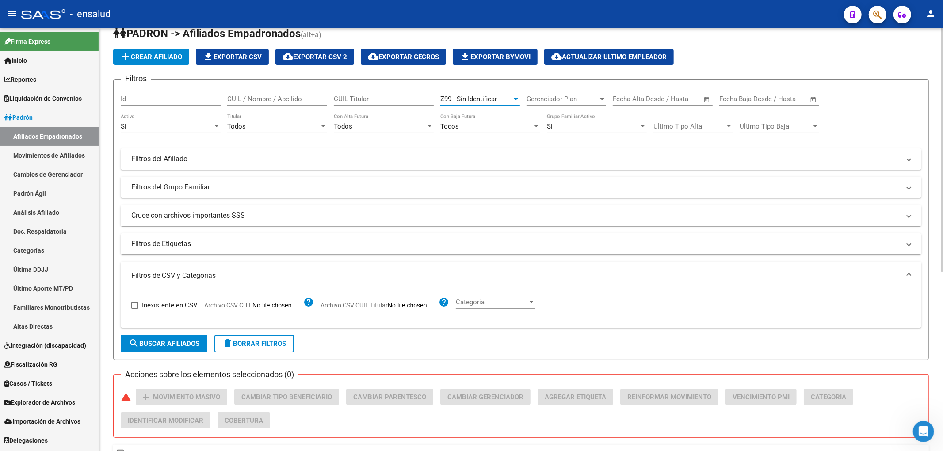
click at [174, 340] on span "search Buscar Afiliados" at bounding box center [164, 344] width 71 height 8
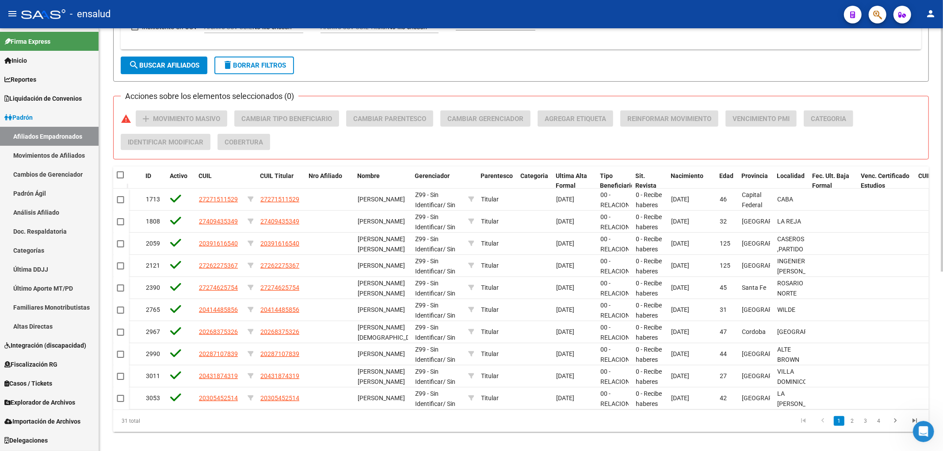
scroll to position [0, 0]
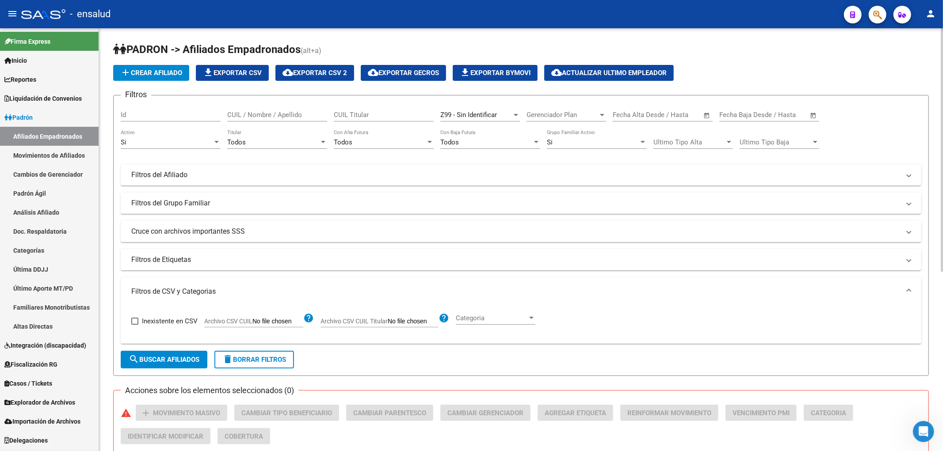
click at [134, 359] on mat-icon "search" at bounding box center [134, 359] width 11 height 11
click at [479, 114] on span "Z99 - Sin Identificar" at bounding box center [468, 115] width 57 height 8
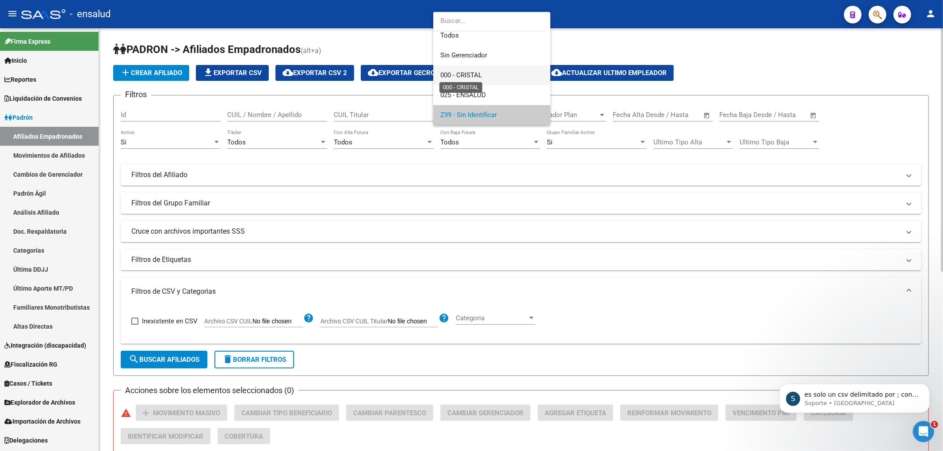
drag, startPoint x: 476, startPoint y: 74, endPoint x: 559, endPoint y: 126, distance: 97.3
click at [477, 74] on span "000 - CRISTAL" at bounding box center [461, 75] width 42 height 8
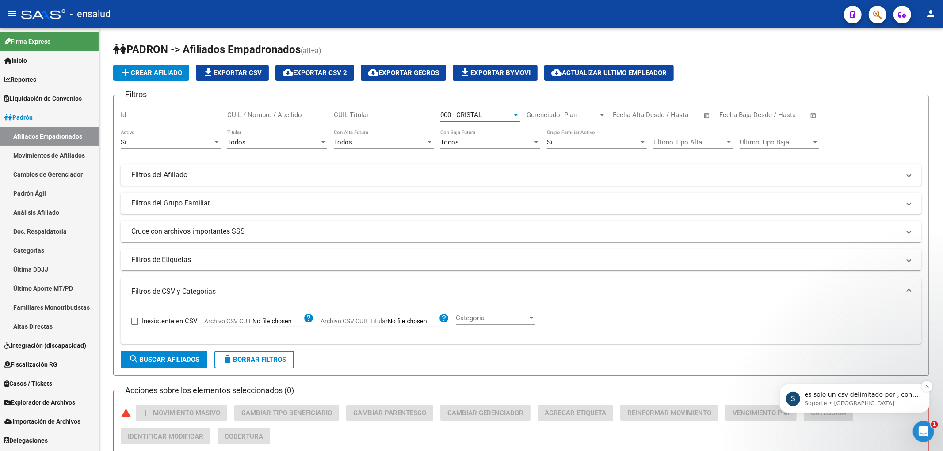
click at [872, 399] on p "Soporte • [GEOGRAPHIC_DATA]" at bounding box center [861, 403] width 114 height 8
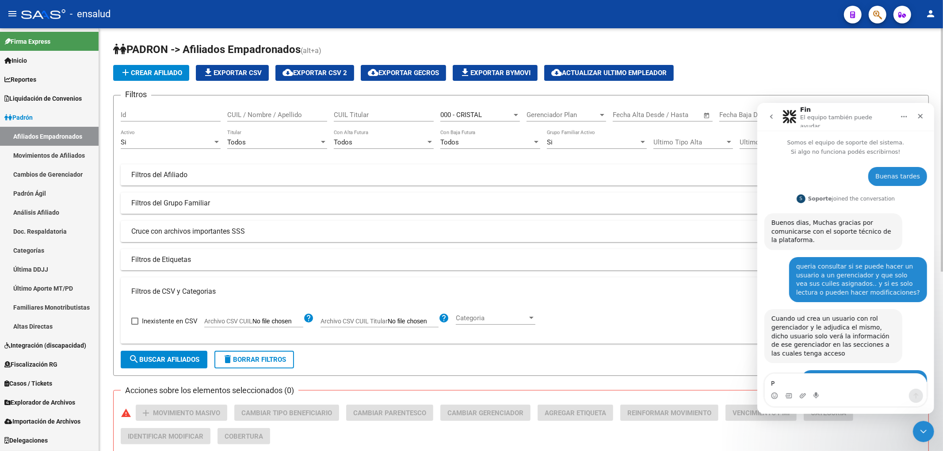
scroll to position [1162, 0]
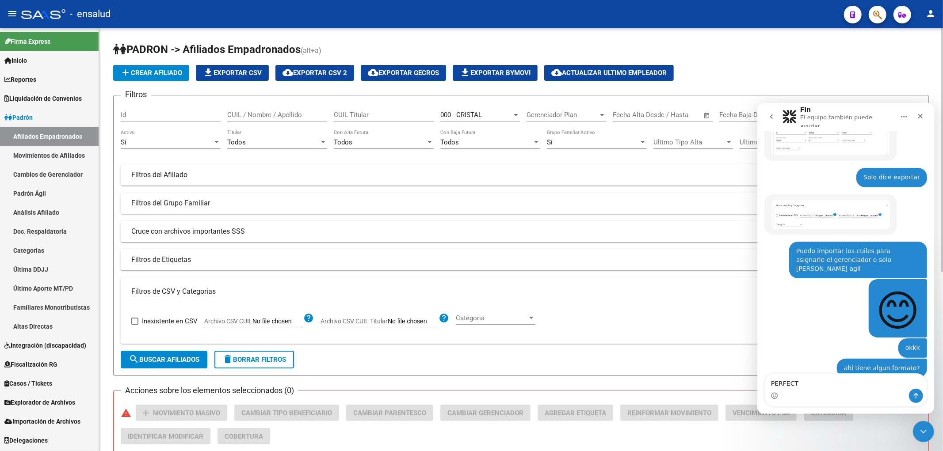
type textarea "PERFECTO"
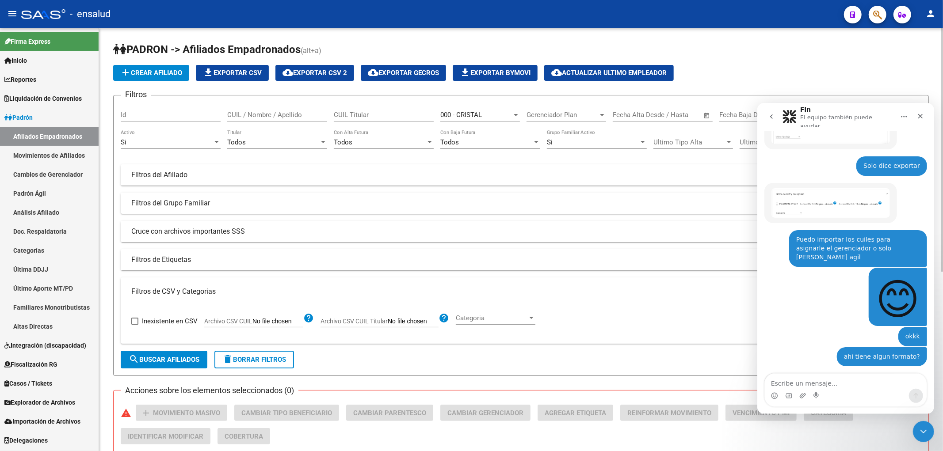
scroll to position [1173, 0]
type textarea "lo logrre"
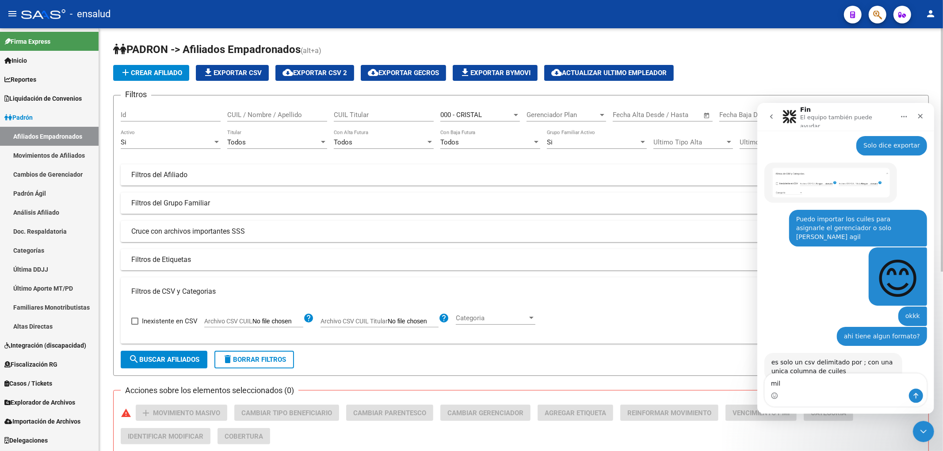
scroll to position [1194, 0]
type textarea "mil gracias"
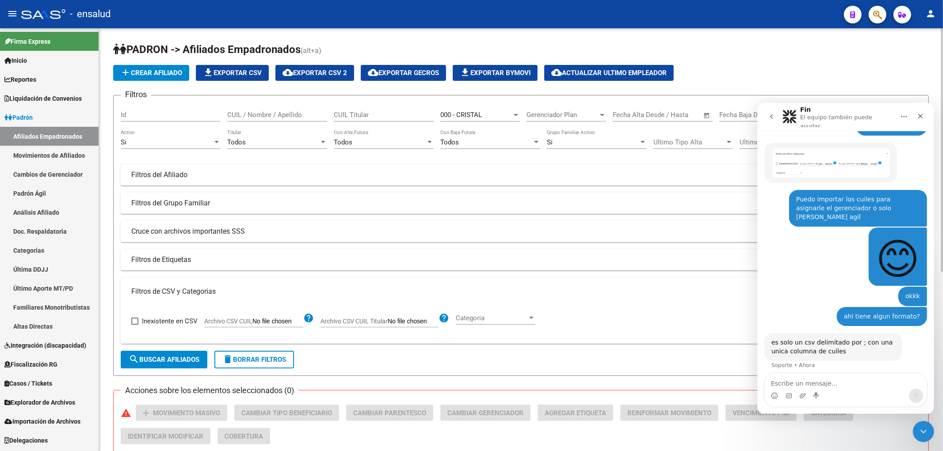
scroll to position [1213, 0]
drag, startPoint x: 921, startPoint y: 112, endPoint x: 1673, endPoint y: 219, distance: 759.7
click at [921, 112] on icon "Cerrar" at bounding box center [919, 115] width 7 height 7
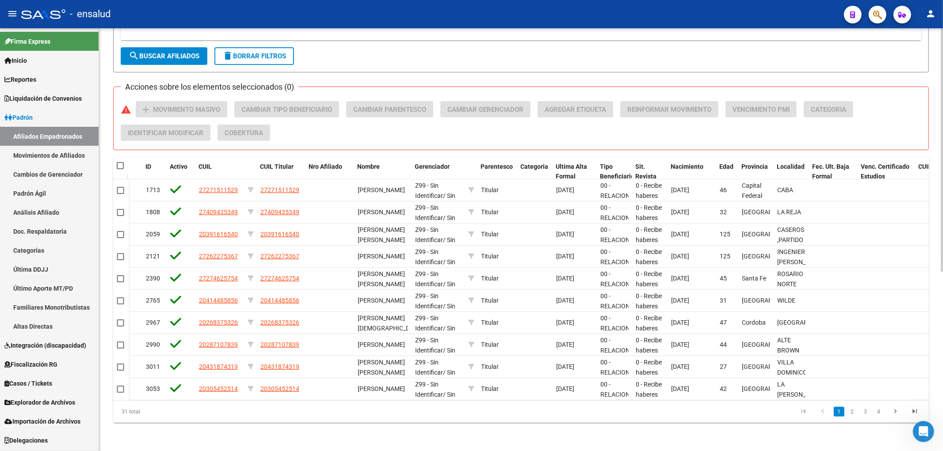
scroll to position [0, 0]
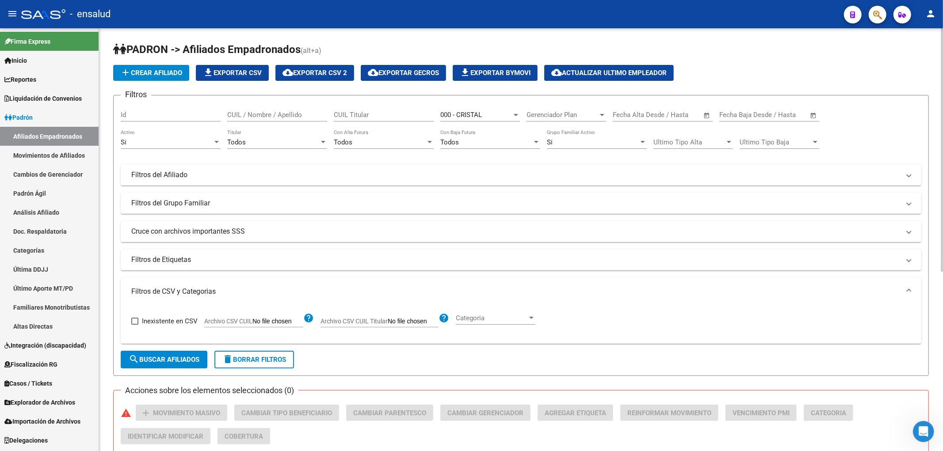
click at [183, 360] on span "search Buscar Afiliados" at bounding box center [164, 360] width 71 height 8
click at [232, 76] on span "file_download Exportar CSV" at bounding box center [232, 73] width 59 height 8
click at [281, 122] on div "CUIL / Nombre / Apellido" at bounding box center [277, 116] width 100 height 27
click at [285, 118] on input "CUIL / Nombre / Apellido" at bounding box center [277, 115] width 100 height 8
paste input "48041171"
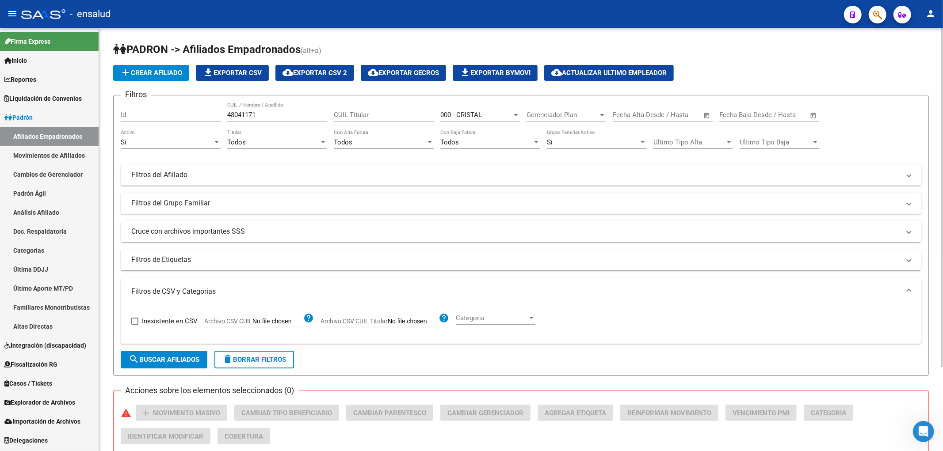
click at [494, 109] on div "000 - CRISTAL Seleccionar Gerenciador" at bounding box center [480, 112] width 80 height 19
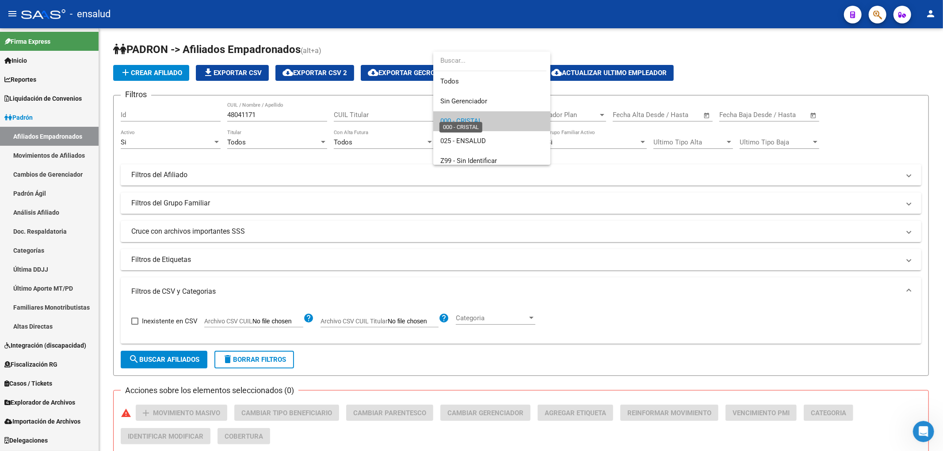
scroll to position [6, 0]
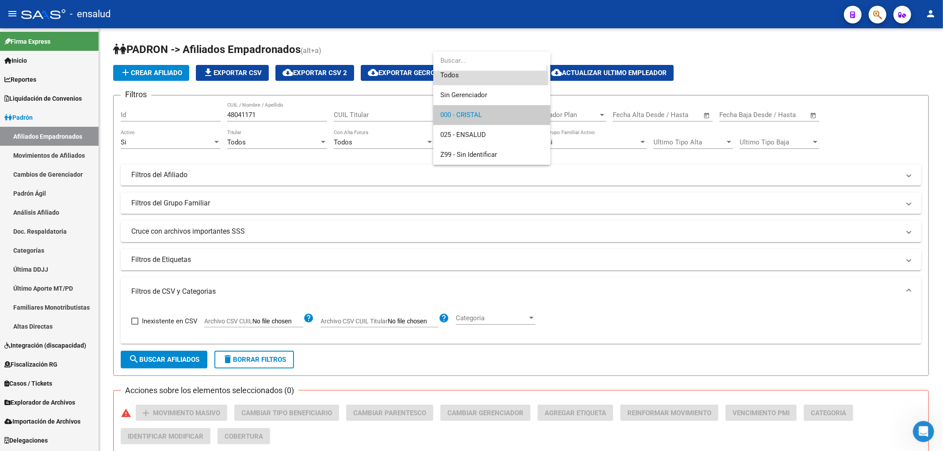
click at [479, 80] on span "Todos" at bounding box center [491, 75] width 103 height 20
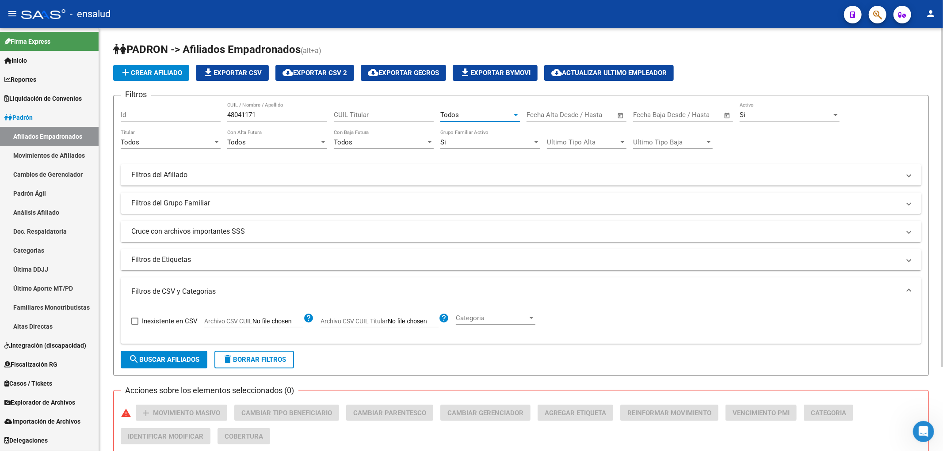
click at [151, 360] on span "search Buscar Afiliados" at bounding box center [164, 360] width 71 height 8
click at [289, 114] on input "48041171" at bounding box center [277, 115] width 100 height 8
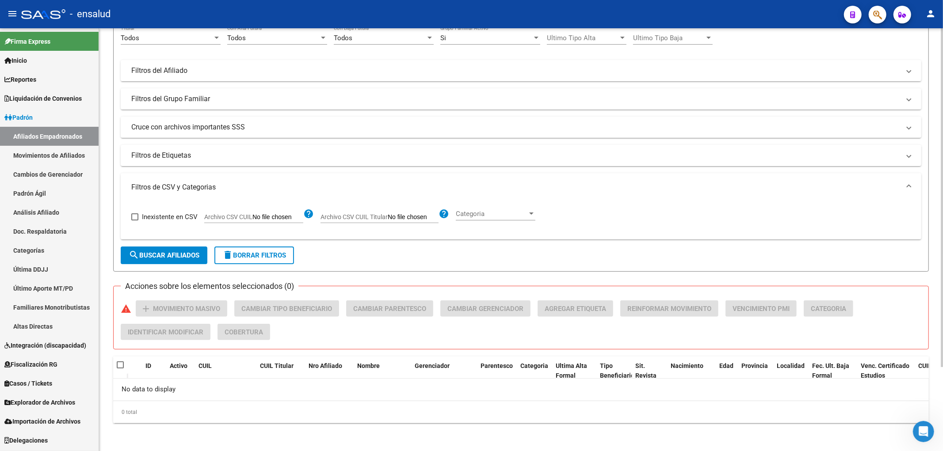
scroll to position [6, 0]
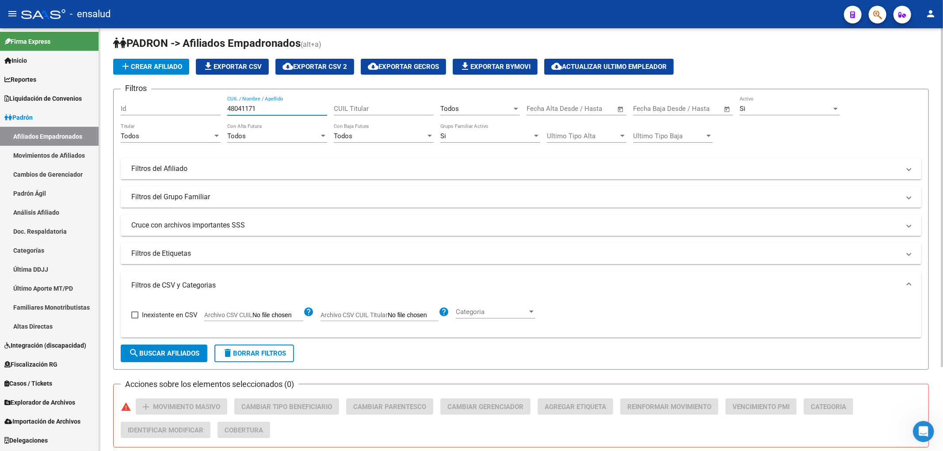
click at [283, 109] on input "48041171" at bounding box center [277, 109] width 100 height 8
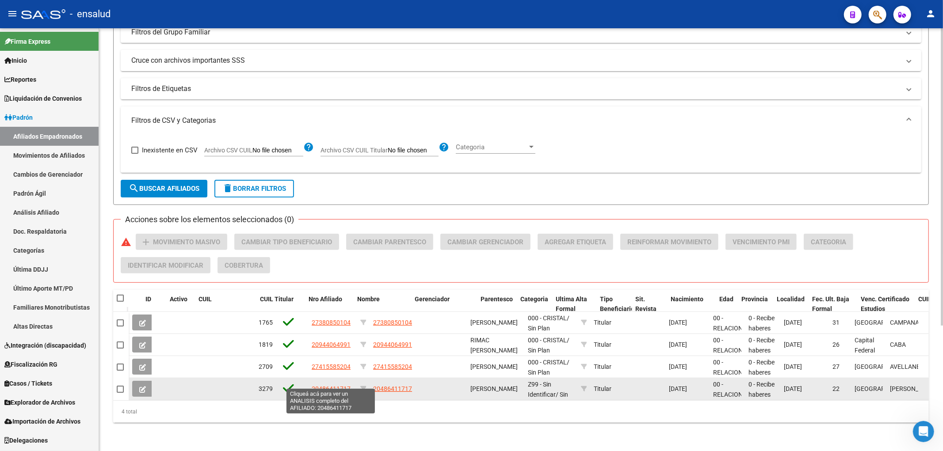
type input "[PERSON_NAME]"
click at [312, 385] on span "20486411717" at bounding box center [331, 388] width 39 height 7
type textarea "20486411717"
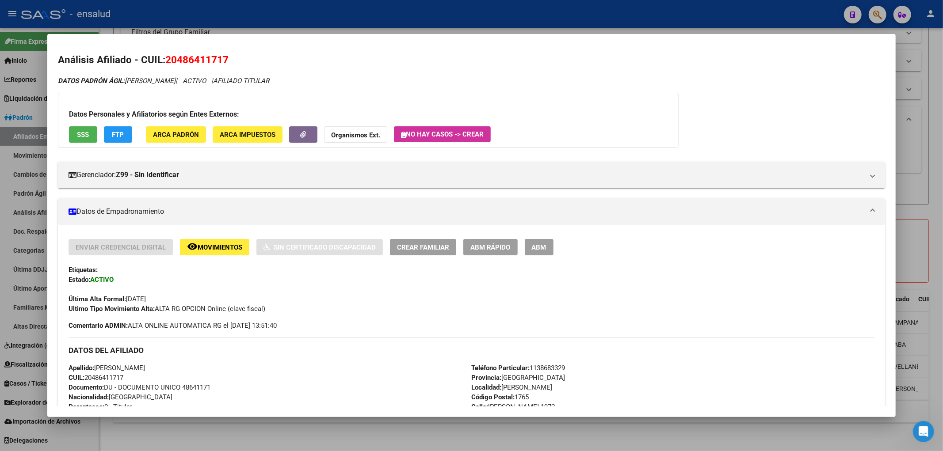
scroll to position [98, 0]
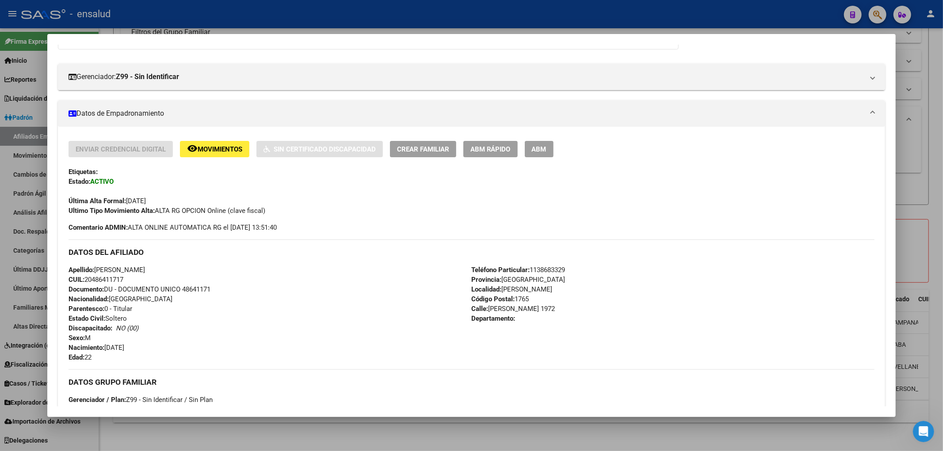
drag, startPoint x: 94, startPoint y: 280, endPoint x: 126, endPoint y: 280, distance: 32.3
click at [123, 280] on span "CUIL: 20486411717" at bounding box center [95, 280] width 55 height 8
copy span "486411717"
copy span "20486411717"
drag, startPoint x: 87, startPoint y: 278, endPoint x: 132, endPoint y: 282, distance: 45.2
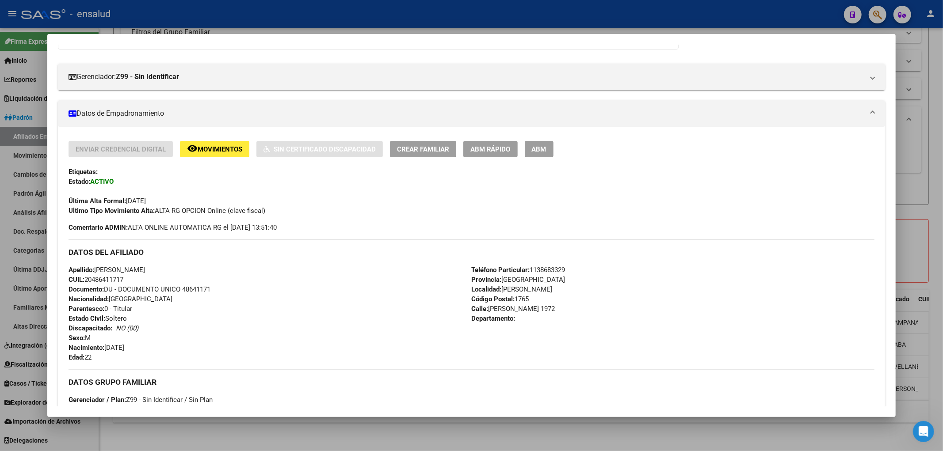
click at [132, 282] on div "Apellido: [PERSON_NAME] CUIL: 20486411717 Documento: DU - DOCUMENTO UNICO 48641…" at bounding box center [269, 313] width 403 height 97
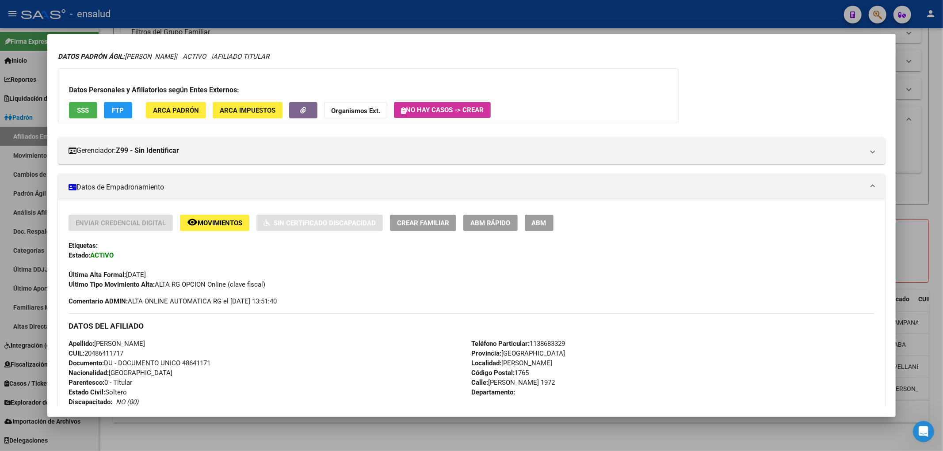
scroll to position [0, 0]
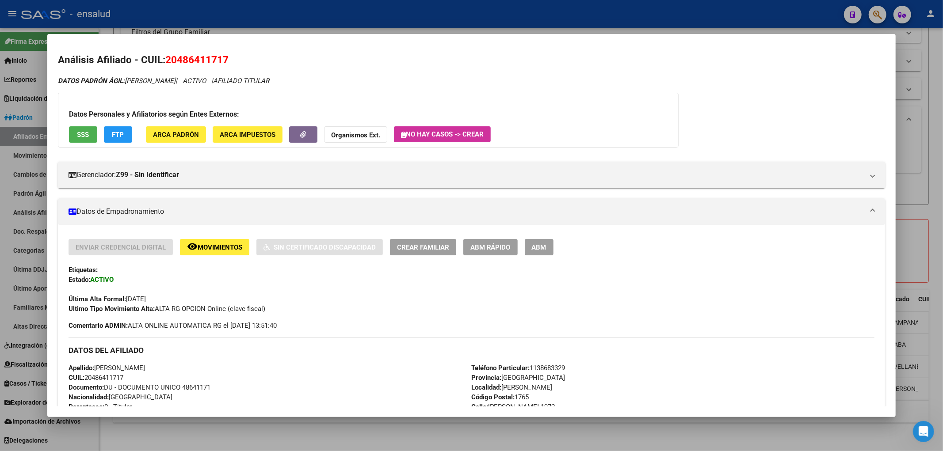
click at [490, 246] on span "ABM Rápido" at bounding box center [490, 247] width 40 height 8
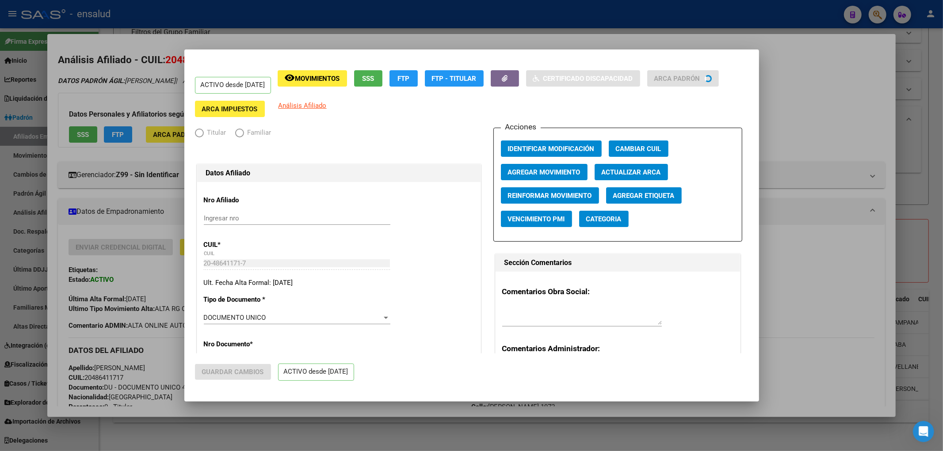
radio input "true"
type input "30-68595689-2"
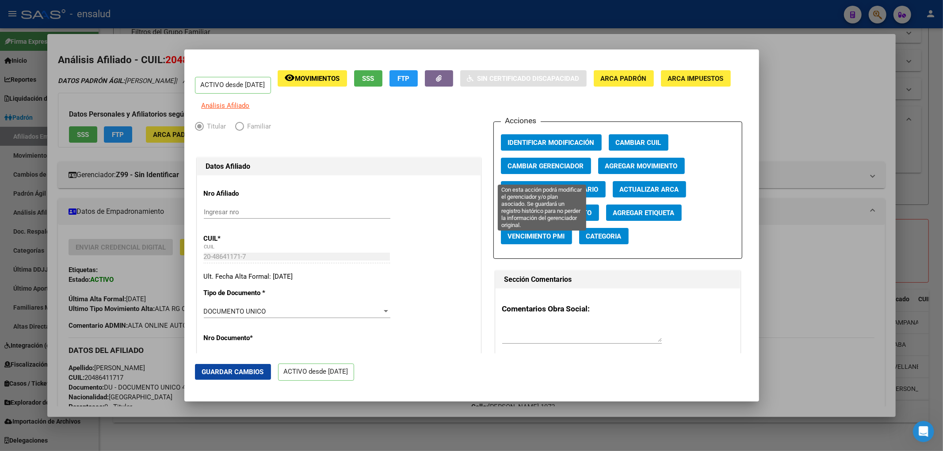
click at [536, 168] on button "Cambiar Gerenciador" at bounding box center [546, 166] width 90 height 16
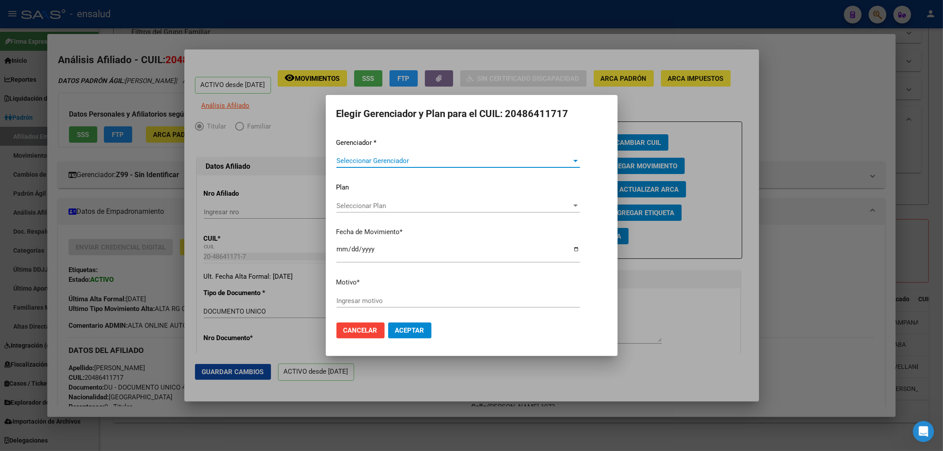
click at [391, 158] on span "Seleccionar Gerenciador" at bounding box center [454, 161] width 236 height 8
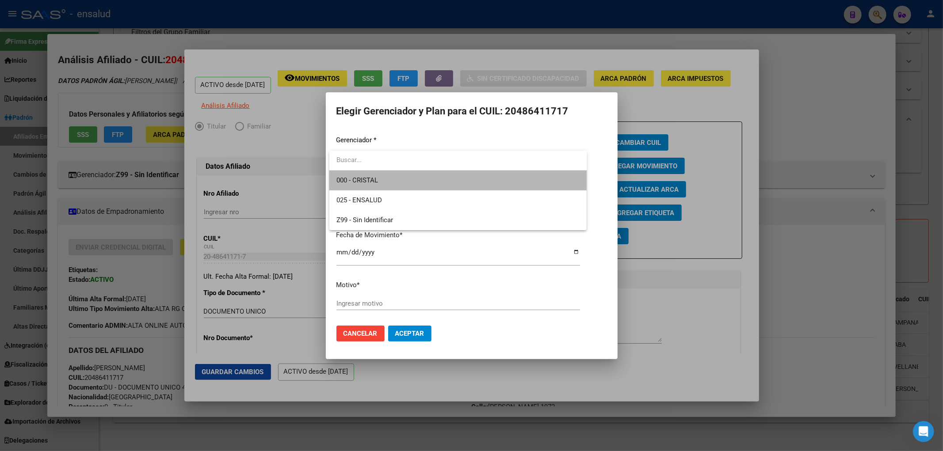
click at [391, 180] on span "000 - CRISTAL" at bounding box center [457, 181] width 243 height 20
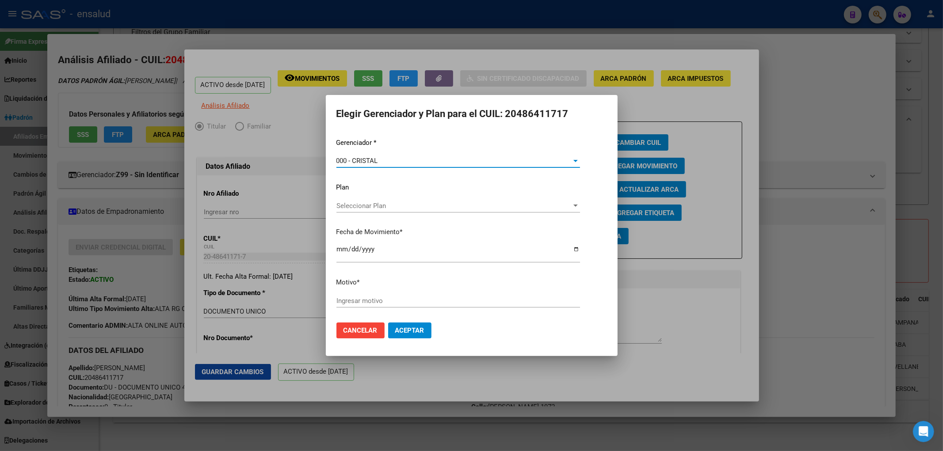
click at [392, 304] on input "Ingresar motivo" at bounding box center [457, 301] width 243 height 8
type input "CAMBIO GERENCIADOR"
click at [388, 323] on button "Aceptar" at bounding box center [409, 331] width 43 height 16
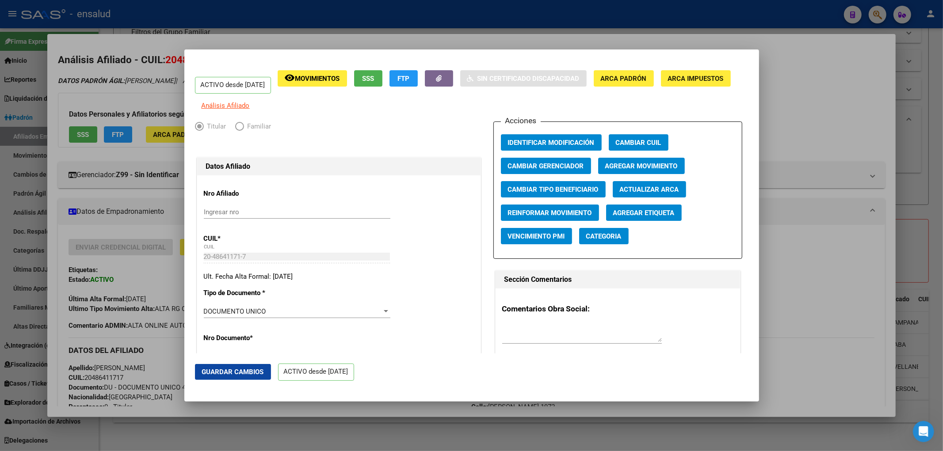
click at [838, 98] on div at bounding box center [471, 225] width 943 height 451
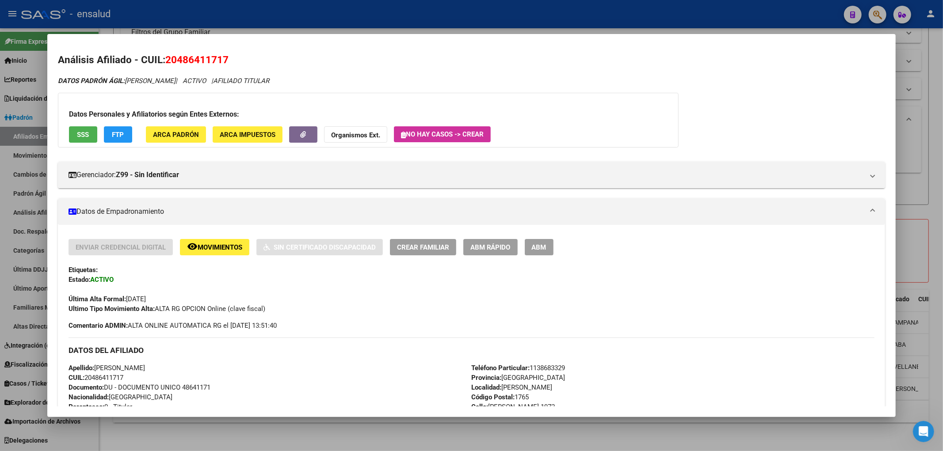
click at [917, 118] on div at bounding box center [471, 225] width 943 height 451
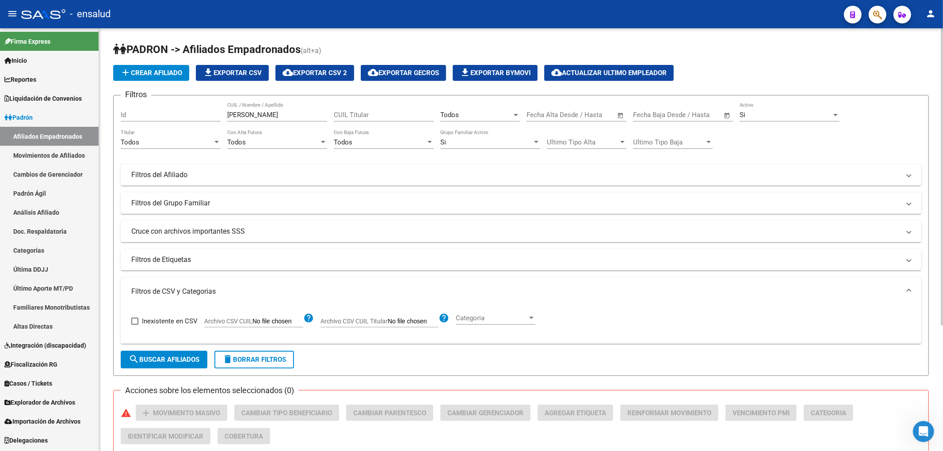
click at [301, 118] on input "[PERSON_NAME]" at bounding box center [277, 115] width 100 height 8
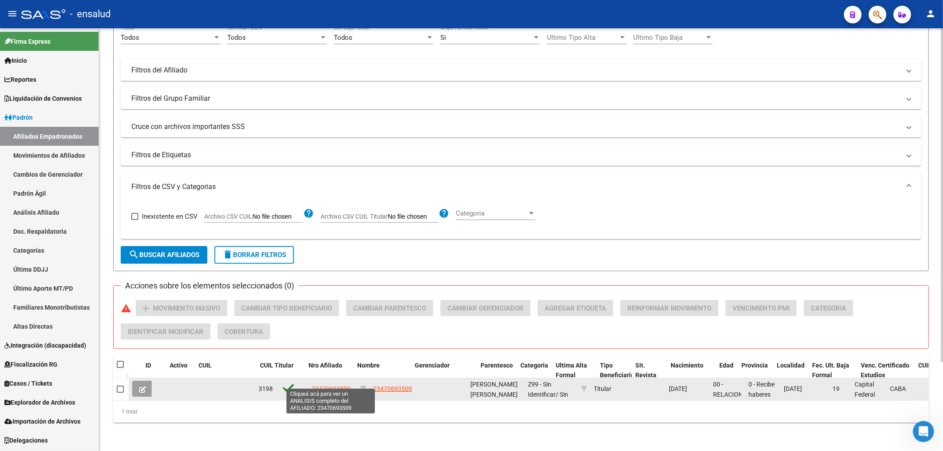
type input "PAONE"
click at [330, 385] on span "23470693509" at bounding box center [331, 388] width 39 height 7
type textarea "23470693509"
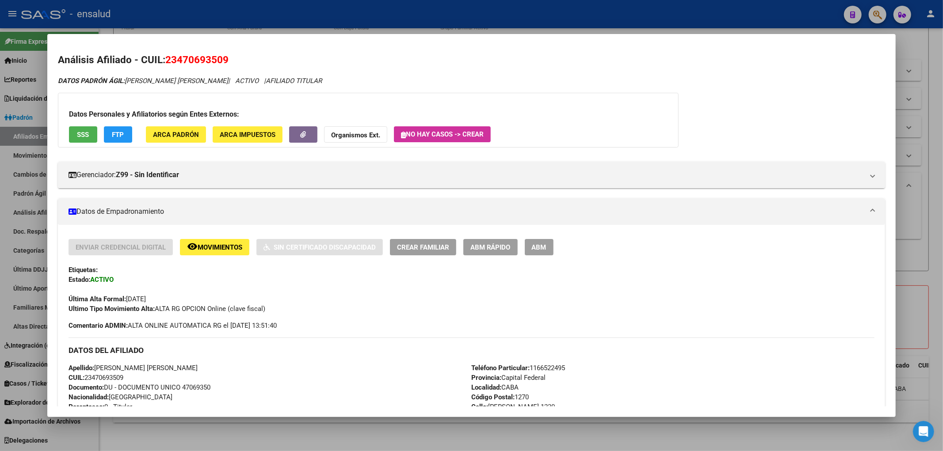
scroll to position [147, 0]
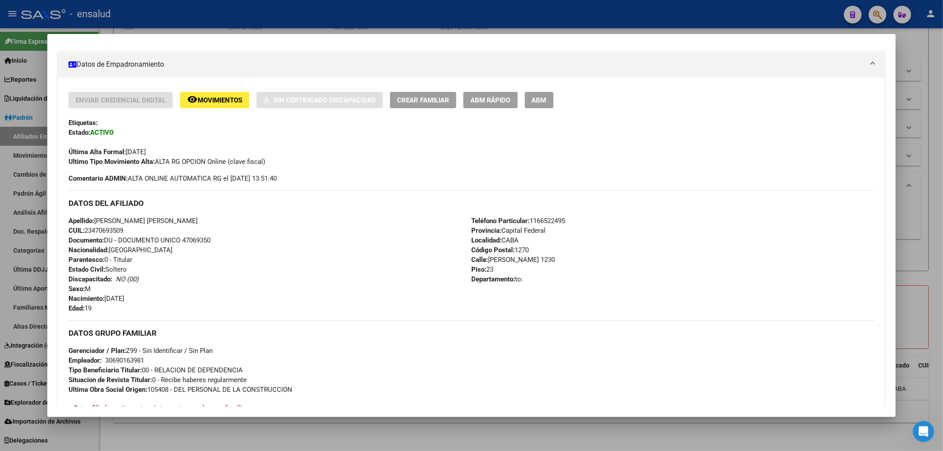
click at [202, 240] on span "Documento: DU - DOCUMENTO UNICO 47069350" at bounding box center [139, 240] width 142 height 8
copy span "47069350"
click at [117, 231] on span "CUIL: 23470693509" at bounding box center [95, 231] width 55 height 8
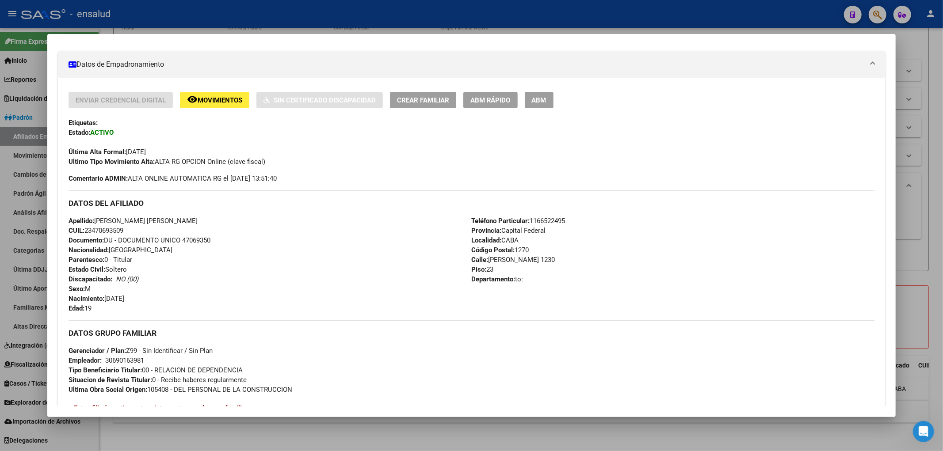
copy span "23470693509"
click at [480, 95] on button "ABM Rápido" at bounding box center [490, 100] width 54 height 16
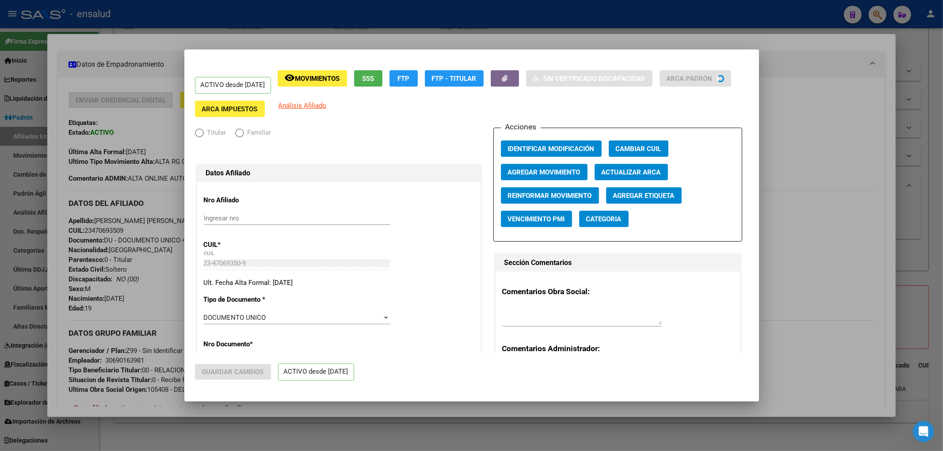
radio input "true"
type input "30-69016398-1"
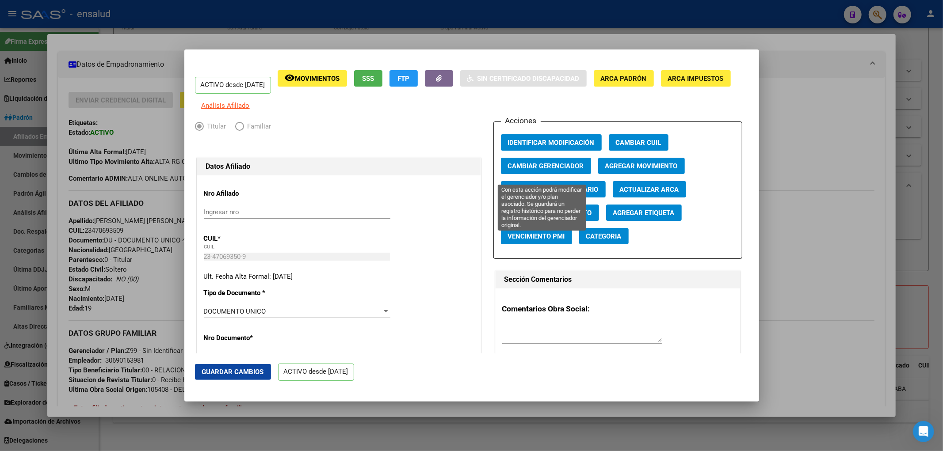
click at [563, 170] on span "Cambiar Gerenciador" at bounding box center [546, 166] width 76 height 8
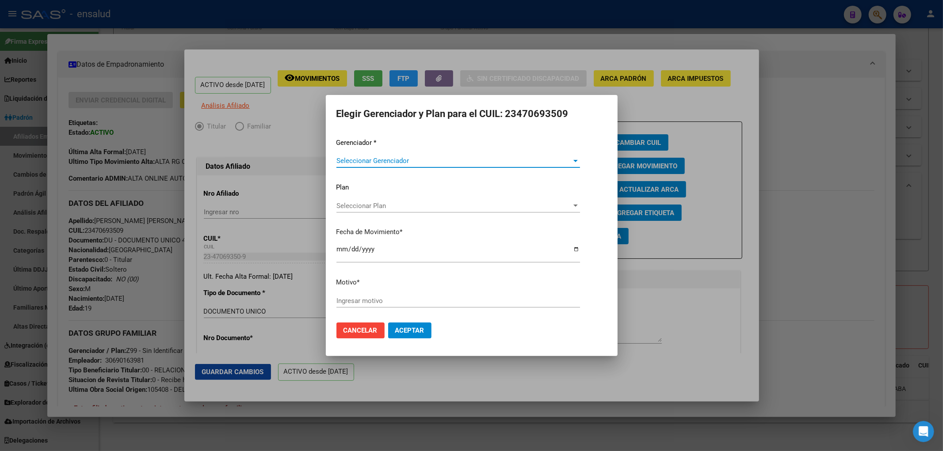
click at [415, 158] on span "Seleccionar Gerenciador" at bounding box center [454, 161] width 236 height 8
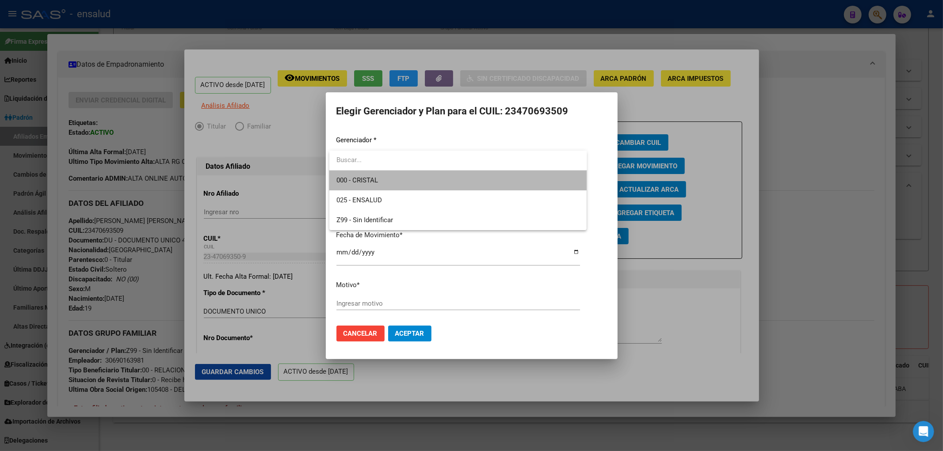
drag, startPoint x: 416, startPoint y: 180, endPoint x: 408, endPoint y: 228, distance: 48.5
click at [417, 180] on span "000 - CRISTAL" at bounding box center [457, 181] width 243 height 20
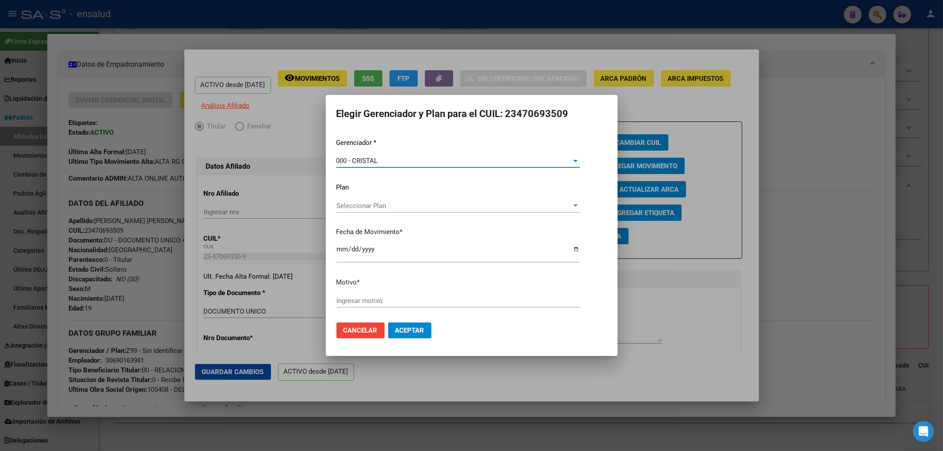
click at [395, 296] on div "Ingresar motivo" at bounding box center [457, 300] width 243 height 13
click at [392, 304] on input "Ingresar motivo" at bounding box center [457, 301] width 243 height 8
type input "CAMBIO GERENCIADOR"
click at [388, 323] on button "Aceptar" at bounding box center [409, 331] width 43 height 16
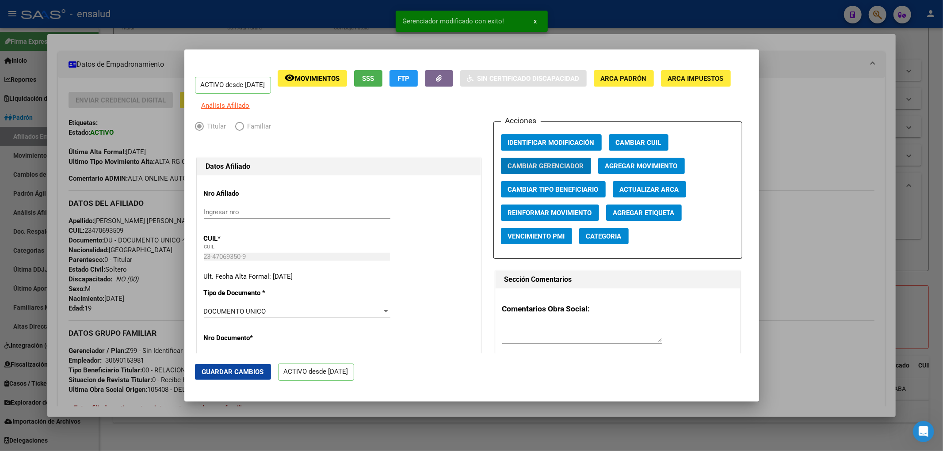
click at [822, 346] on div at bounding box center [471, 225] width 943 height 451
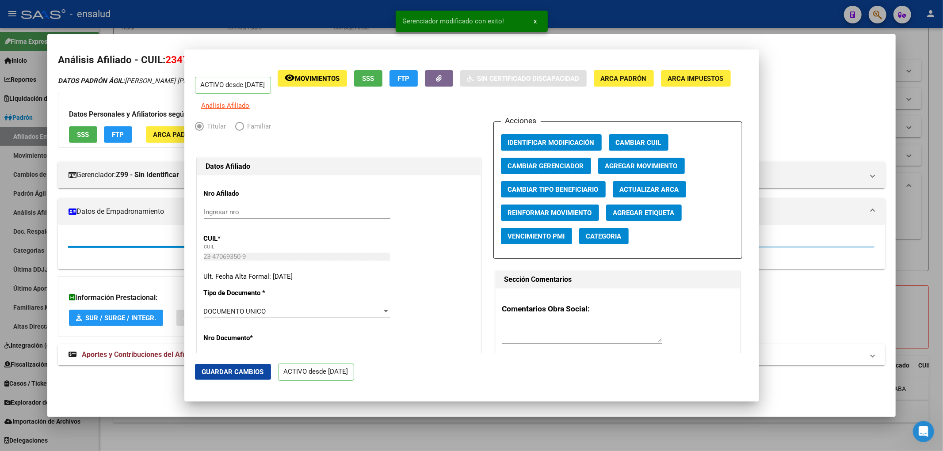
scroll to position [0, 0]
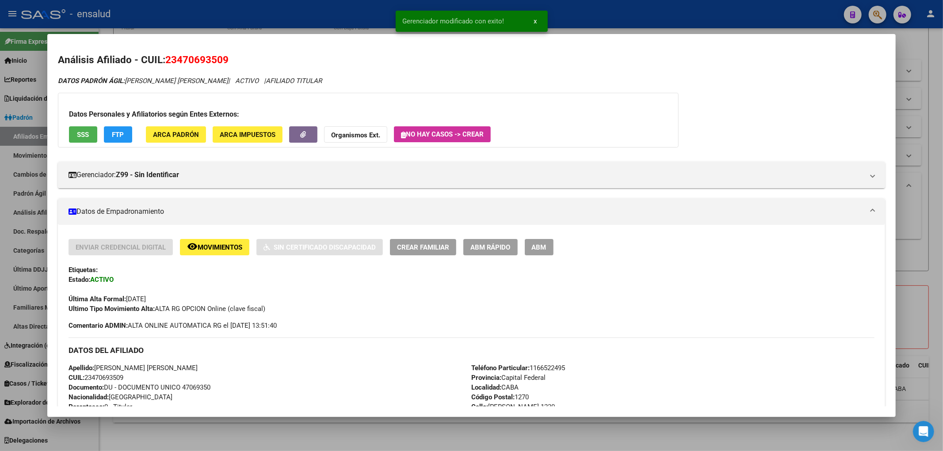
click at [796, 445] on div at bounding box center [471, 225] width 943 height 451
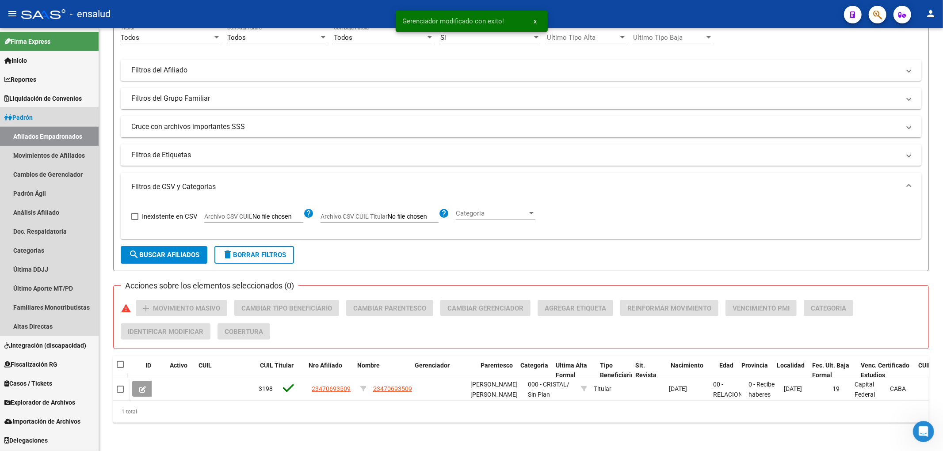
click at [45, 136] on link "Afiliados Empadronados" at bounding box center [49, 136] width 99 height 19
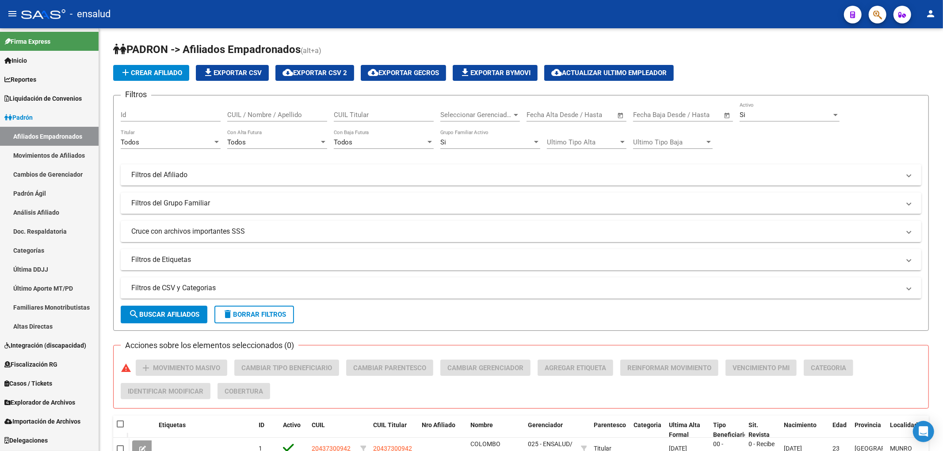
click at [68, 138] on link "Afiliados Empadronados" at bounding box center [49, 136] width 99 height 19
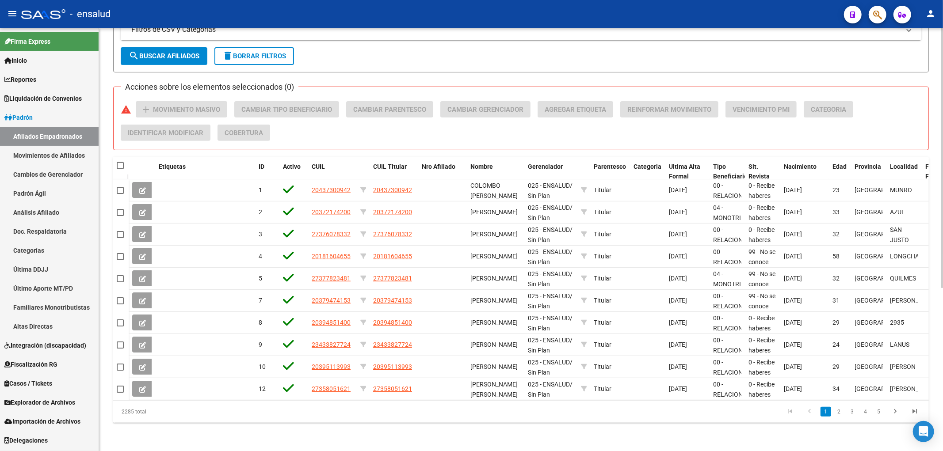
scroll to position [20, 0]
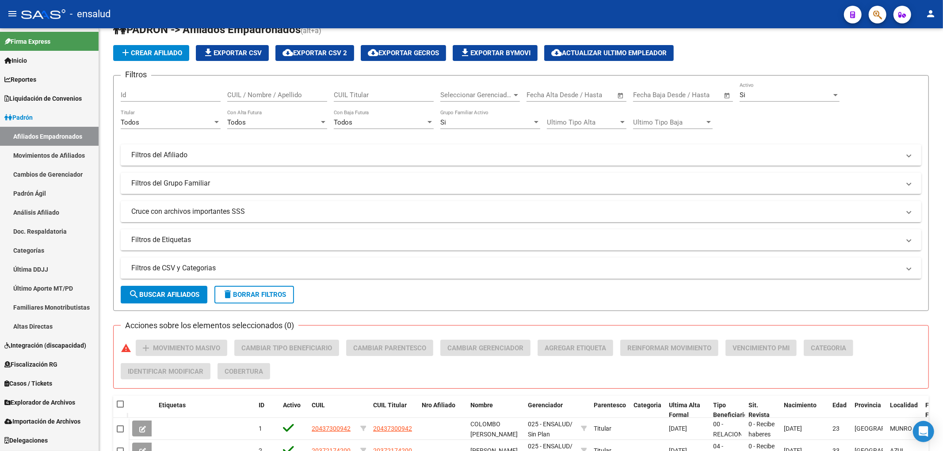
click at [31, 136] on link "Afiliados Empadronados" at bounding box center [49, 136] width 99 height 19
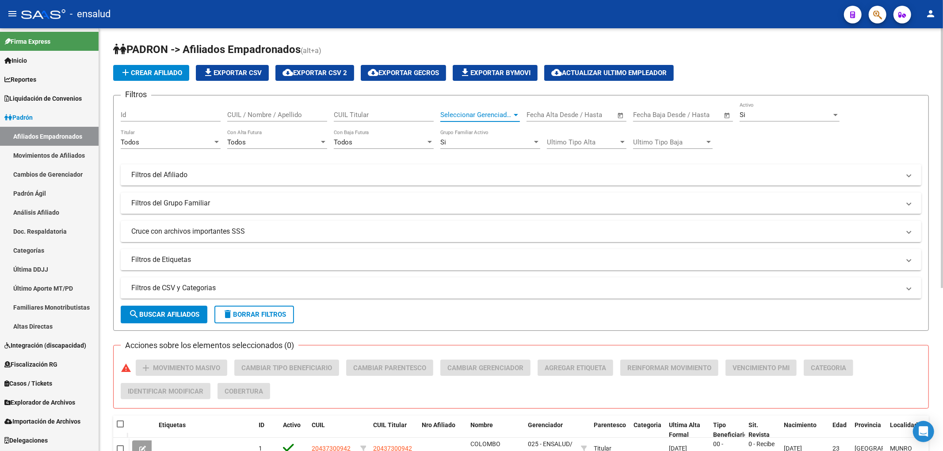
click at [492, 114] on span "Seleccionar Gerenciador" at bounding box center [476, 115] width 72 height 8
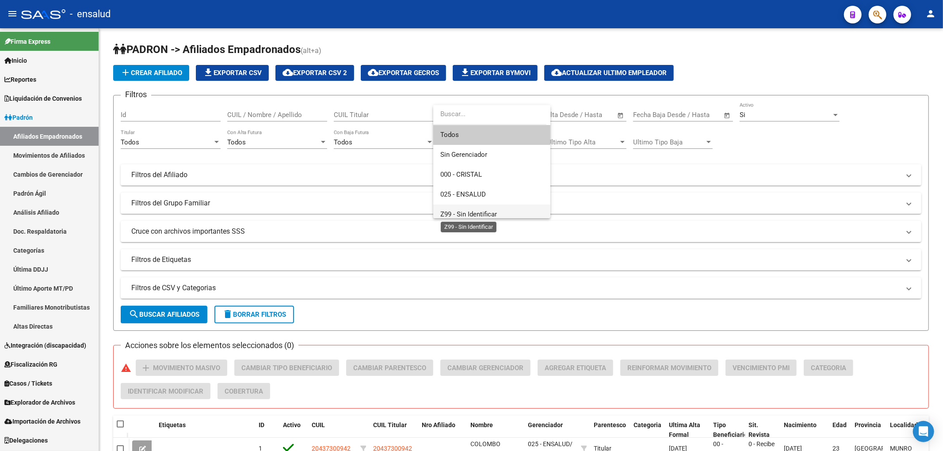
click at [493, 211] on span "Z99 - Sin Identificar" at bounding box center [468, 214] width 57 height 8
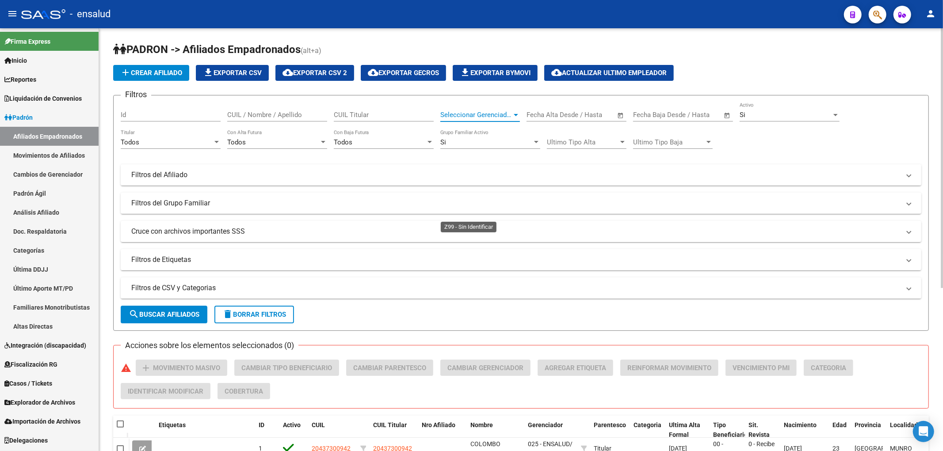
scroll to position [6, 0]
click at [164, 312] on span "search Buscar Afiliados" at bounding box center [164, 315] width 71 height 8
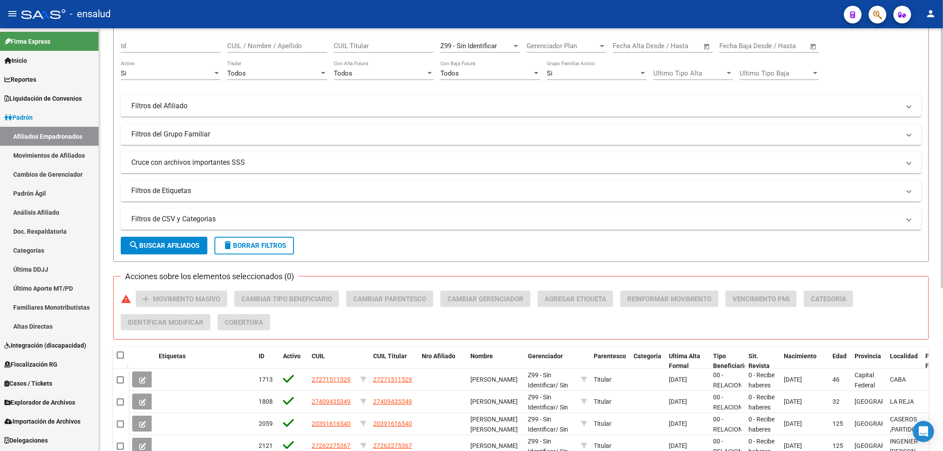
scroll to position [0, 0]
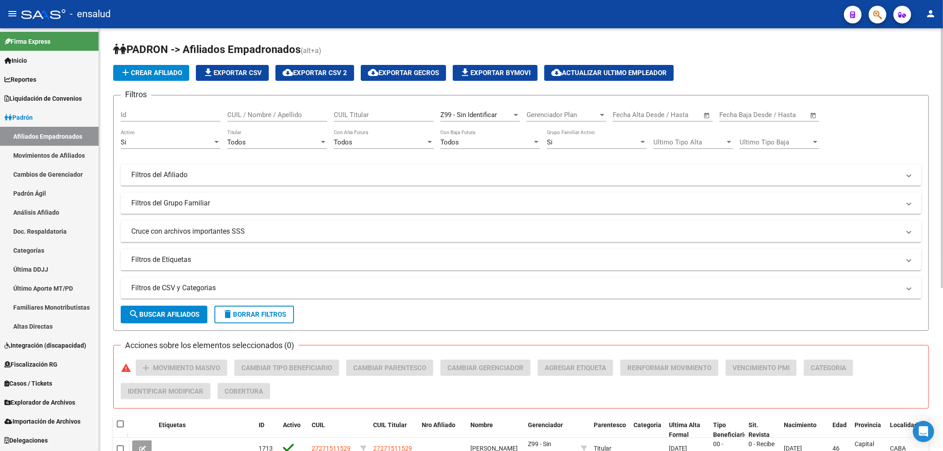
click at [223, 76] on span "file_download Exportar CSV" at bounding box center [232, 73] width 59 height 8
click at [926, 426] on div "Open Intercom Messenger" at bounding box center [923, 431] width 23 height 23
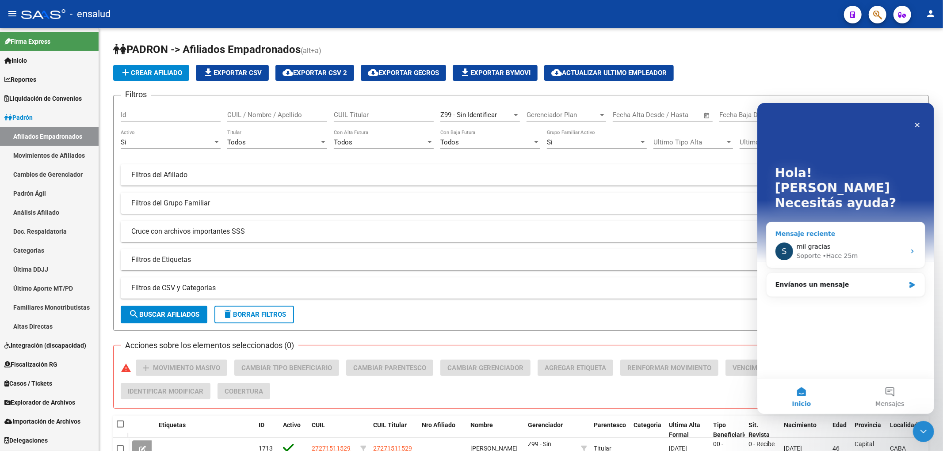
click at [839, 251] on div "• Hace 25m" at bounding box center [839, 255] width 35 height 9
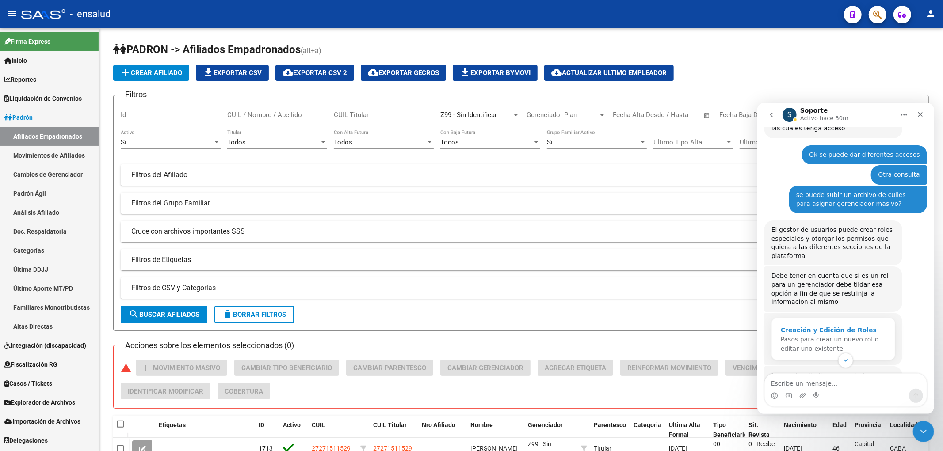
scroll to position [270, 0]
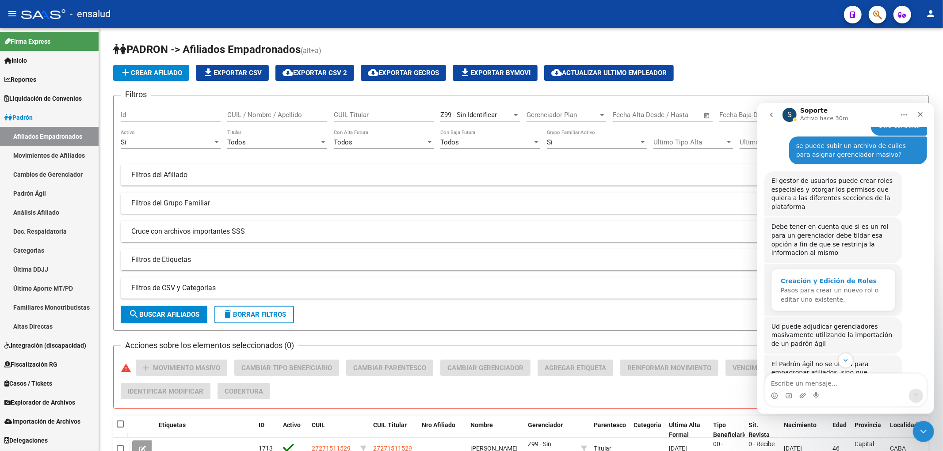
click at [824, 276] on div "Creación y Edición de Roles" at bounding box center [832, 280] width 105 height 9
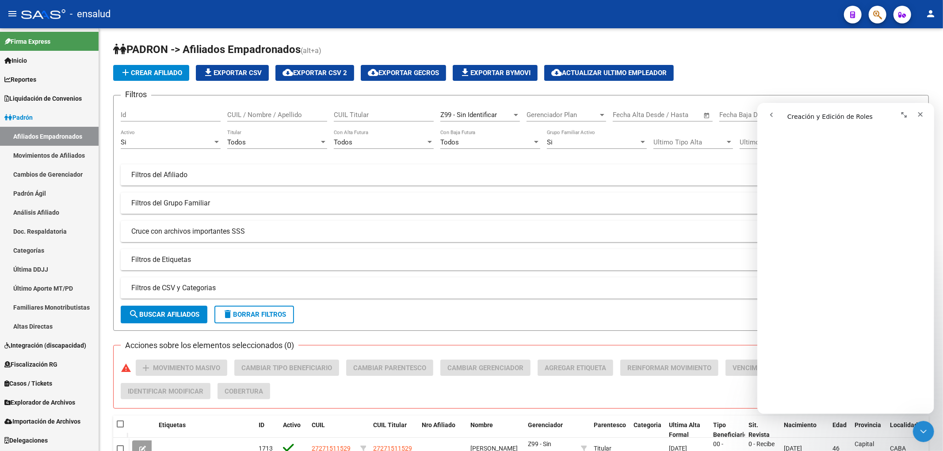
scroll to position [0, 0]
click at [920, 111] on icon "Cerrar" at bounding box center [919, 113] width 7 height 7
